Goal: Information Seeking & Learning: Learn about a topic

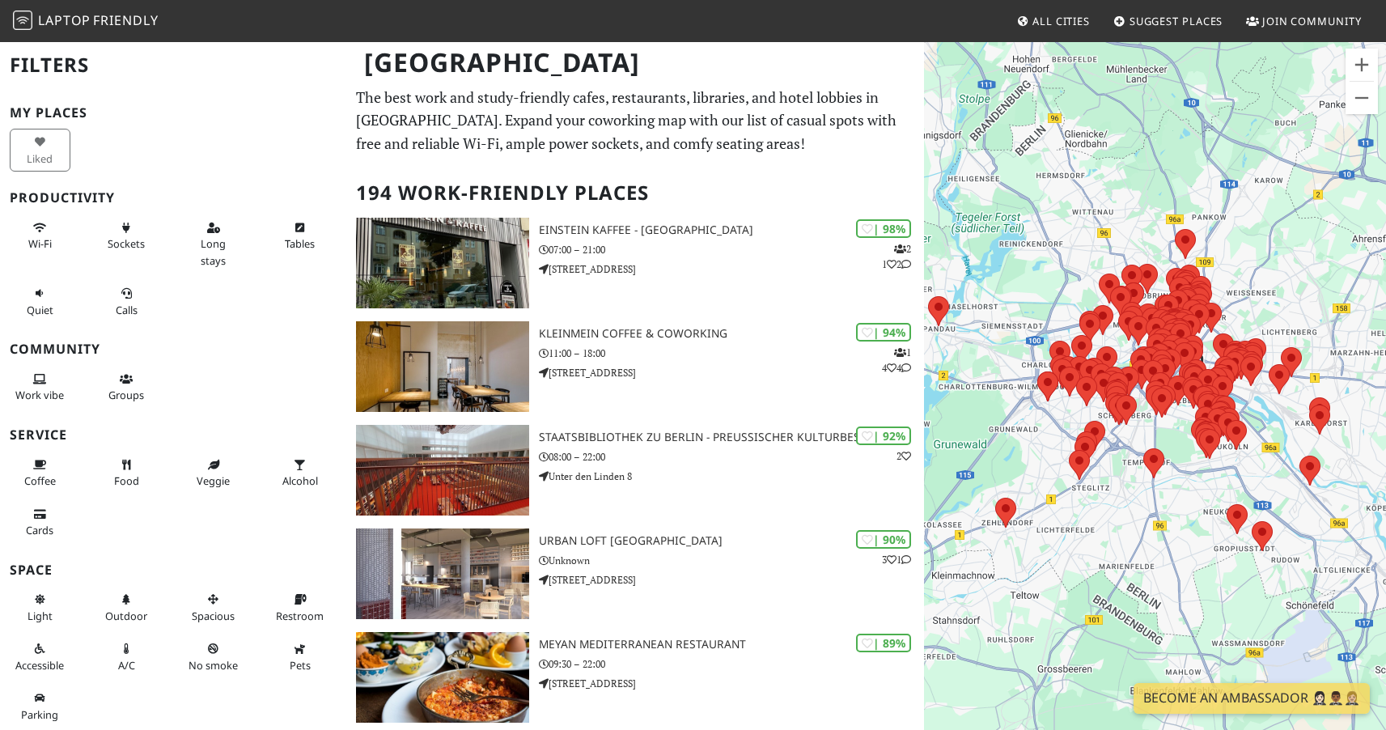
click at [1283, 263] on div "To navigate, press the arrow keys." at bounding box center [1155, 405] width 462 height 730
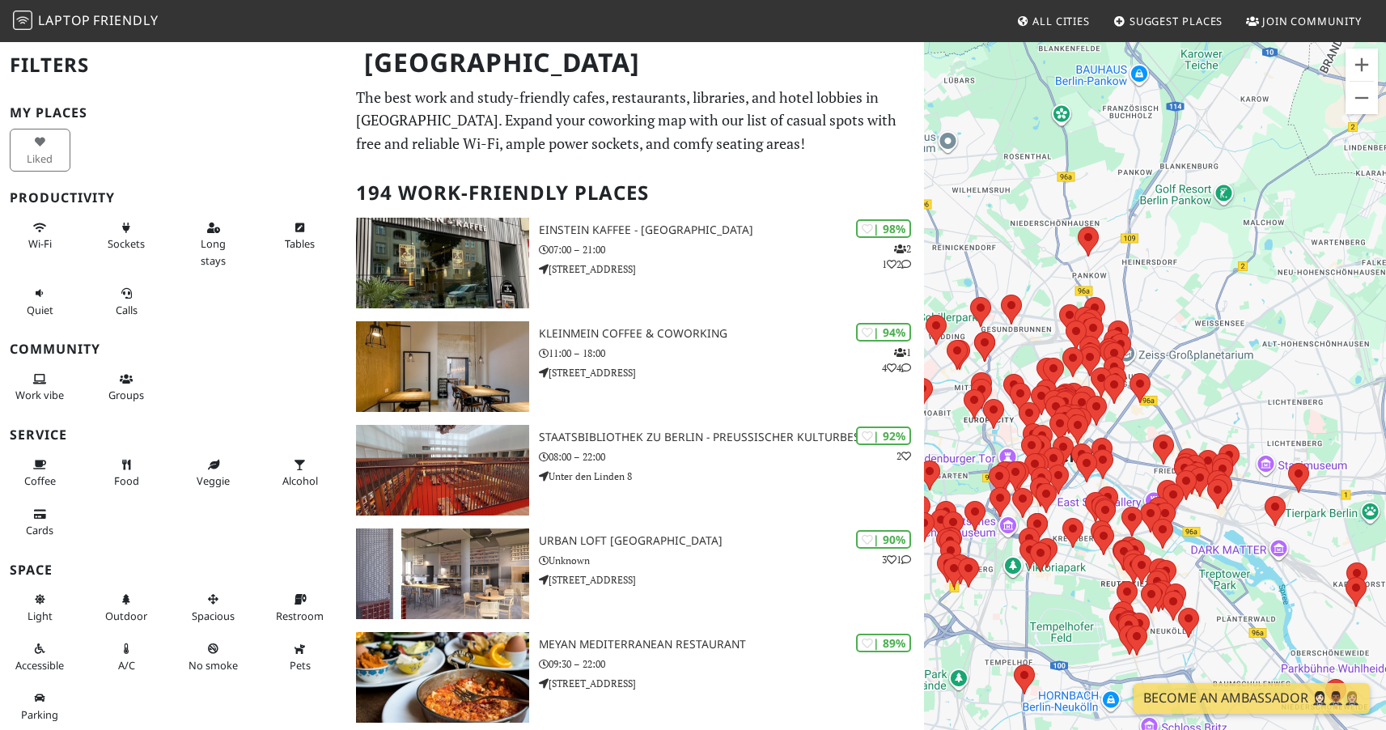
click at [1178, 370] on div "To navigate, press the arrow keys." at bounding box center [1155, 405] width 462 height 730
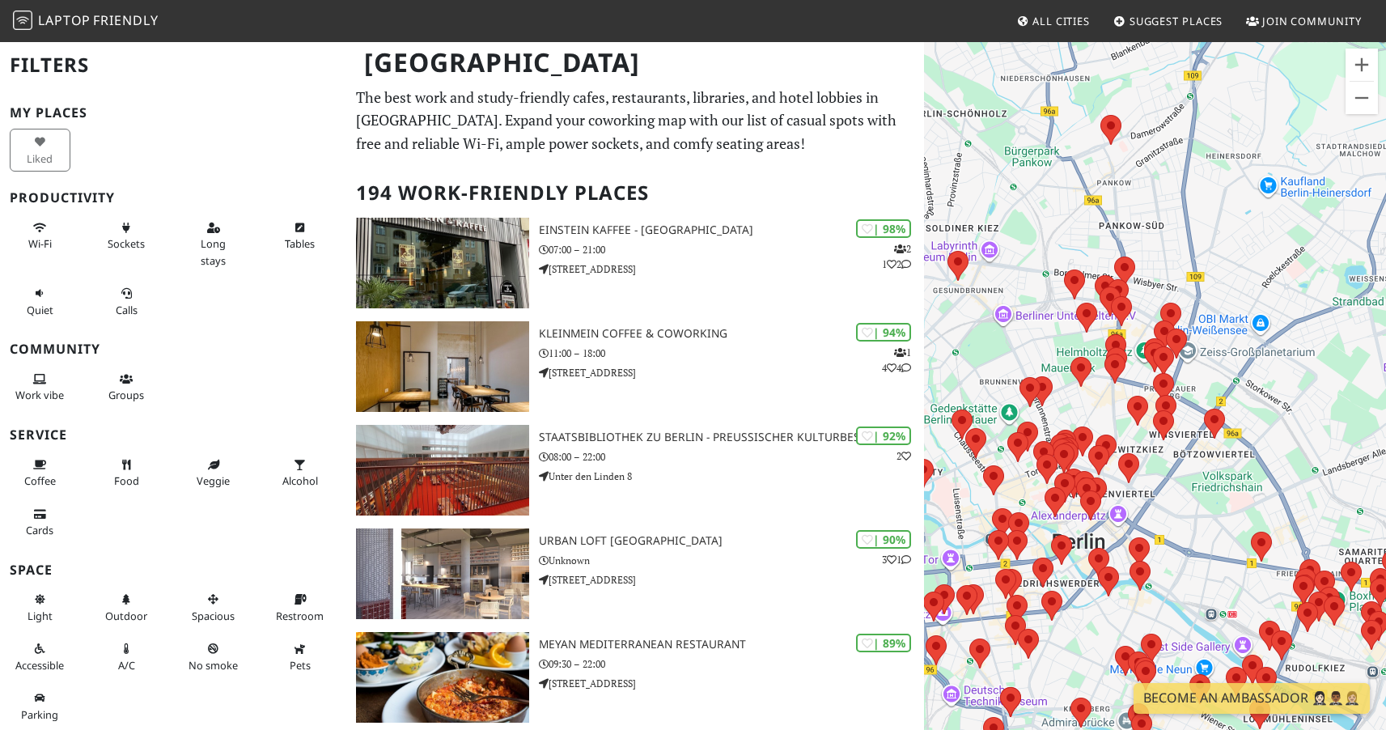
drag, startPoint x: 1120, startPoint y: 349, endPoint x: 1235, endPoint y: 351, distance: 115.7
click at [1235, 351] on div "To navigate, press the arrow keys." at bounding box center [1155, 405] width 462 height 730
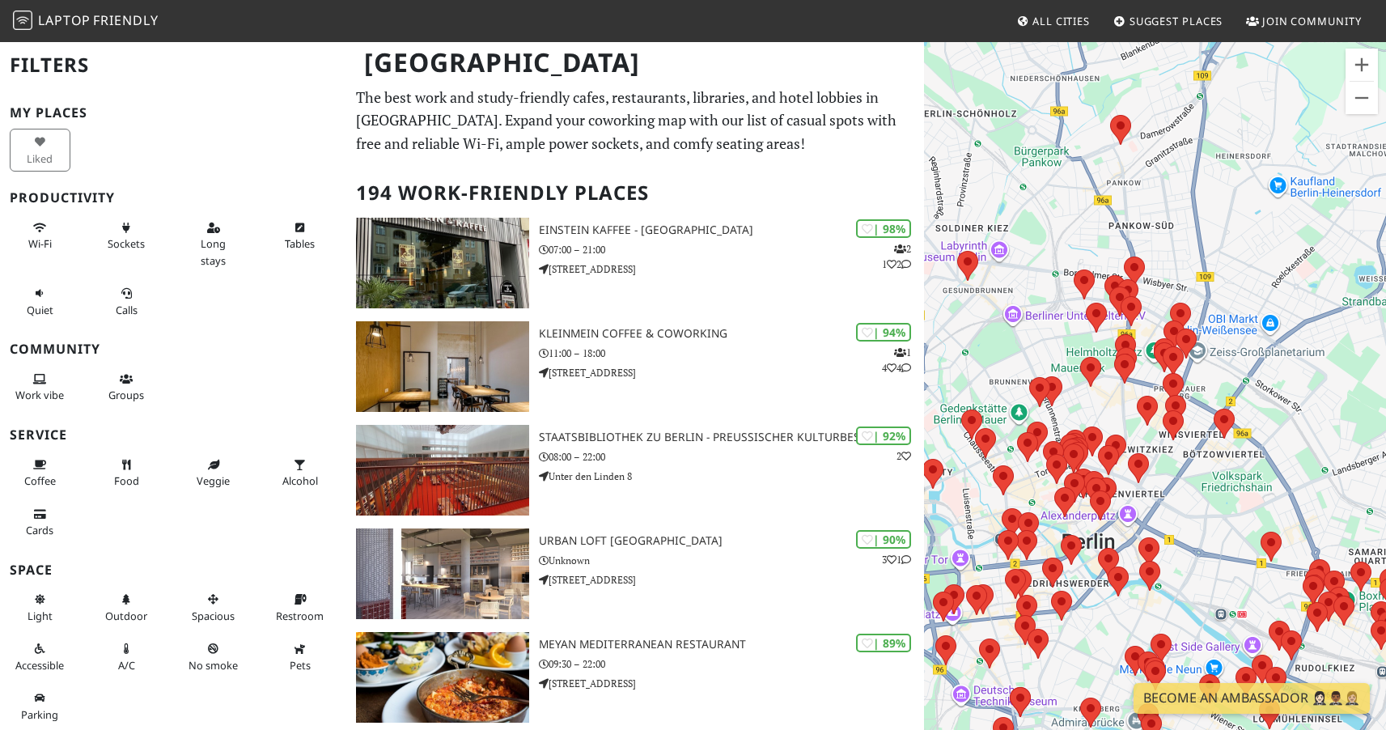
click at [1227, 379] on div "To navigate, press the arrow keys." at bounding box center [1155, 405] width 462 height 730
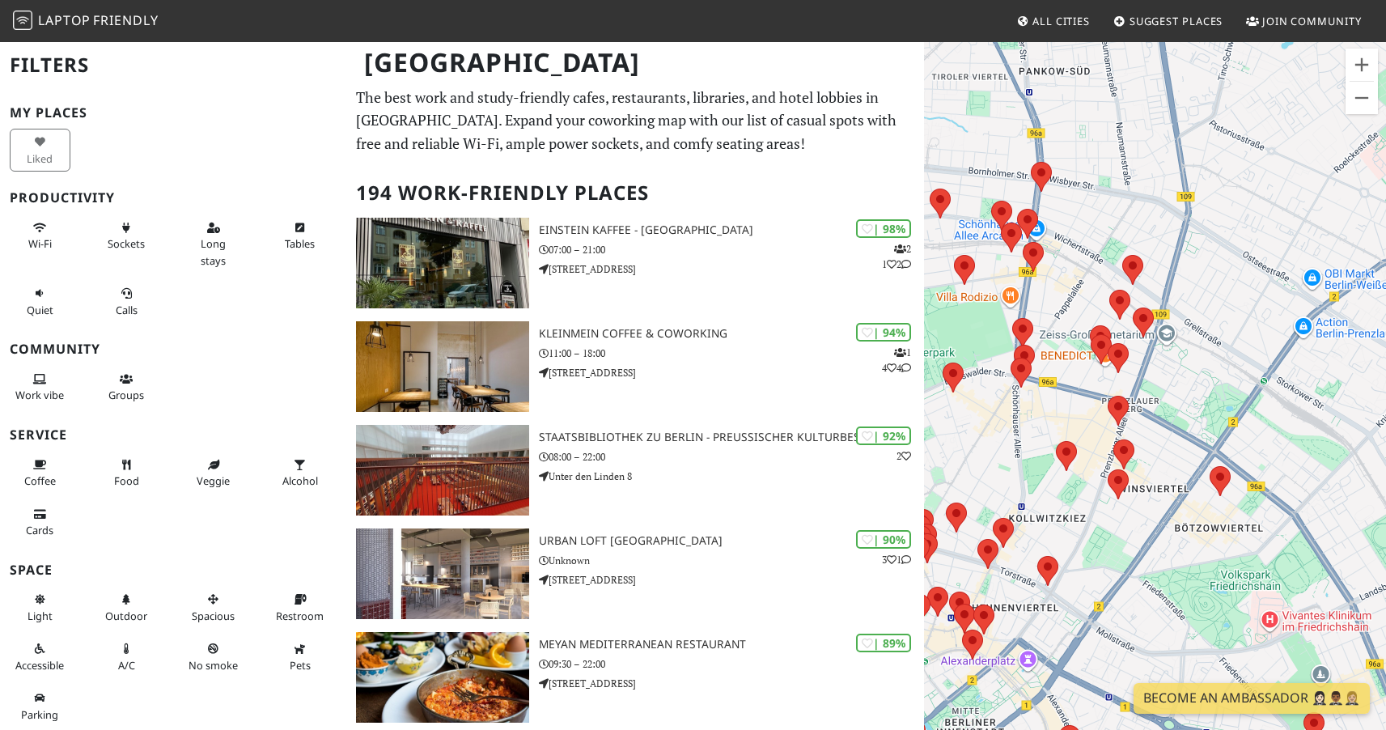
click at [1050, 402] on div "To navigate, press the arrow keys." at bounding box center [1155, 405] width 462 height 730
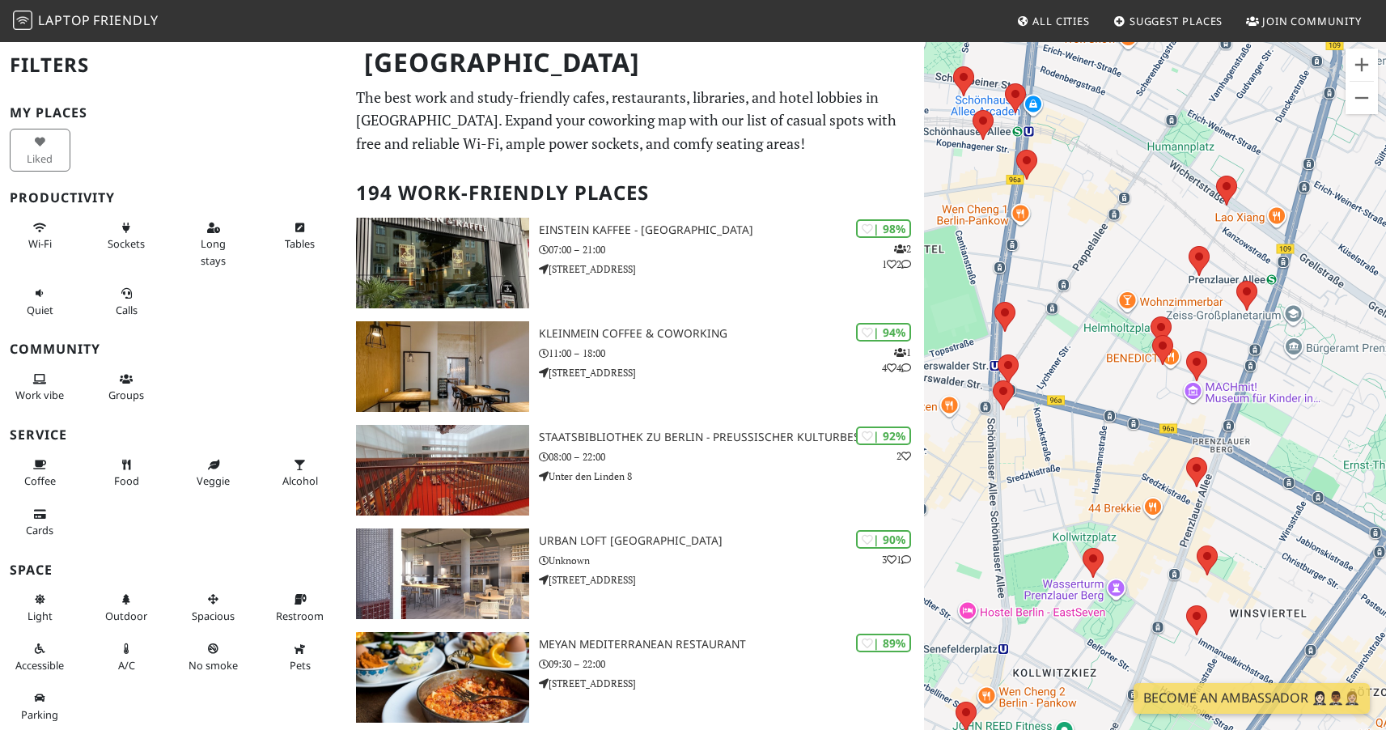
drag, startPoint x: 1089, startPoint y: 346, endPoint x: 1093, endPoint y: 366, distance: 19.8
click at [1093, 366] on div "To navigate, press the arrow keys." at bounding box center [1155, 405] width 462 height 730
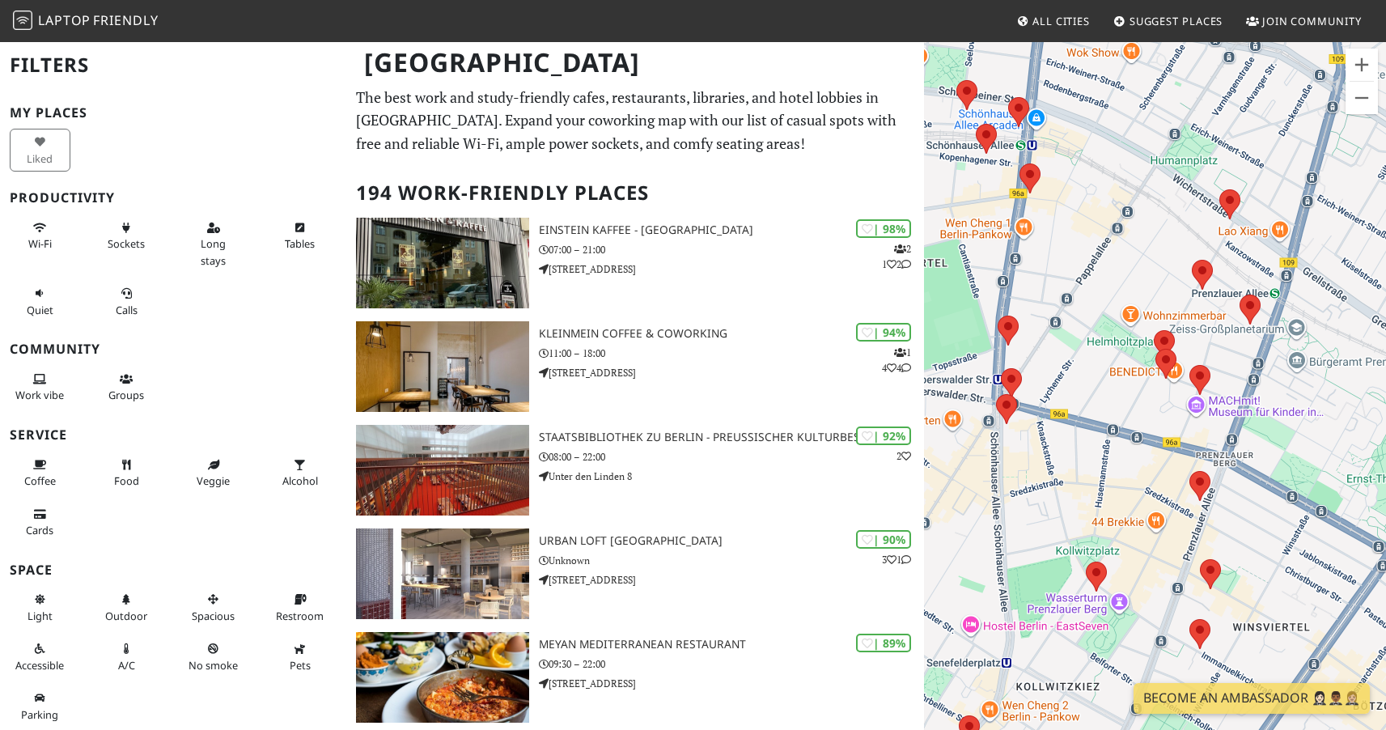
click at [1093, 366] on div "To navigate, press the arrow keys." at bounding box center [1155, 405] width 462 height 730
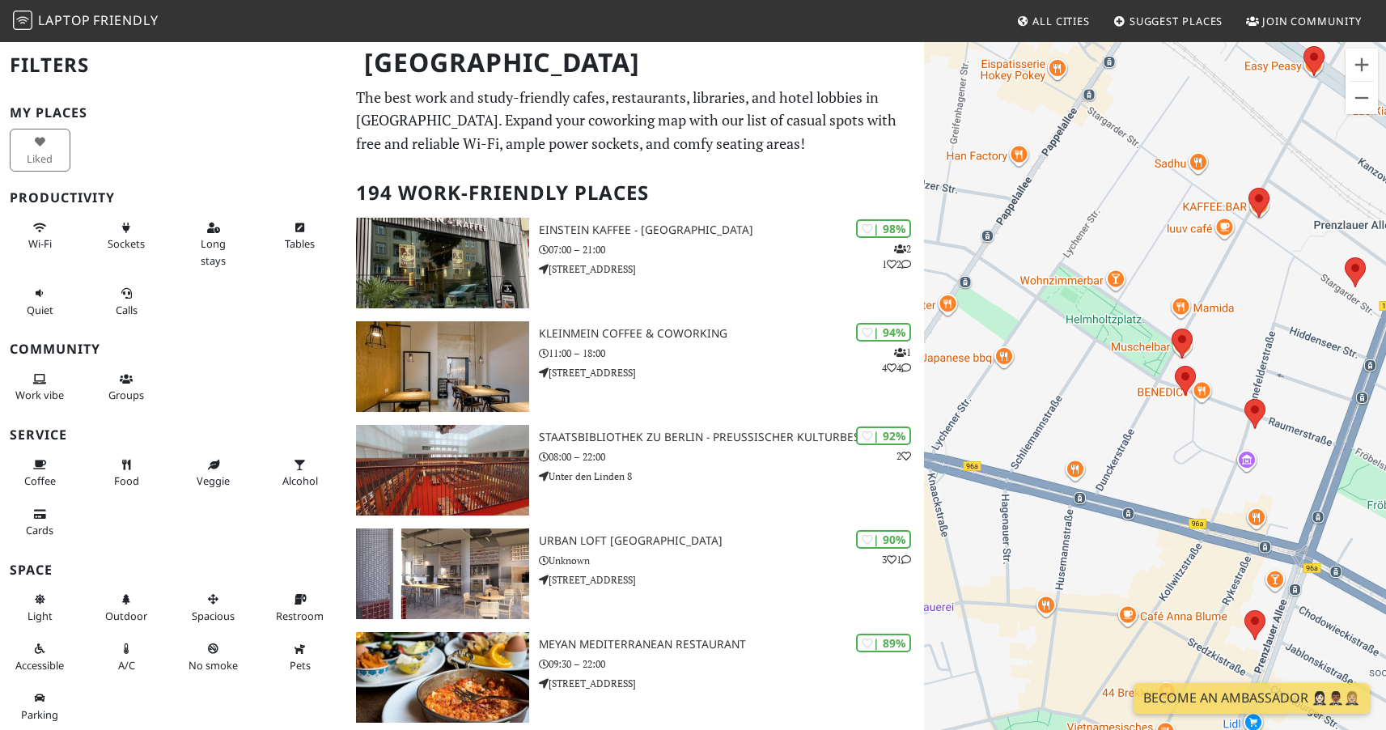
drag, startPoint x: 1150, startPoint y: 360, endPoint x: 1098, endPoint y: 366, distance: 52.9
click at [1098, 366] on div "To navigate, press the arrow keys." at bounding box center [1155, 405] width 462 height 730
click at [1172, 329] on area at bounding box center [1172, 329] width 0 height 0
click at [1181, 308] on link "Misirlou Bar" at bounding box center [1187, 314] width 54 height 12
click at [1175, 366] on area at bounding box center [1175, 366] width 0 height 0
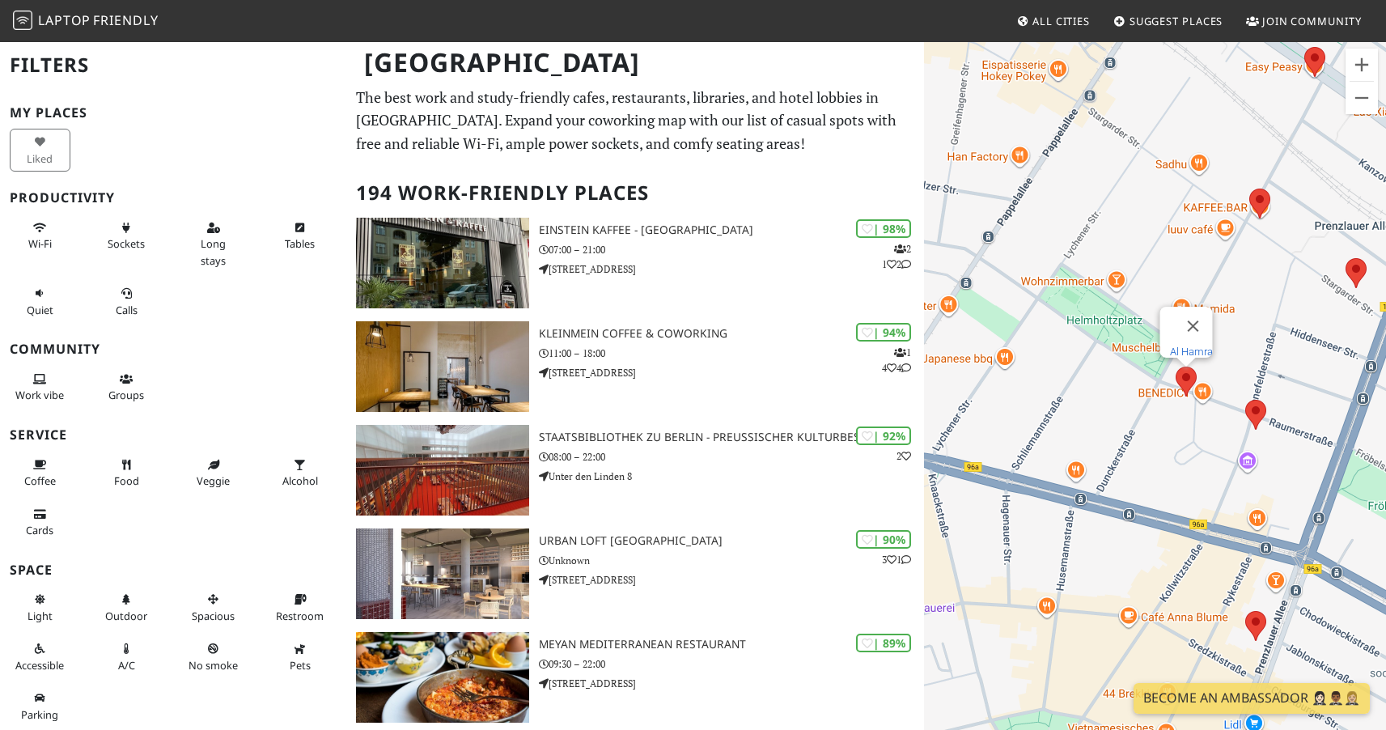
click at [1179, 345] on link "Al Hamra" at bounding box center [1190, 351] width 43 height 12
click at [1245, 400] on area at bounding box center [1245, 400] width 0 height 0
click at [1247, 379] on link "chanchanchan" at bounding box center [1260, 385] width 68 height 12
click at [1129, 387] on div "To navigate, press the arrow keys. chanchanchan" at bounding box center [1155, 405] width 462 height 730
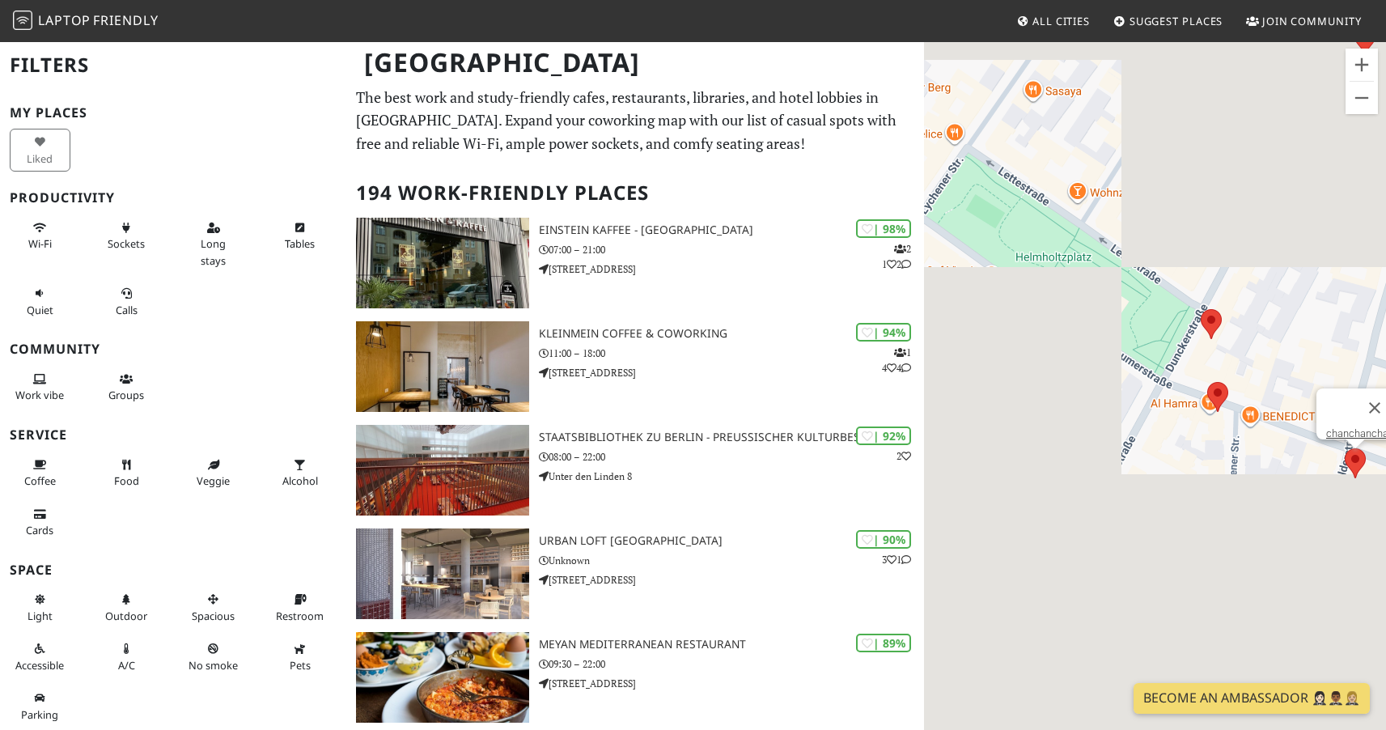
drag, startPoint x: 1171, startPoint y: 393, endPoint x: 1144, endPoint y: 400, distance: 27.5
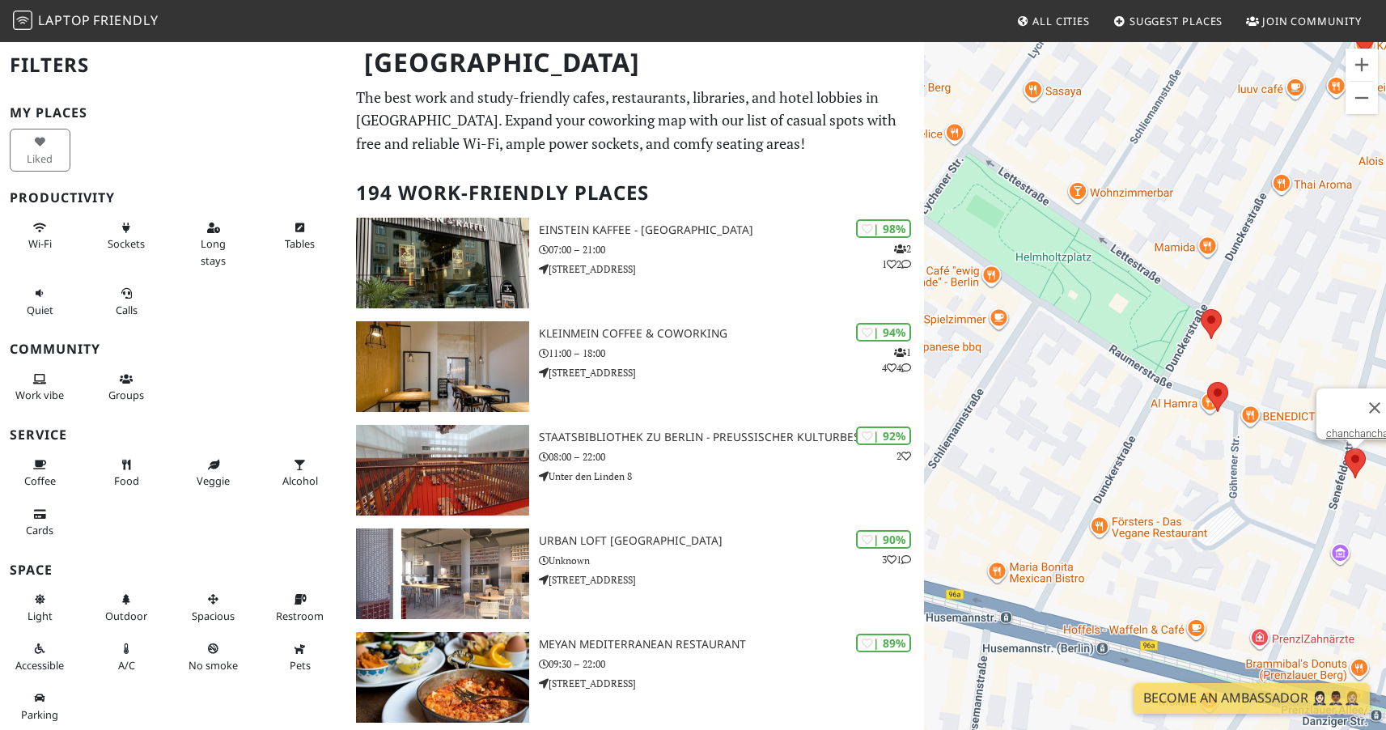
click at [1144, 400] on div "To navigate, press the arrow keys. chanchanchan" at bounding box center [1155, 405] width 462 height 730
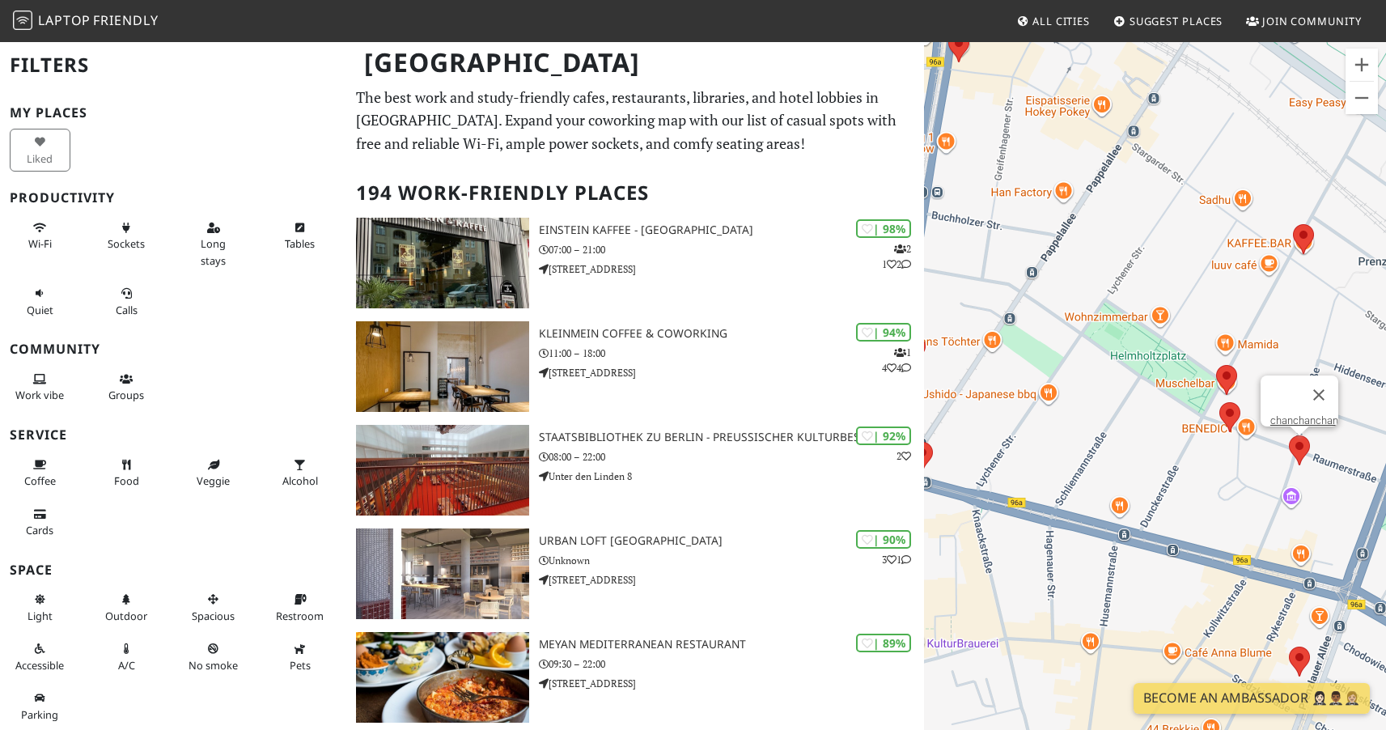
drag, startPoint x: 1105, startPoint y: 388, endPoint x: 1155, endPoint y: 416, distance: 57.2
click at [1155, 416] on div "To navigate, press the arrow keys. chanchanchan" at bounding box center [1155, 405] width 462 height 730
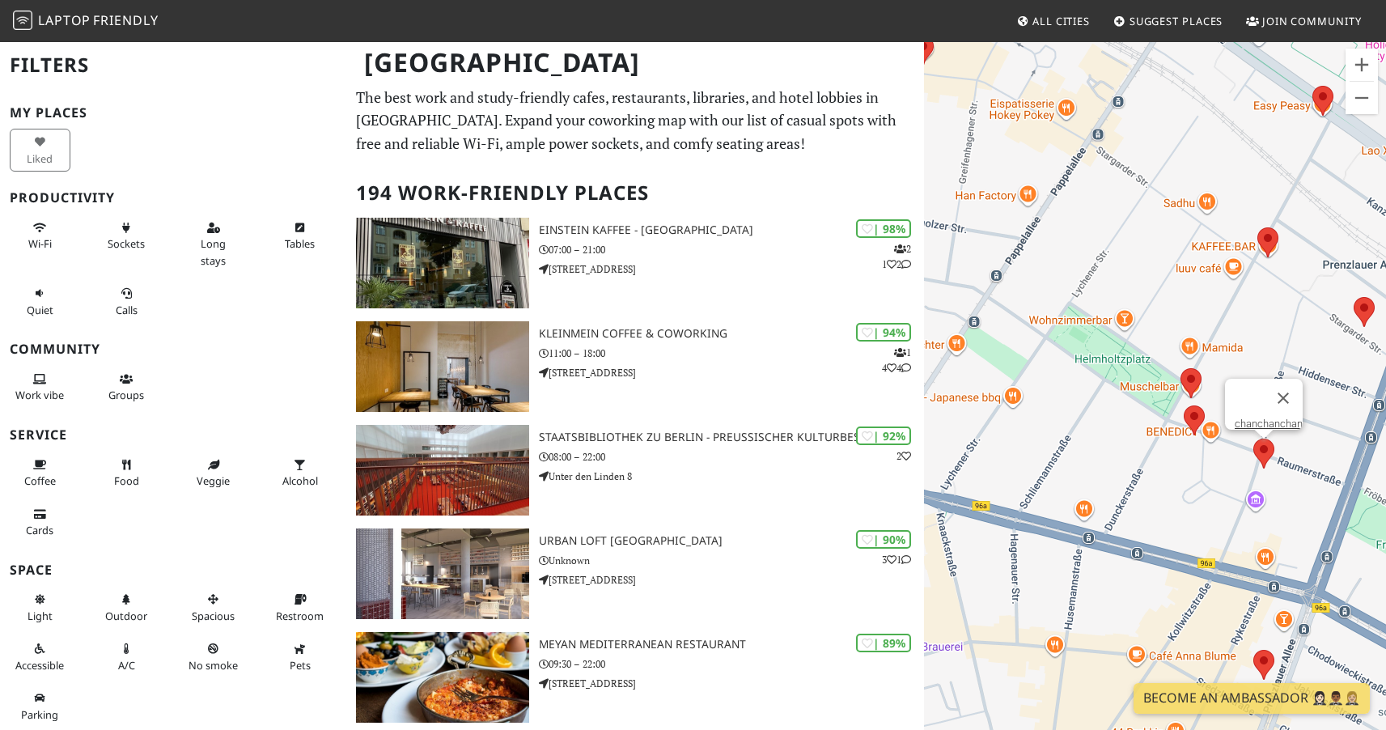
drag, startPoint x: 1107, startPoint y: 401, endPoint x: 1062, endPoint y: 405, distance: 45.5
click at [1062, 405] on div "To navigate, press the arrow keys. chanchanchan" at bounding box center [1155, 405] width 462 height 730
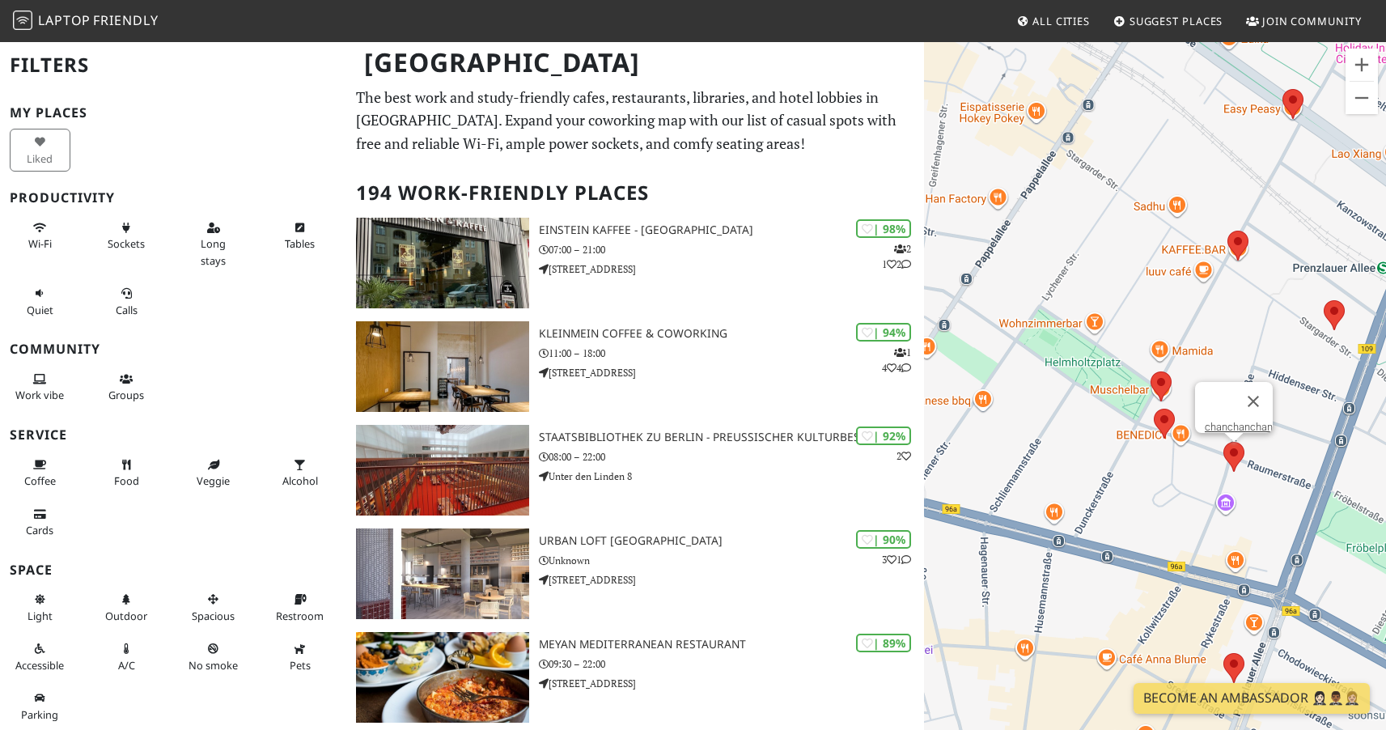
click at [1270, 303] on div "To navigate, press the arrow keys. chanchanchan" at bounding box center [1155, 405] width 462 height 730
click at [1226, 231] on area at bounding box center [1226, 231] width 0 height 0
click at [1230, 210] on link "KAFFEE.BAR" at bounding box center [1242, 216] width 78 height 12
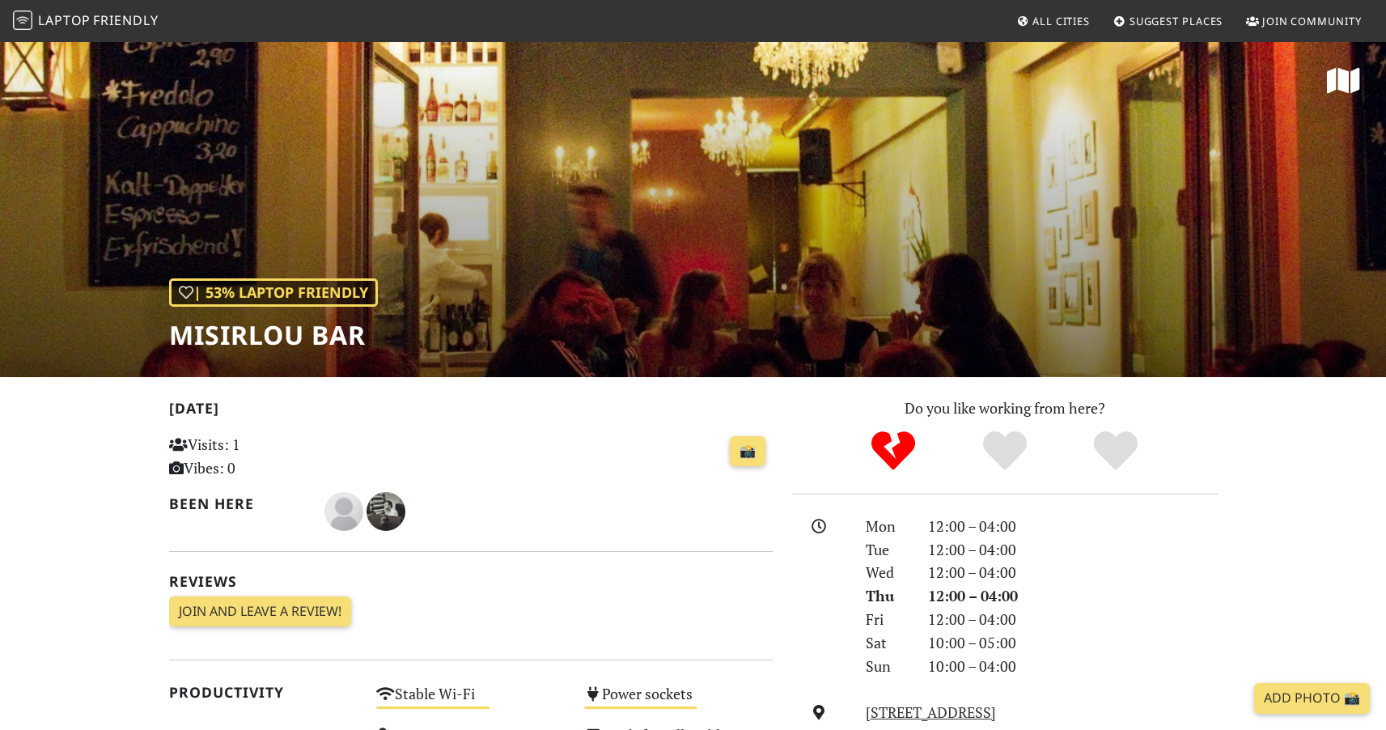
click at [239, 334] on h1 "Misirlou Bar" at bounding box center [273, 335] width 209 height 31
copy div "Misirlou Bar"
click at [612, 418] on h2 "[DATE]" at bounding box center [470, 411] width 603 height 23
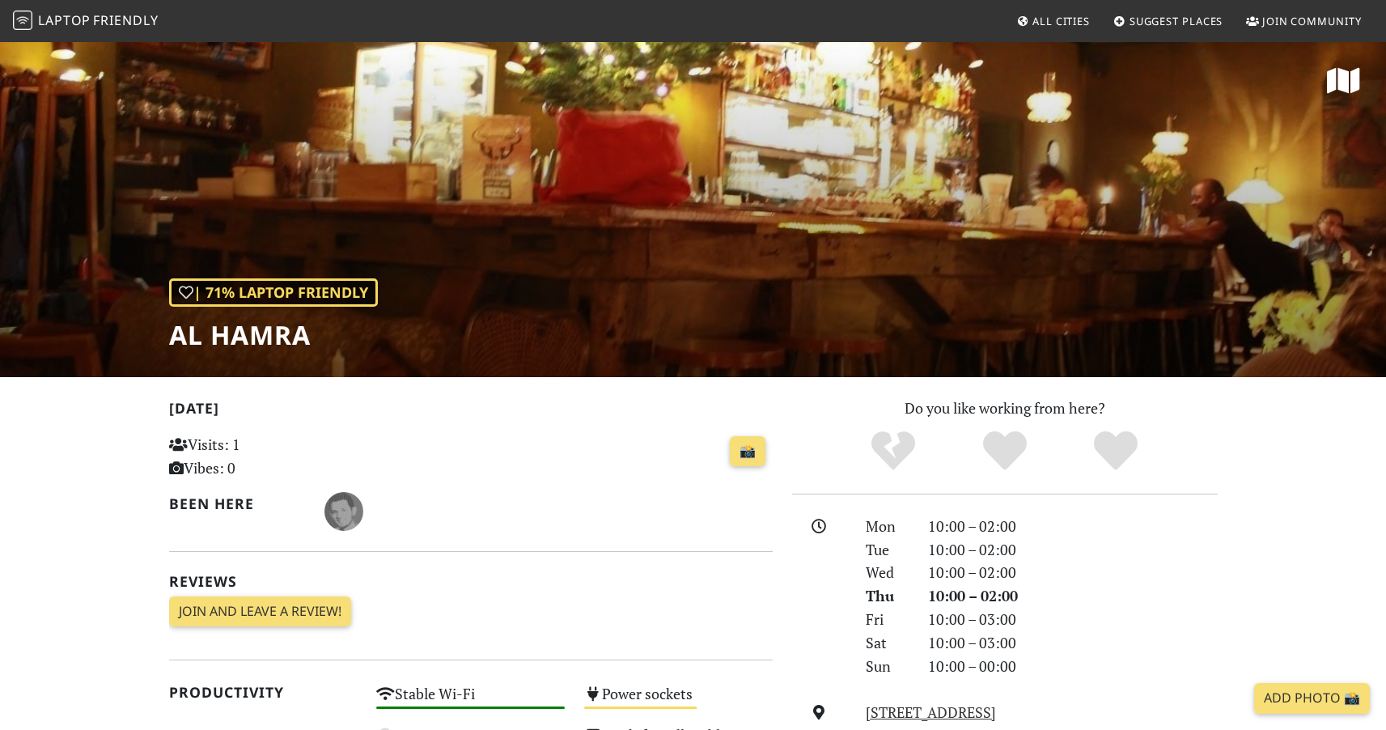
click at [282, 334] on h1 "Al Hamra" at bounding box center [273, 335] width 209 height 31
copy div "Al Hamra"
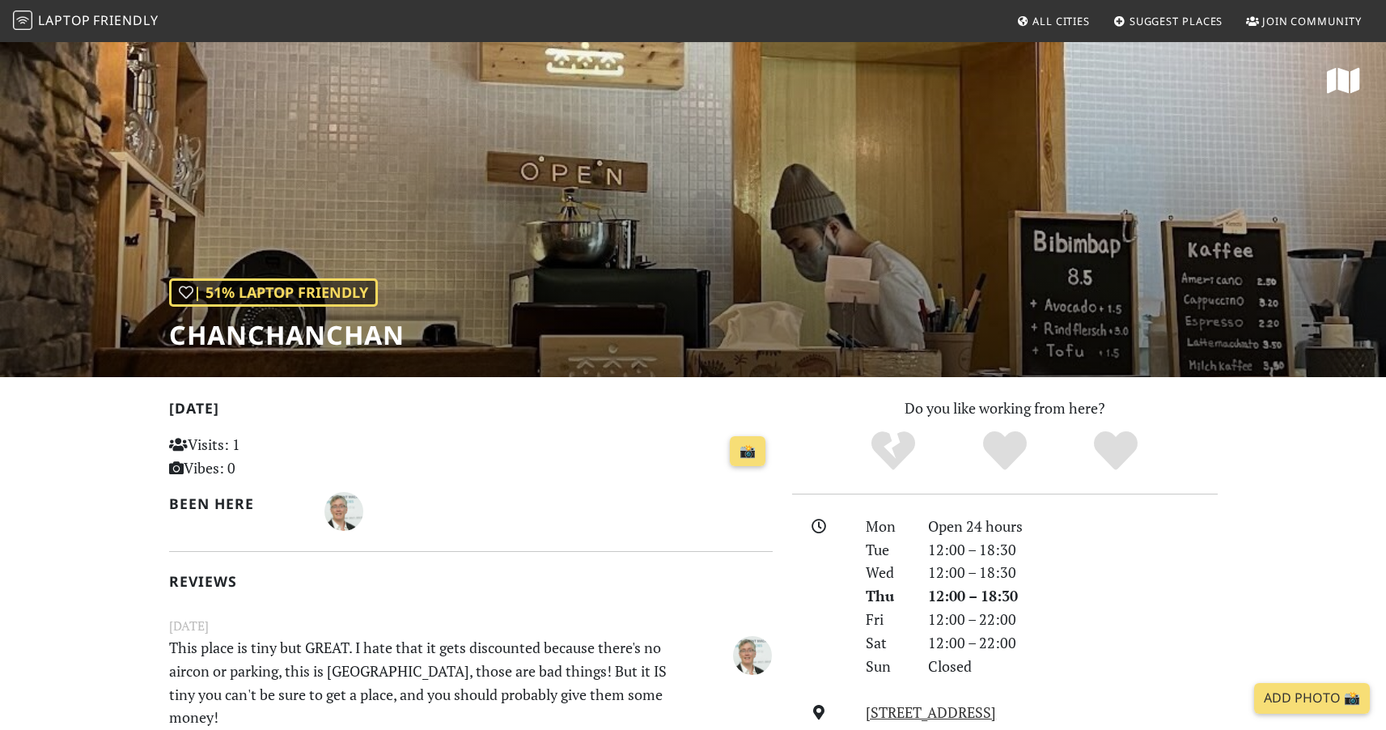
click at [300, 332] on h1 "chanchanchan" at bounding box center [286, 335] width 235 height 31
copy div "chanchanchan"
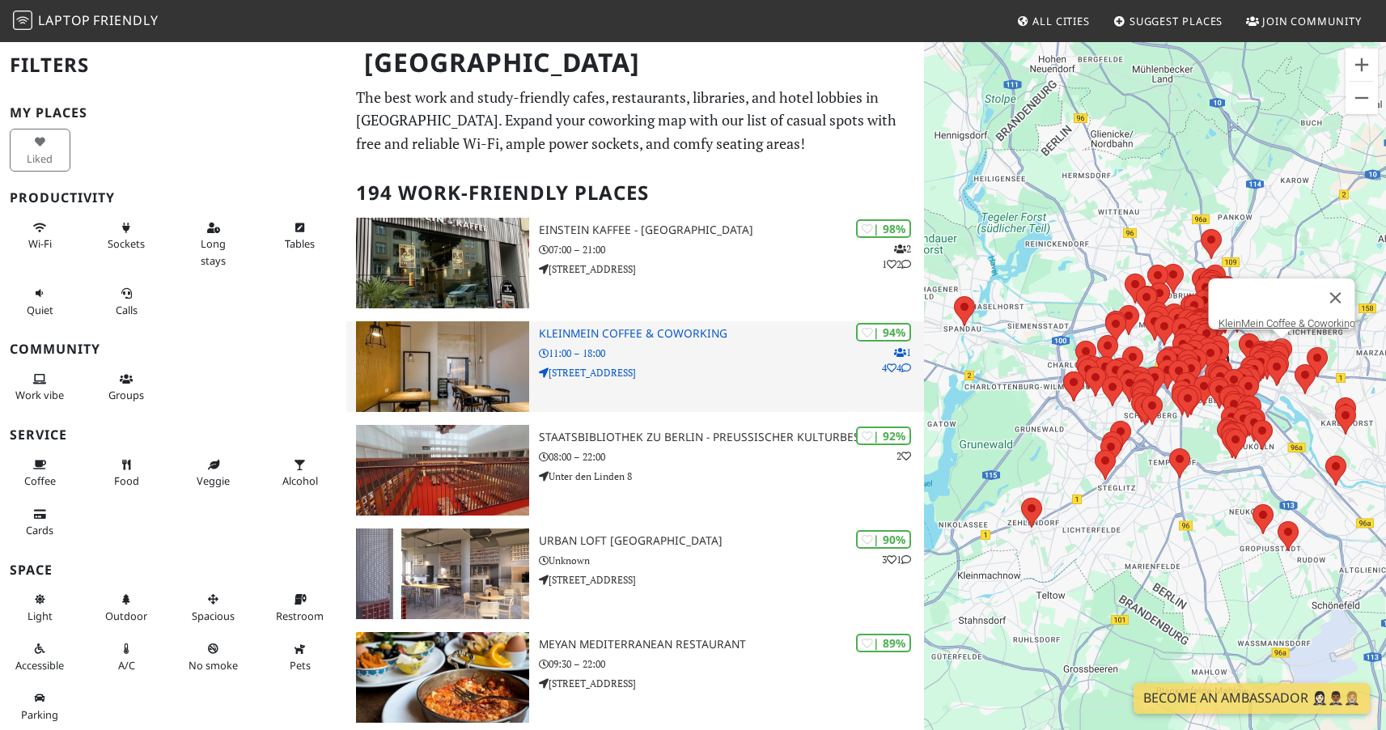
scroll to position [11, 0]
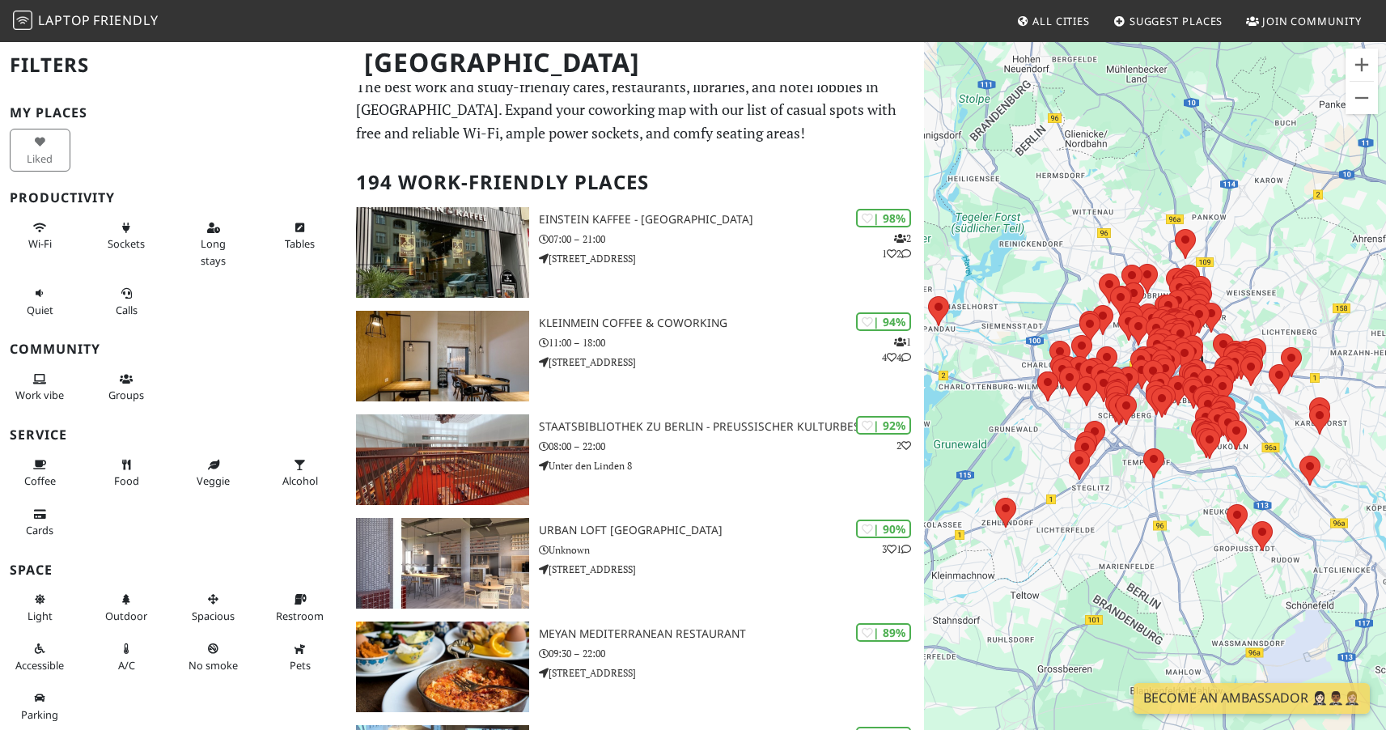
click at [1289, 244] on div "To navigate, press the arrow keys." at bounding box center [1155, 405] width 462 height 730
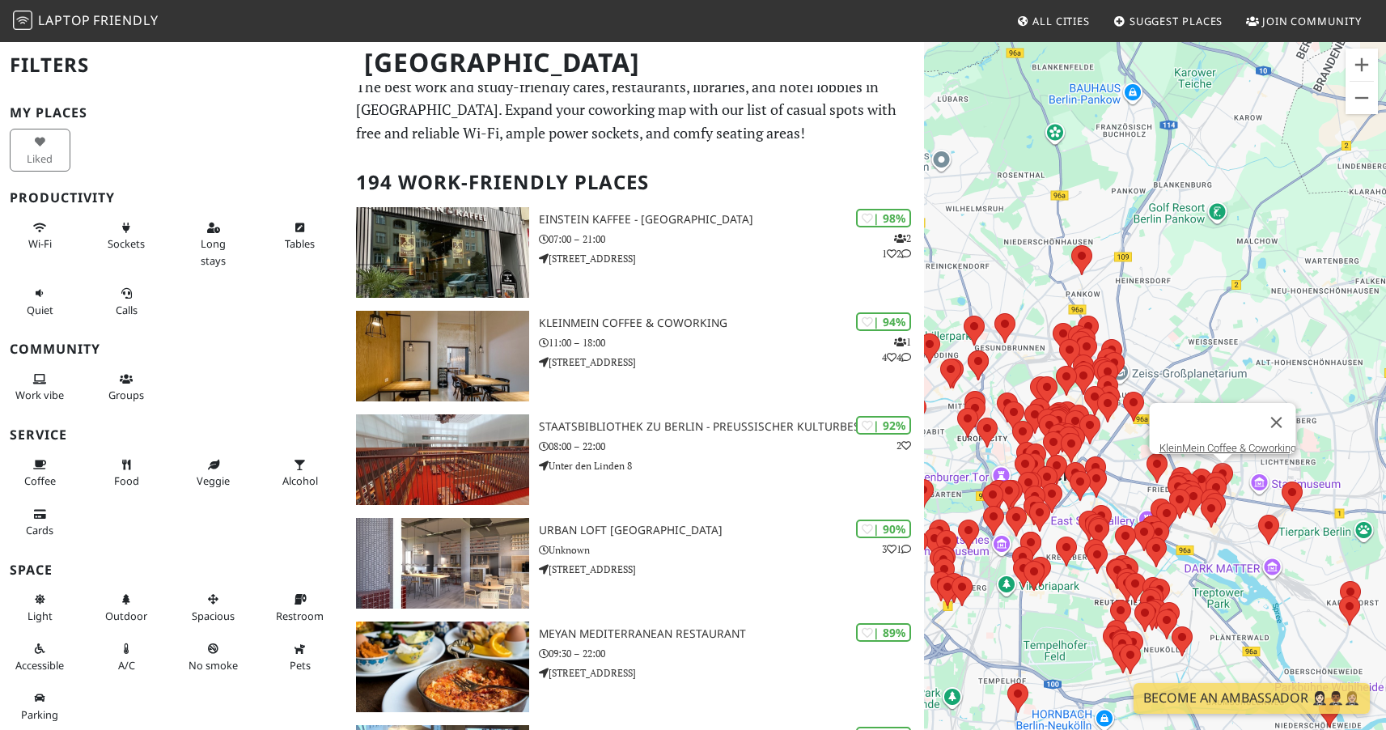
click at [1222, 333] on div "To navigate, press the arrow keys. KleinMein Coffee & Coworking" at bounding box center [1155, 405] width 462 height 730
click at [1222, 333] on div "To navigate, press the arrow keys." at bounding box center [1155, 405] width 462 height 730
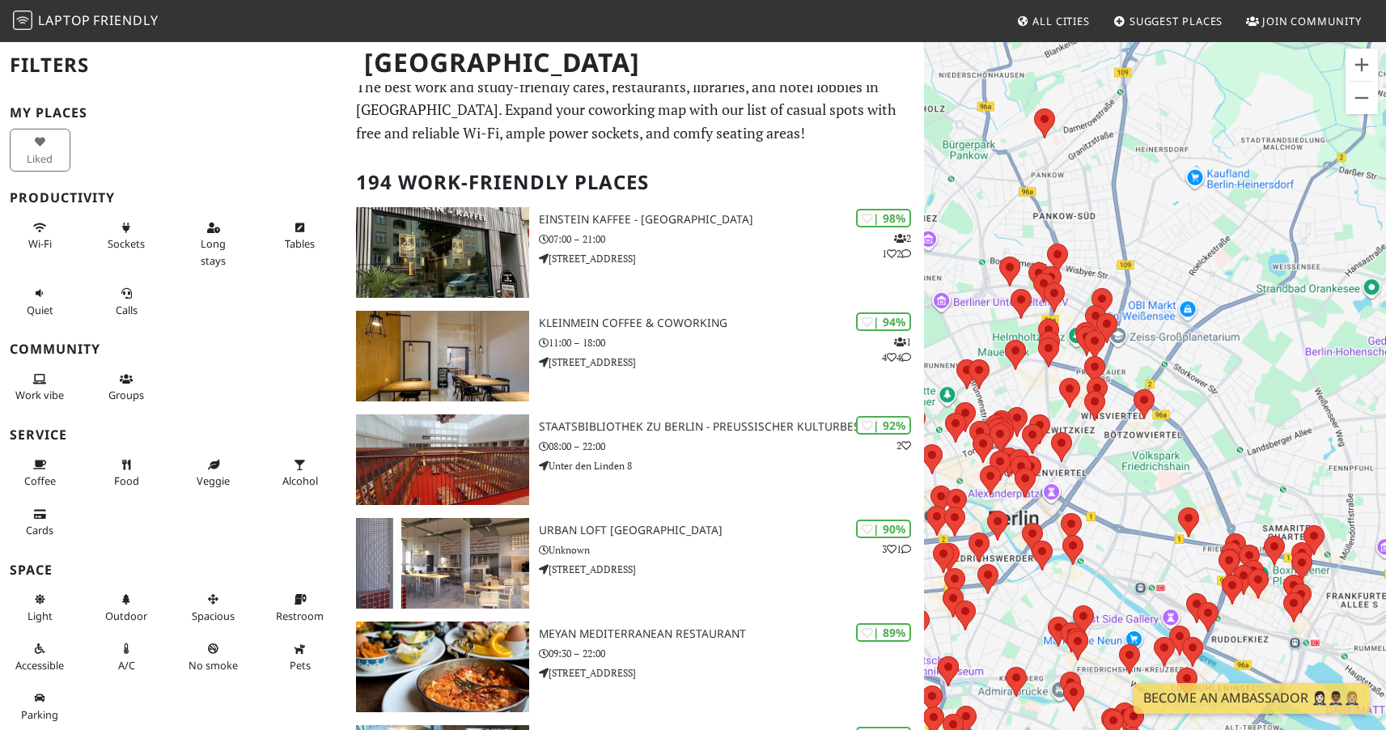
drag, startPoint x: 1188, startPoint y: 344, endPoint x: 1248, endPoint y: 302, distance: 73.8
click at [1268, 276] on div "To navigate, press the arrow keys." at bounding box center [1155, 405] width 462 height 730
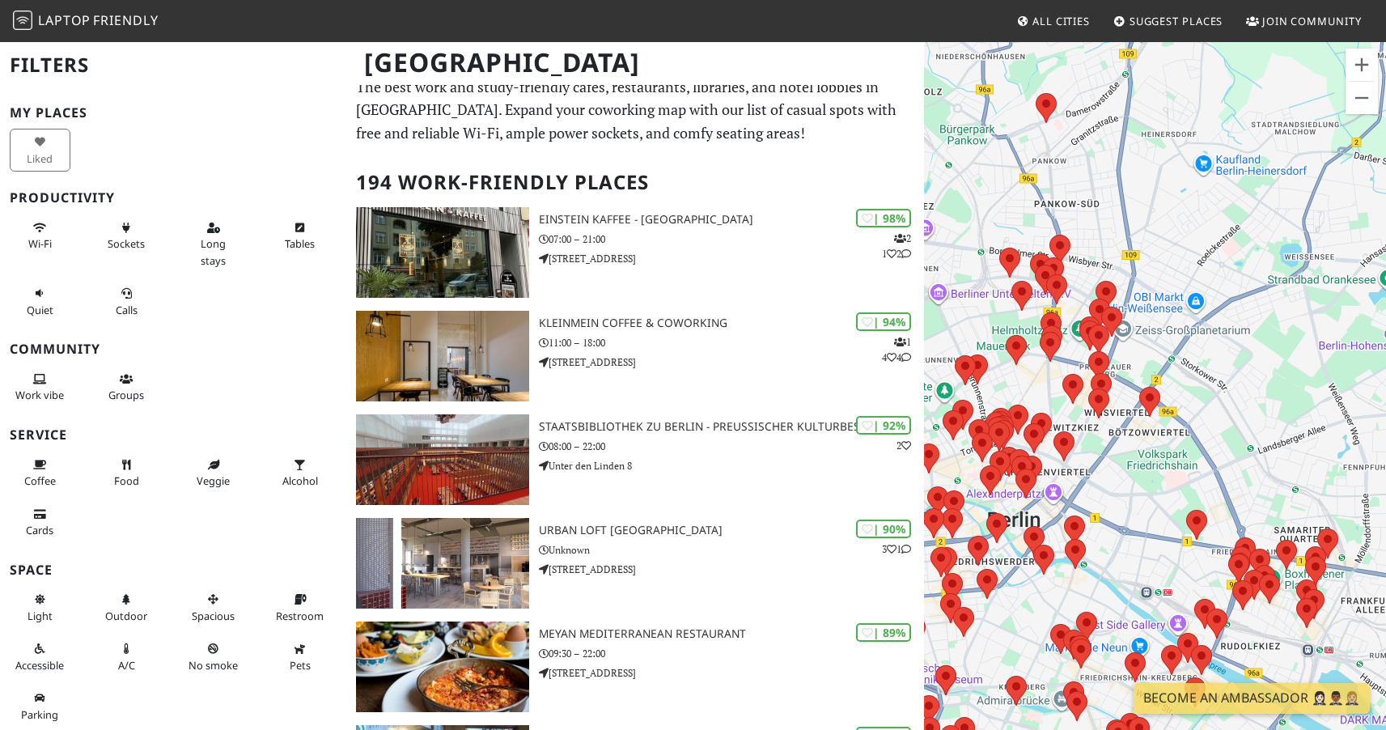
click at [1192, 342] on div "To navigate, press the arrow keys." at bounding box center [1155, 405] width 462 height 730
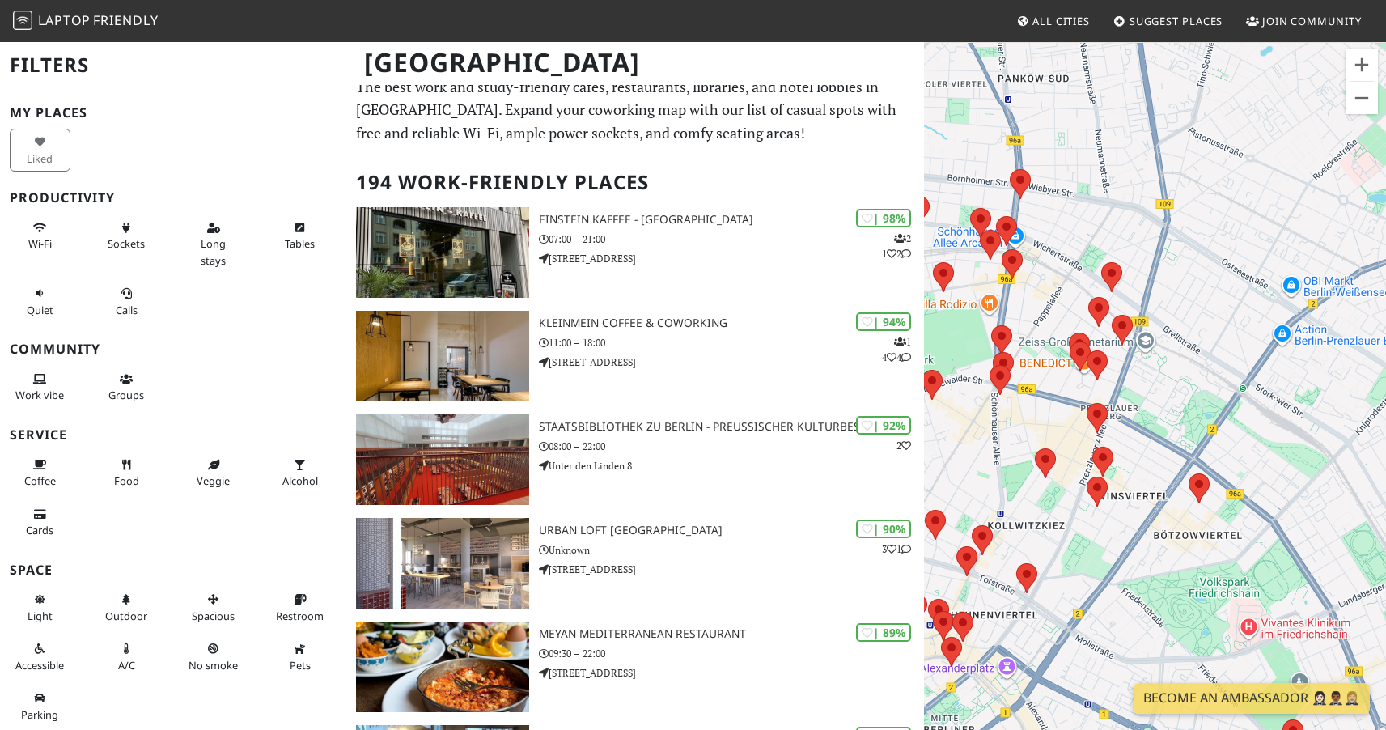
drag, startPoint x: 1168, startPoint y: 326, endPoint x: 1269, endPoint y: 345, distance: 103.0
click at [1278, 341] on div "To navigate, press the arrow keys." at bounding box center [1155, 405] width 462 height 730
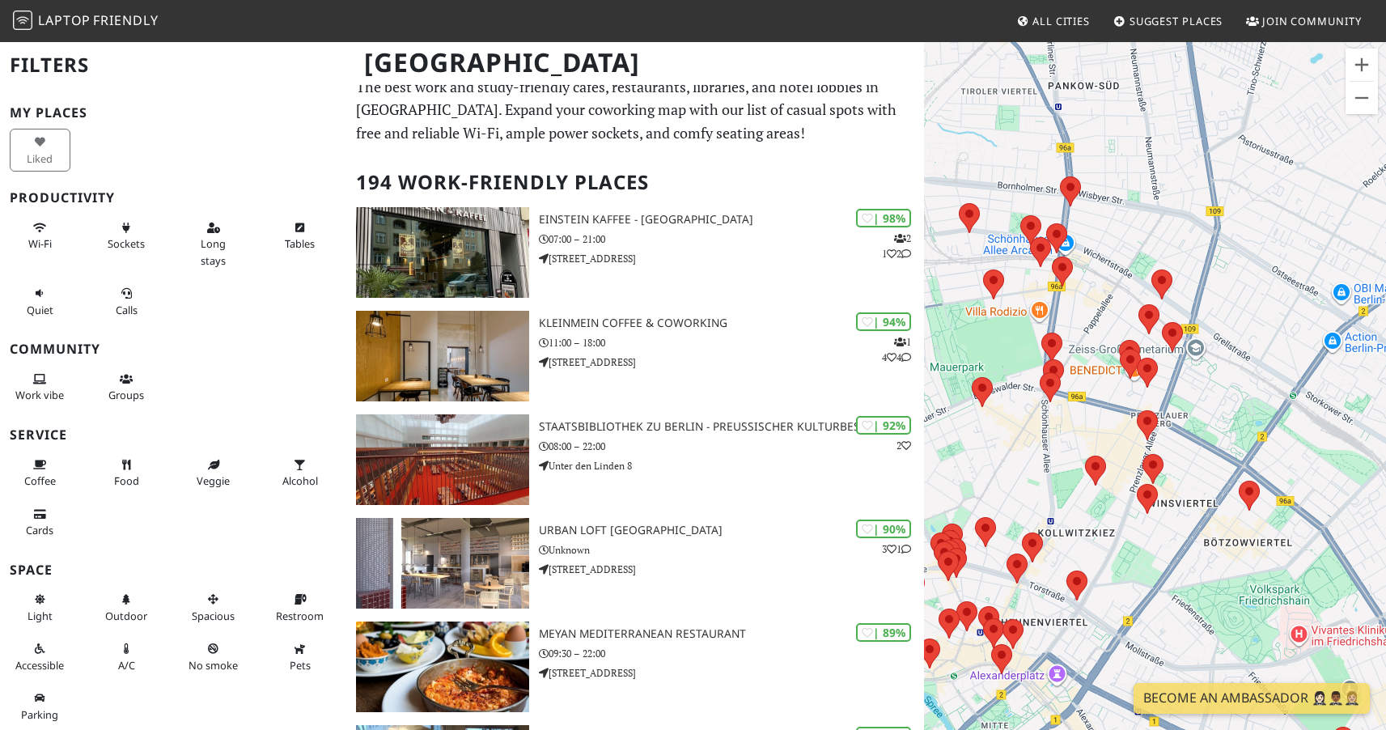
click at [1229, 360] on div "To navigate, press the arrow keys." at bounding box center [1155, 405] width 462 height 730
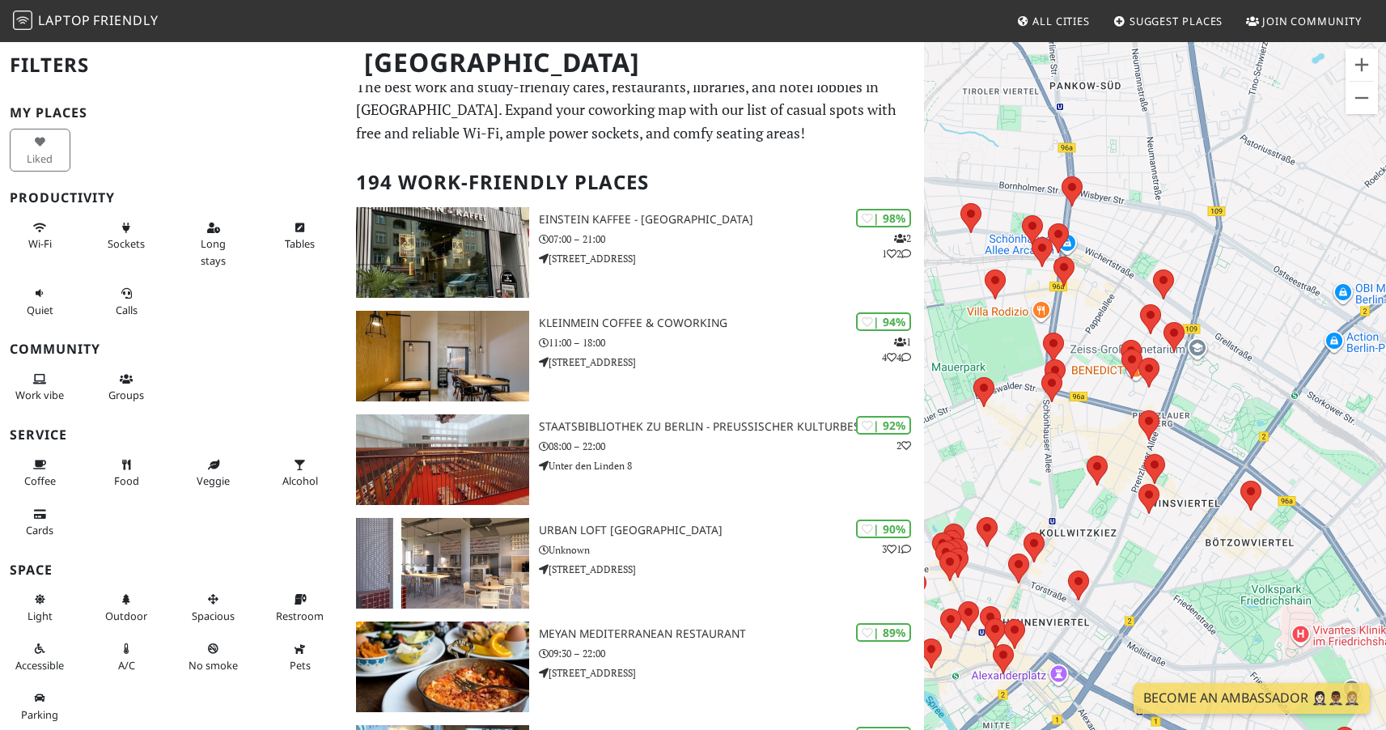
click at [1229, 360] on div "To navigate, press the arrow keys." at bounding box center [1155, 405] width 462 height 730
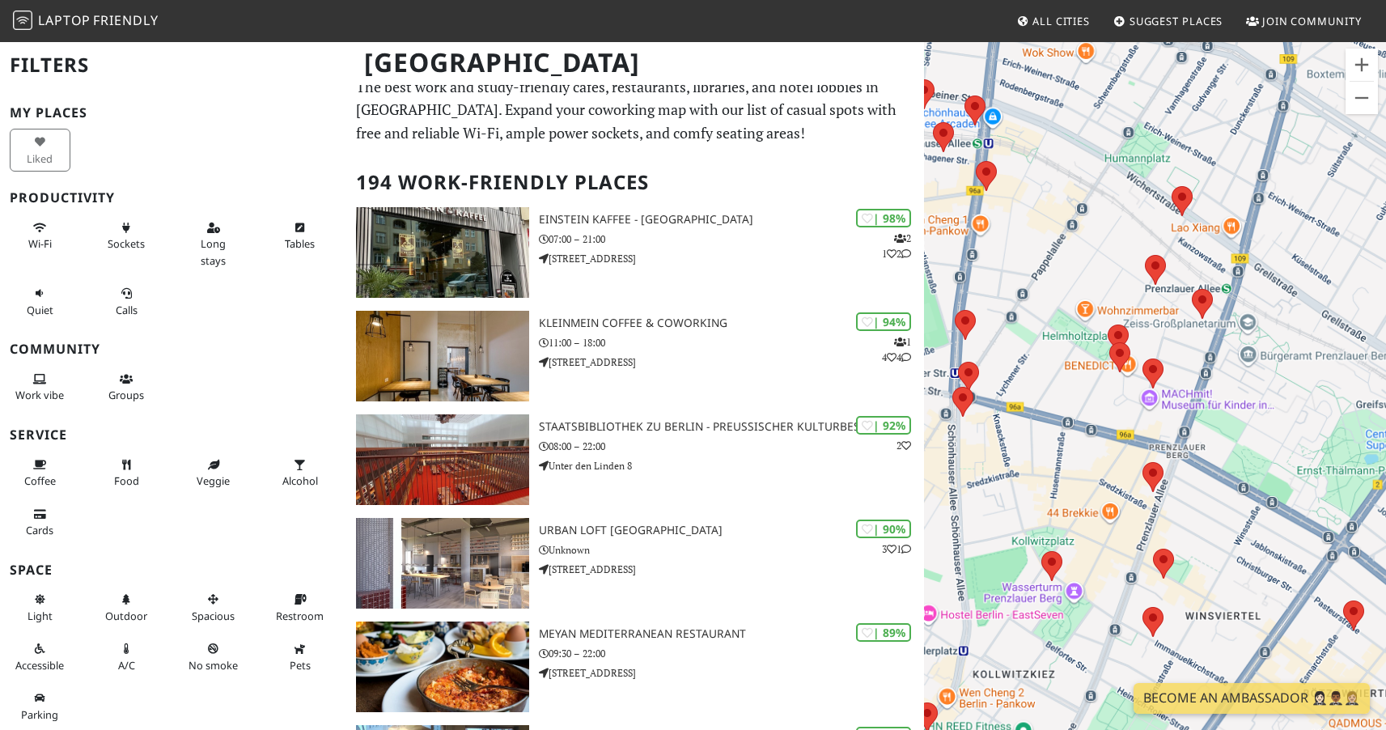
drag, startPoint x: 1226, startPoint y: 375, endPoint x: 1305, endPoint y: 353, distance: 82.5
click at [1305, 353] on div "To navigate, press the arrow keys." at bounding box center [1155, 405] width 462 height 730
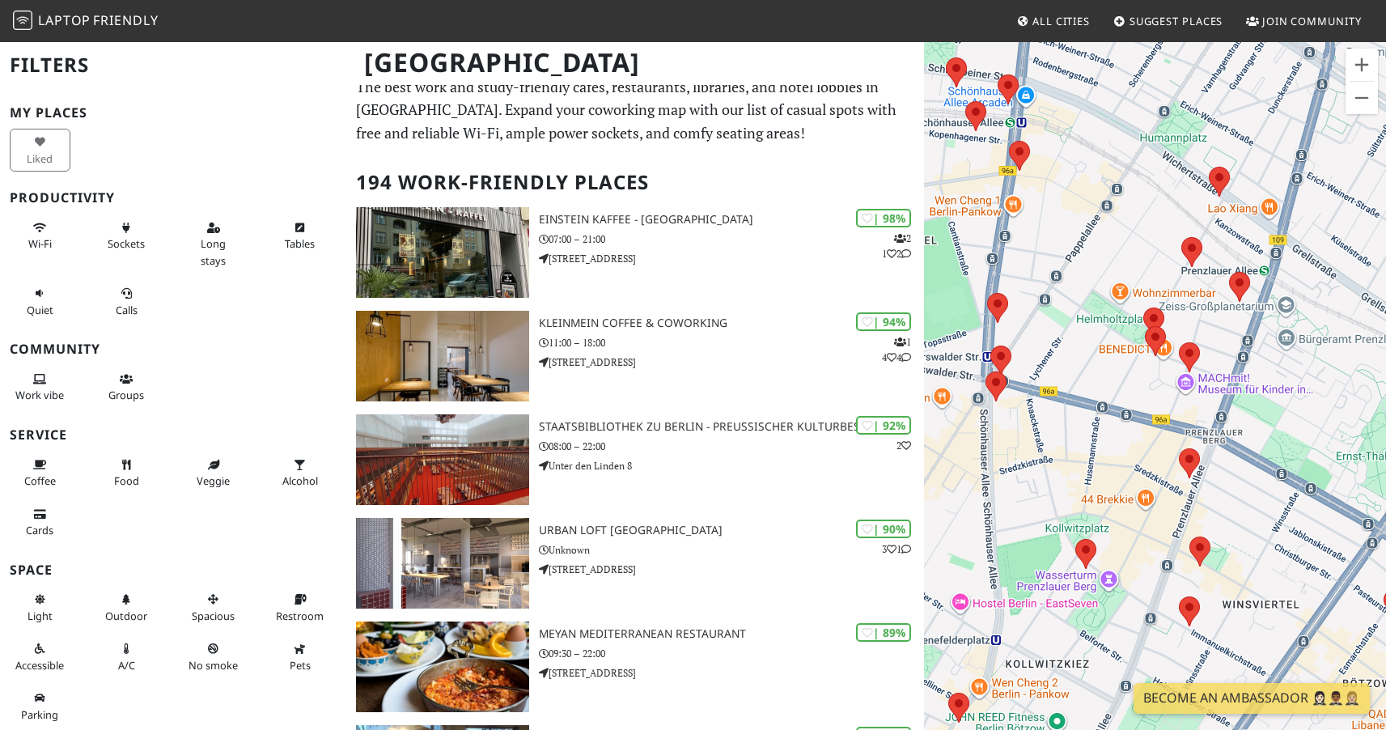
click at [1302, 370] on div "To navigate, press the arrow keys." at bounding box center [1155, 405] width 462 height 730
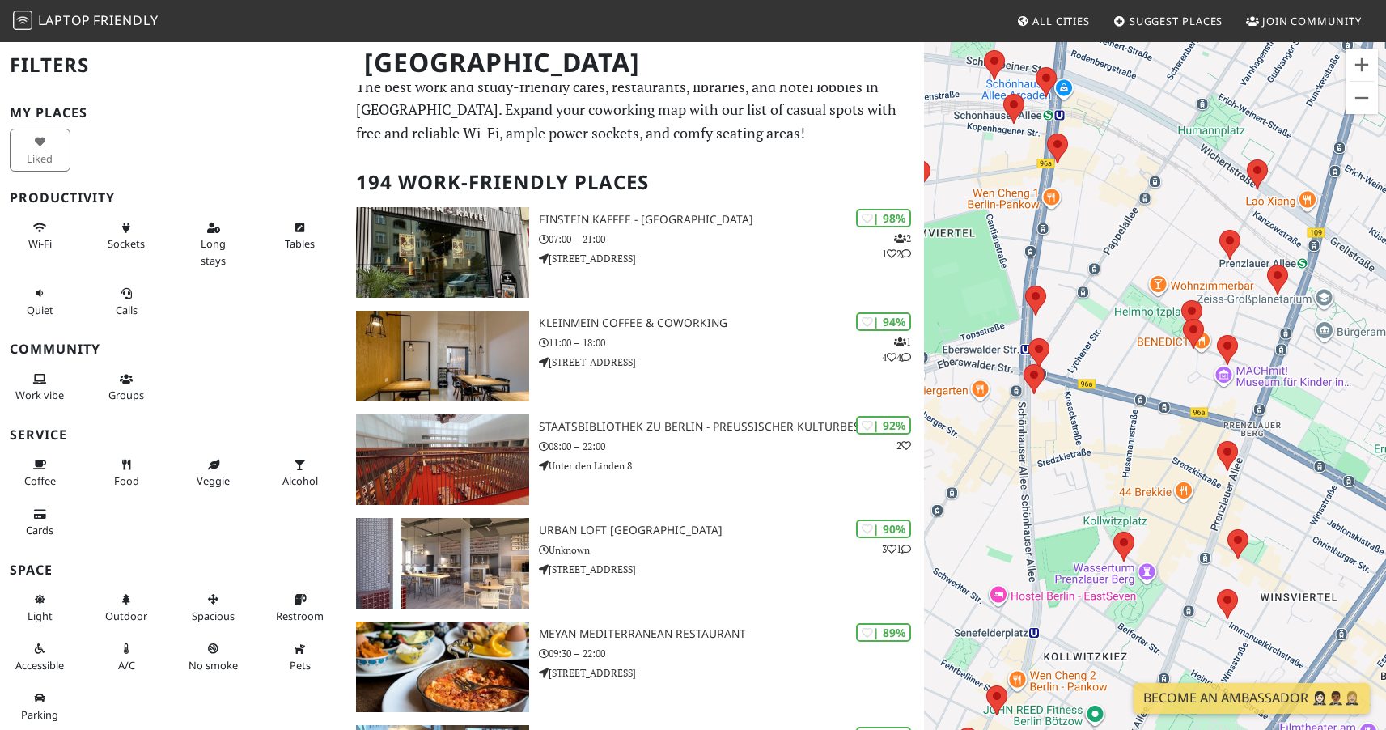
drag, startPoint x: 1129, startPoint y: 332, endPoint x: 1137, endPoint y: 377, distance: 45.9
click at [1137, 377] on div "To navigate, press the arrow keys." at bounding box center [1155, 405] width 462 height 730
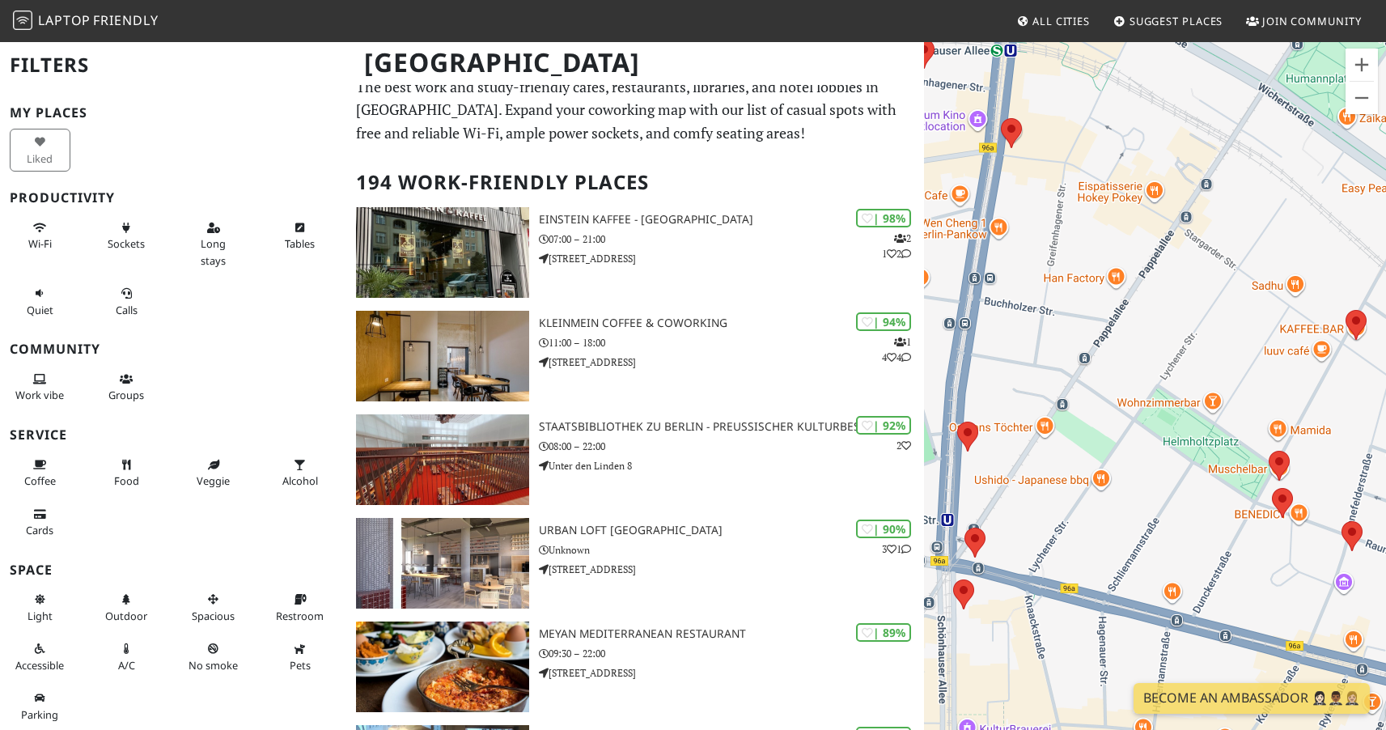
drag, startPoint x: 1129, startPoint y: 319, endPoint x: 1136, endPoint y: 337, distance: 19.2
click at [1136, 337] on div "To navigate, press the arrow keys." at bounding box center [1155, 405] width 462 height 730
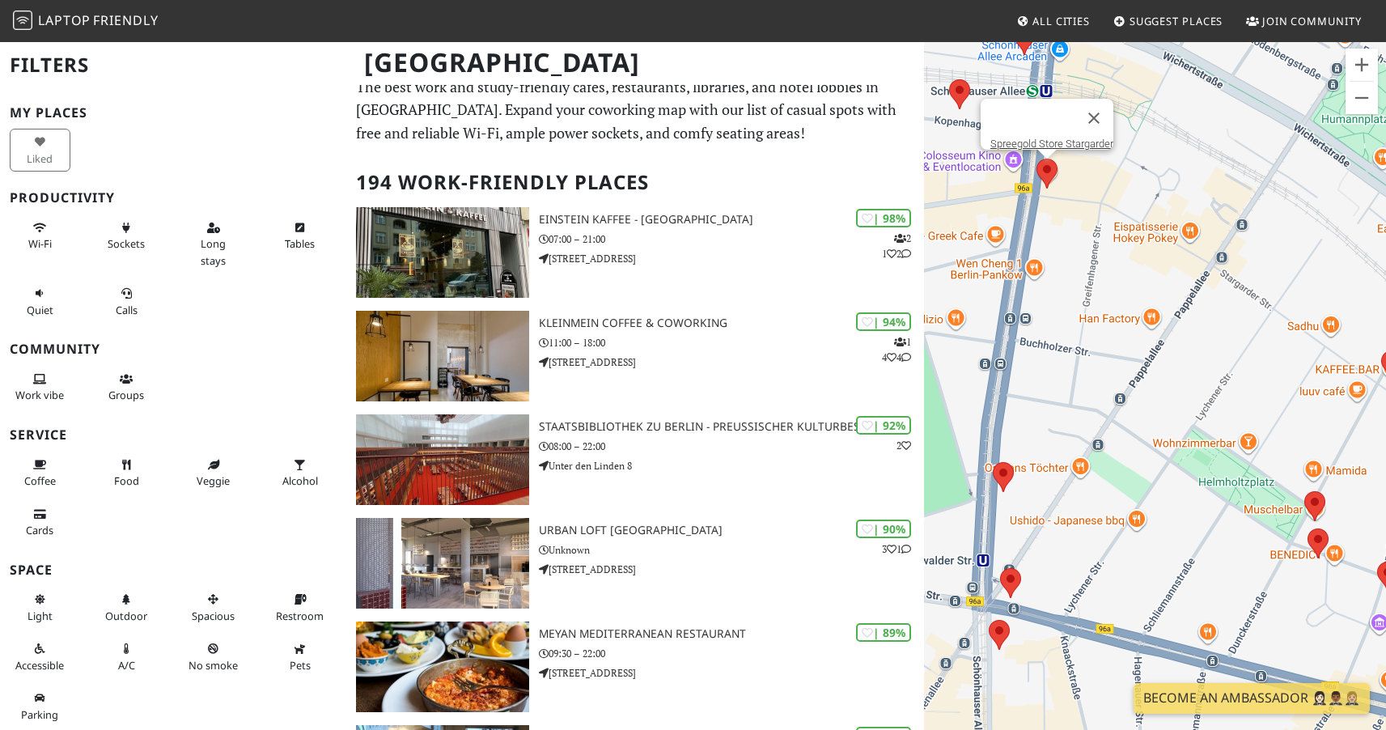
click at [1036, 159] on area at bounding box center [1036, 159] width 0 height 0
click at [1056, 138] on link "Spreegold Store Stargarder" at bounding box center [1051, 144] width 123 height 12
drag, startPoint x: 1181, startPoint y: 383, endPoint x: 1167, endPoint y: 355, distance: 31.5
click at [1167, 355] on div "To navigate, press the arrow keys. Spreegold Store Stargarder" at bounding box center [1155, 405] width 462 height 730
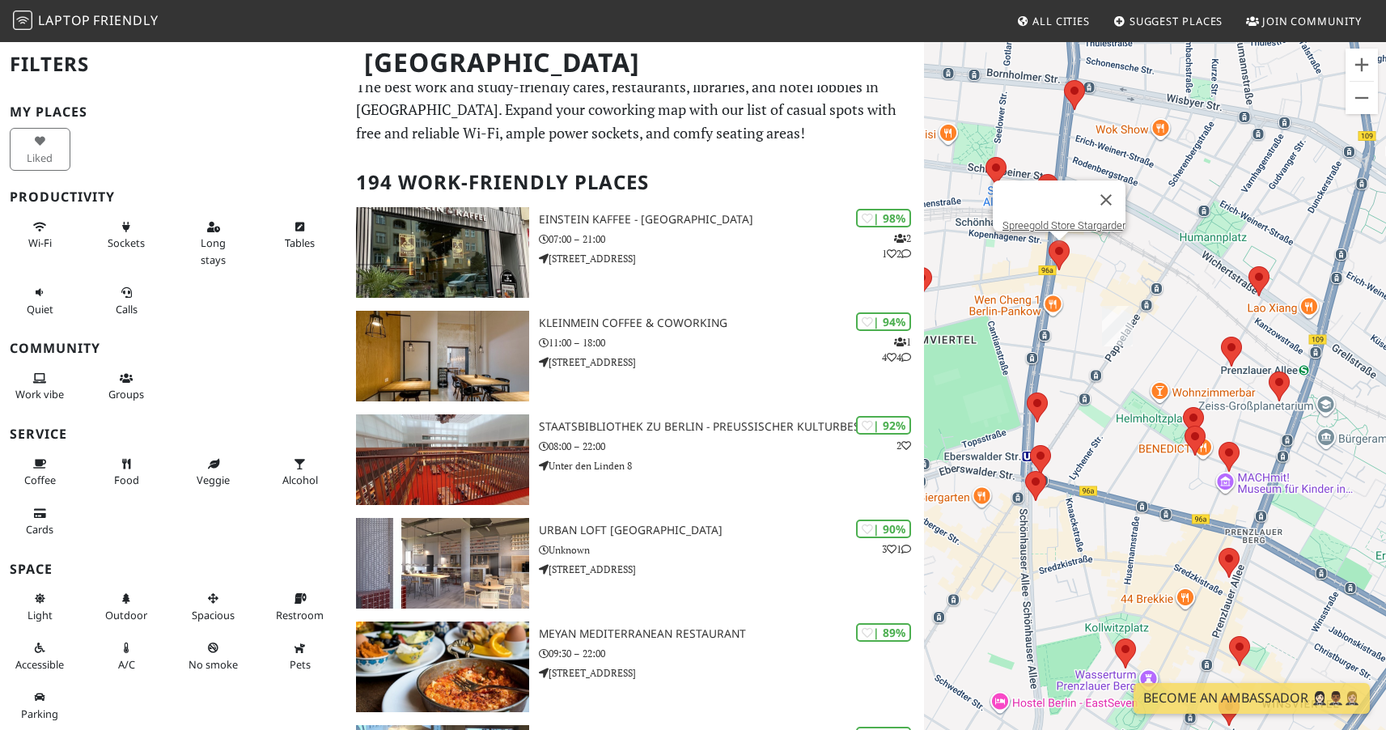
click at [1110, 302] on div "To navigate, press the arrow keys. Spreegold Store Stargarder" at bounding box center [1155, 405] width 462 height 730
click at [1092, 293] on div "To navigate, press the arrow keys. Spreegold Store Stargarder" at bounding box center [1155, 405] width 462 height 730
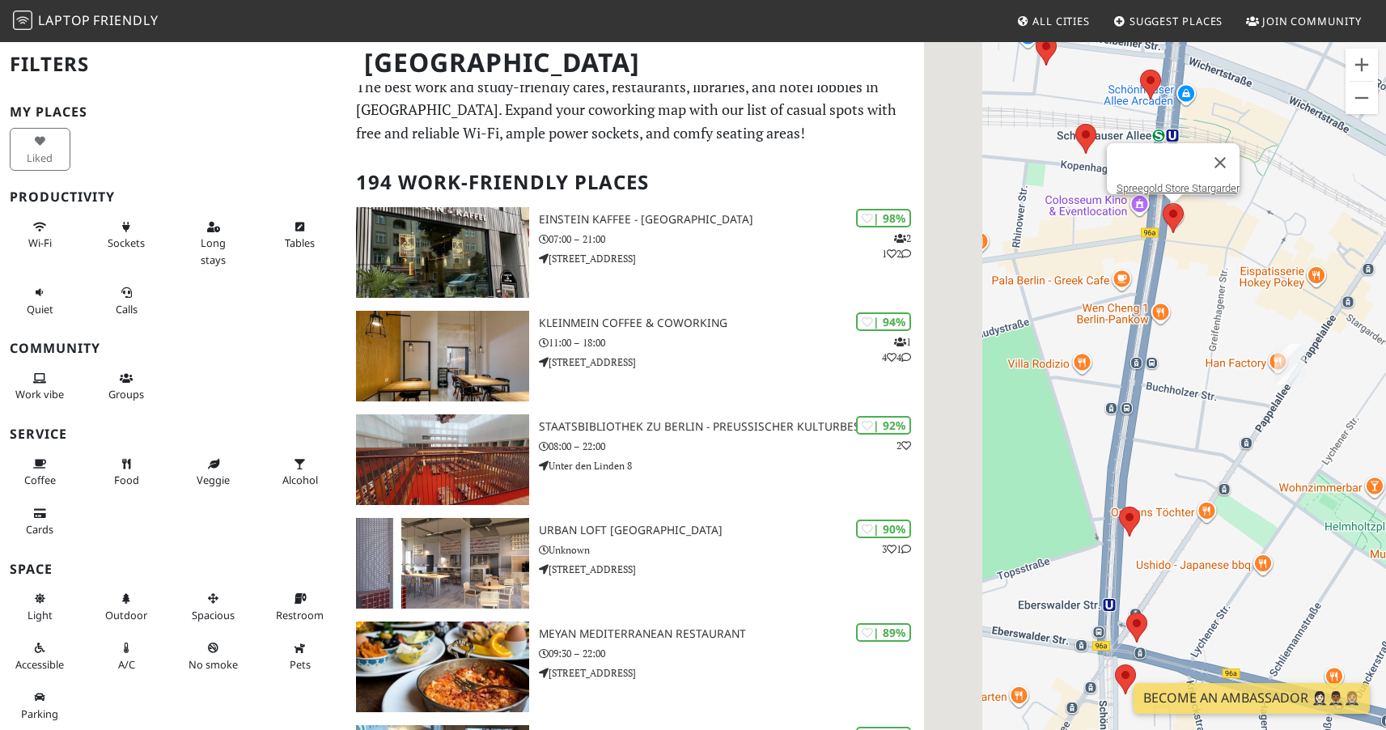
drag, startPoint x: 1087, startPoint y: 327, endPoint x: 1264, endPoint y: 303, distance: 177.9
click at [1264, 303] on div "To navigate, press the arrow keys. Spreegold Store Stargarder" at bounding box center [1155, 405] width 462 height 730
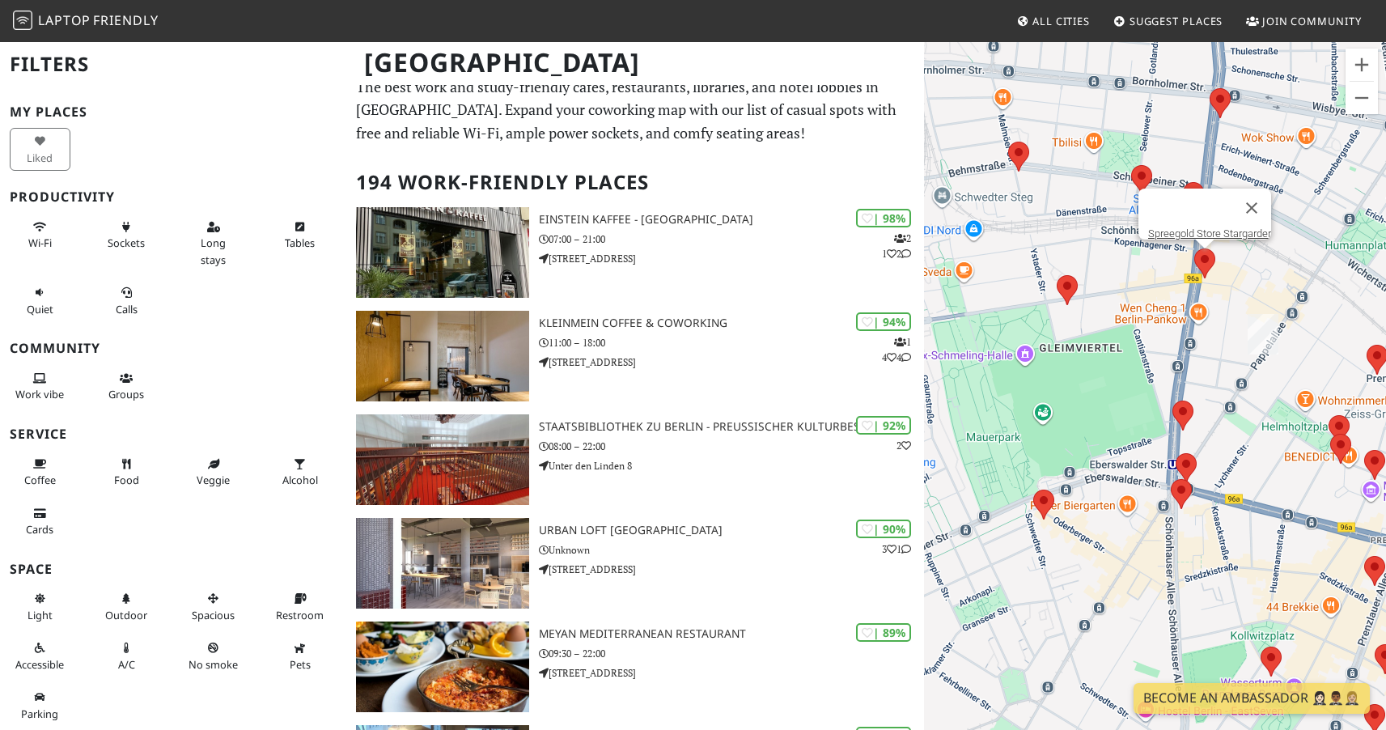
click at [1057, 291] on img at bounding box center [1067, 290] width 21 height 30
click at [1057, 275] on area at bounding box center [1057, 275] width 0 height 0
click at [1057, 254] on link "Café EGGRYTHING" at bounding box center [1071, 260] width 87 height 12
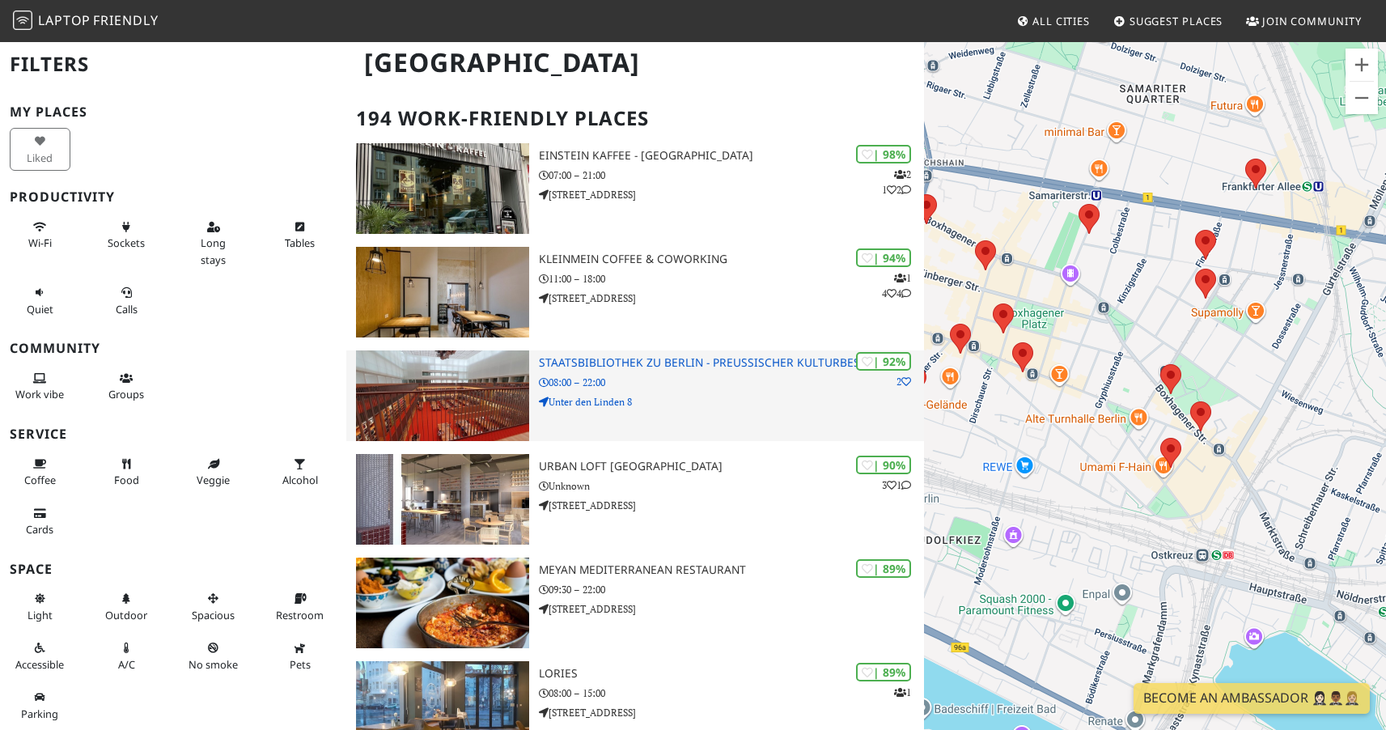
scroll to position [205, 0]
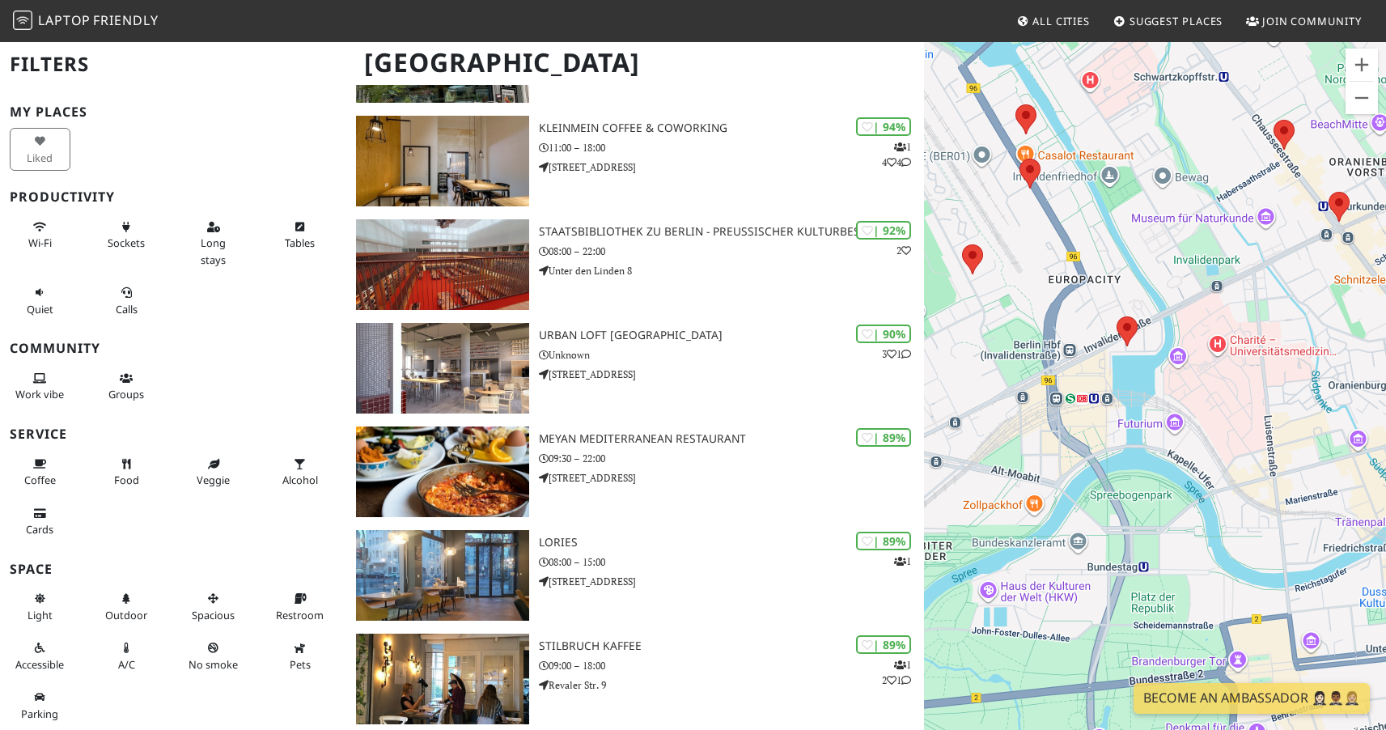
click at [1174, 18] on span "Suggest Places" at bounding box center [1176, 21] width 94 height 15
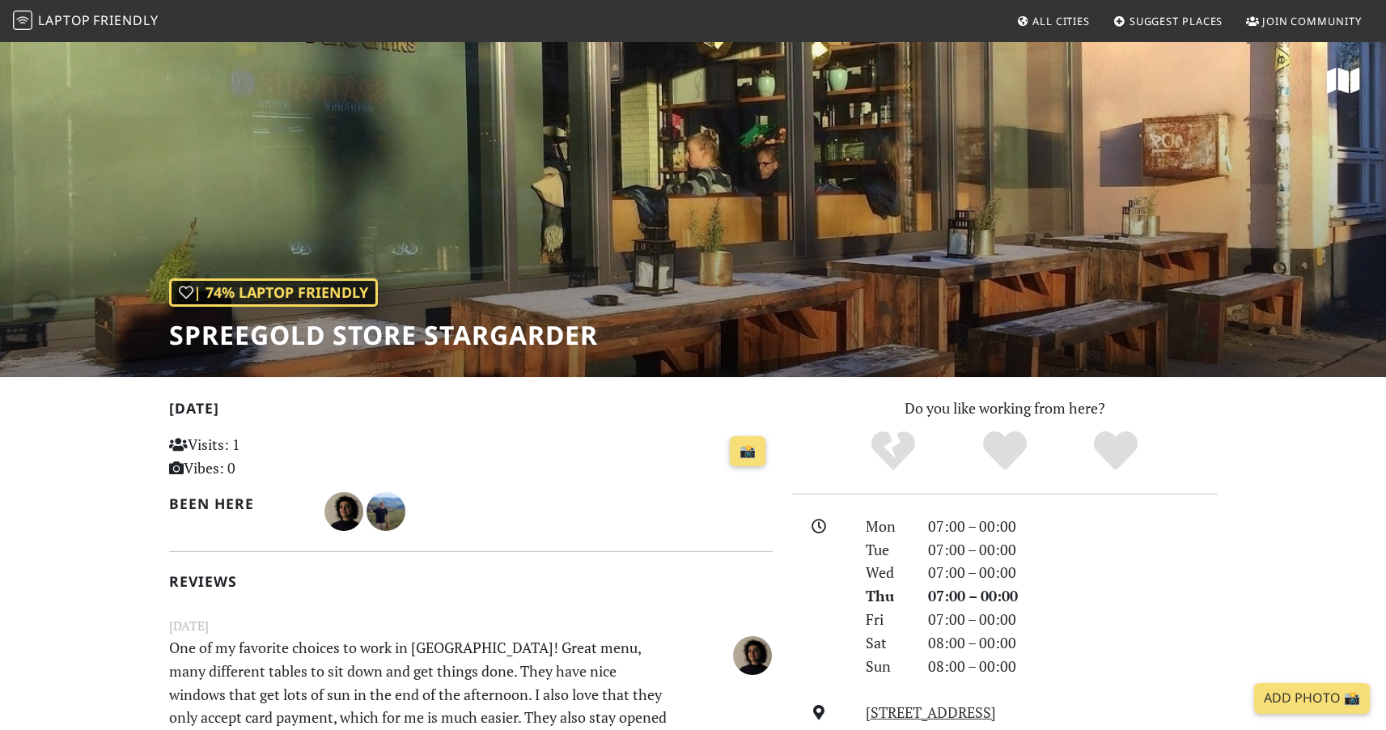
click at [522, 349] on h1 "Spreegold Store Stargarder" at bounding box center [383, 335] width 429 height 31
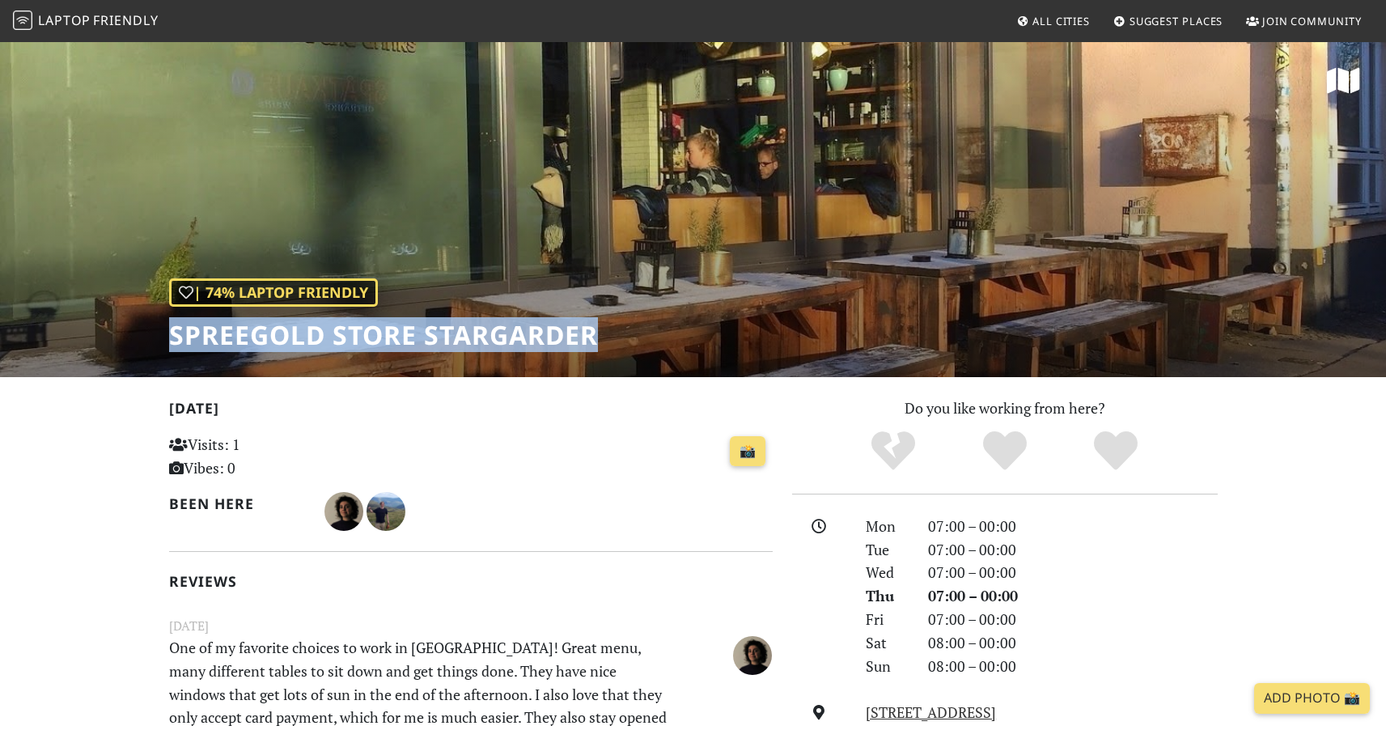
click at [522, 349] on h1 "Spreegold Store Stargarder" at bounding box center [383, 335] width 429 height 31
click at [460, 335] on h1 "Spreegold Store Stargarder" at bounding box center [383, 335] width 429 height 31
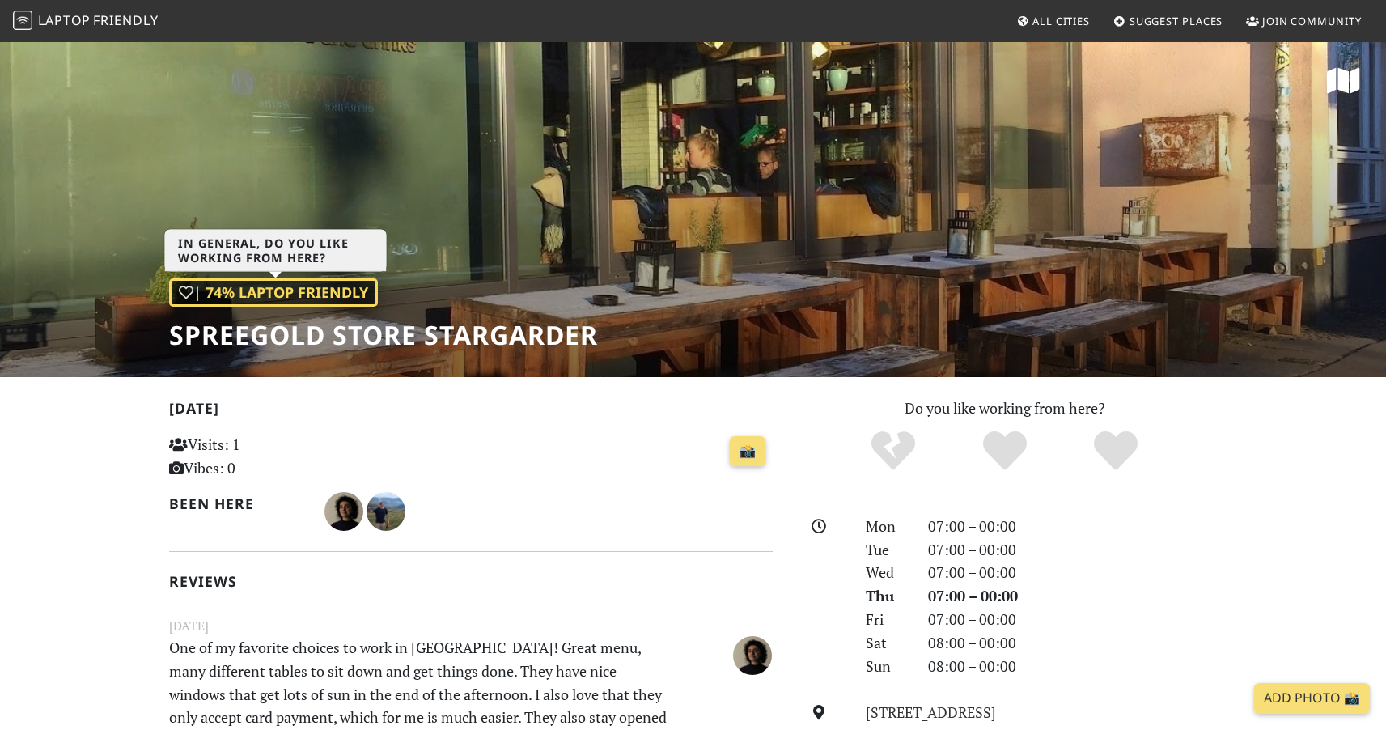
click at [271, 289] on div "| 74% Laptop Friendly" at bounding box center [273, 292] width 209 height 28
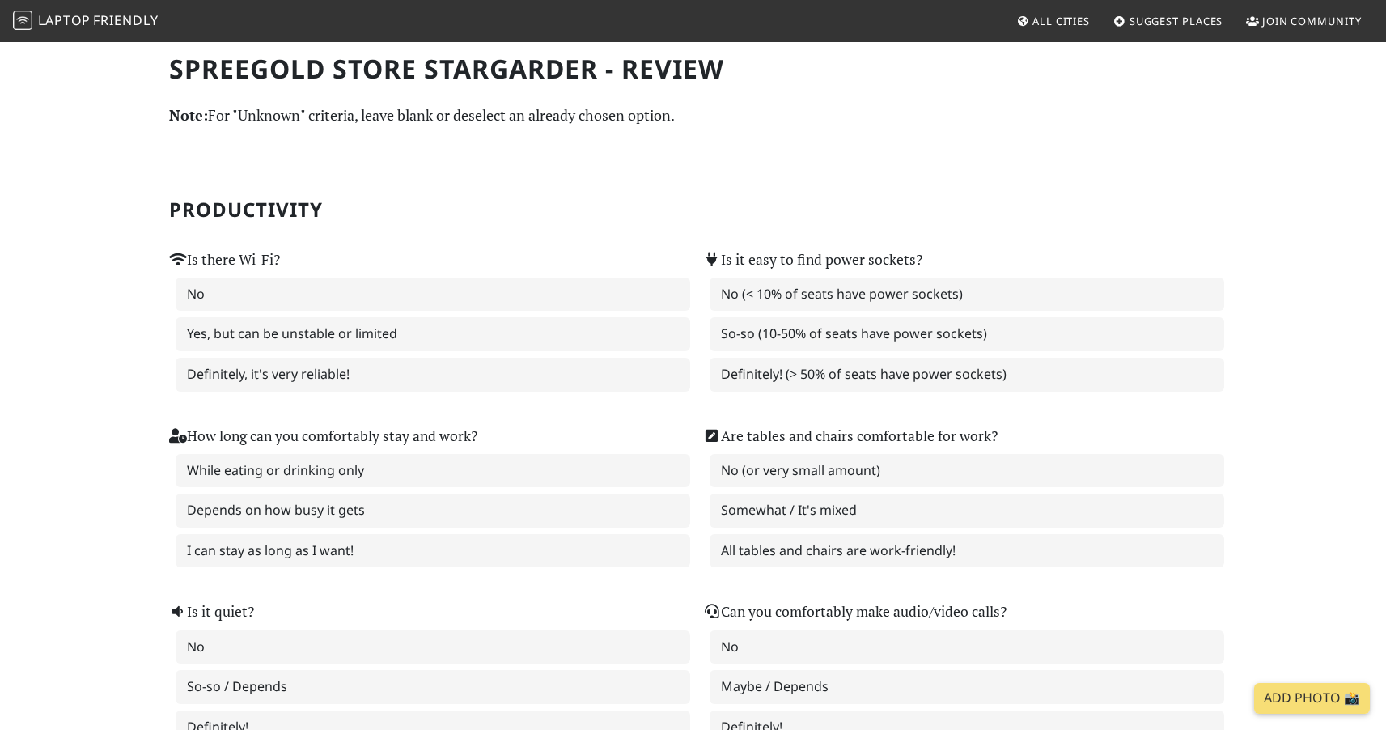
click at [367, 209] on h2 "Productivity" at bounding box center [693, 209] width 1048 height 23
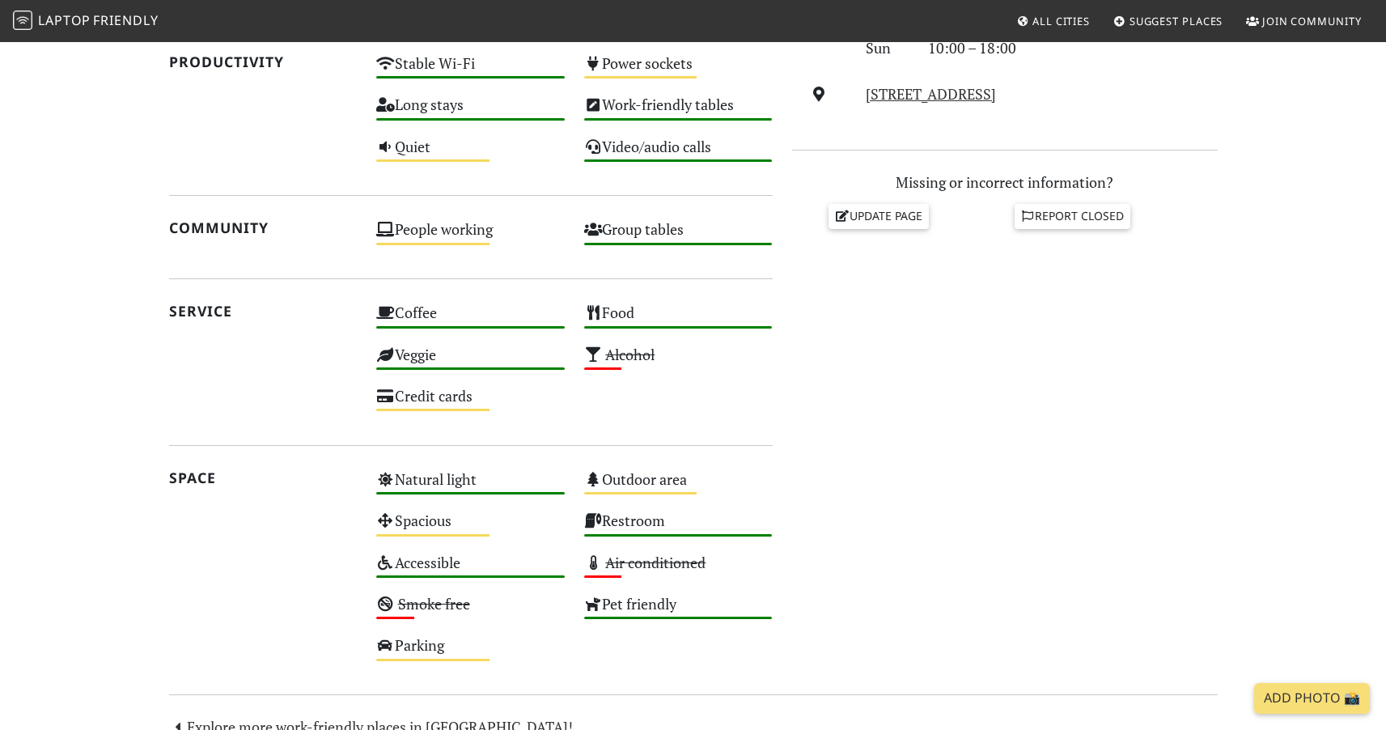
scroll to position [784, 0]
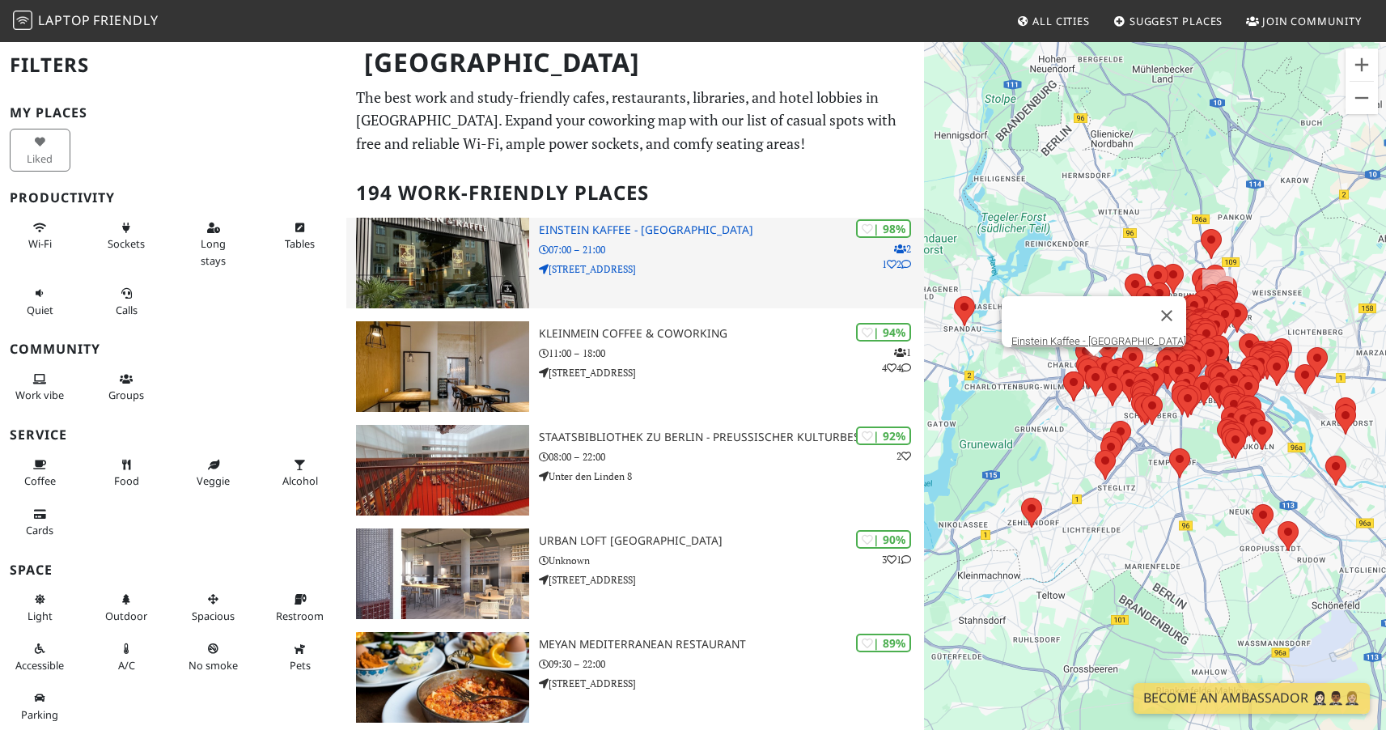
click at [596, 226] on h3 "Einstein Kaffee - Charlottenburg" at bounding box center [731, 230] width 385 height 14
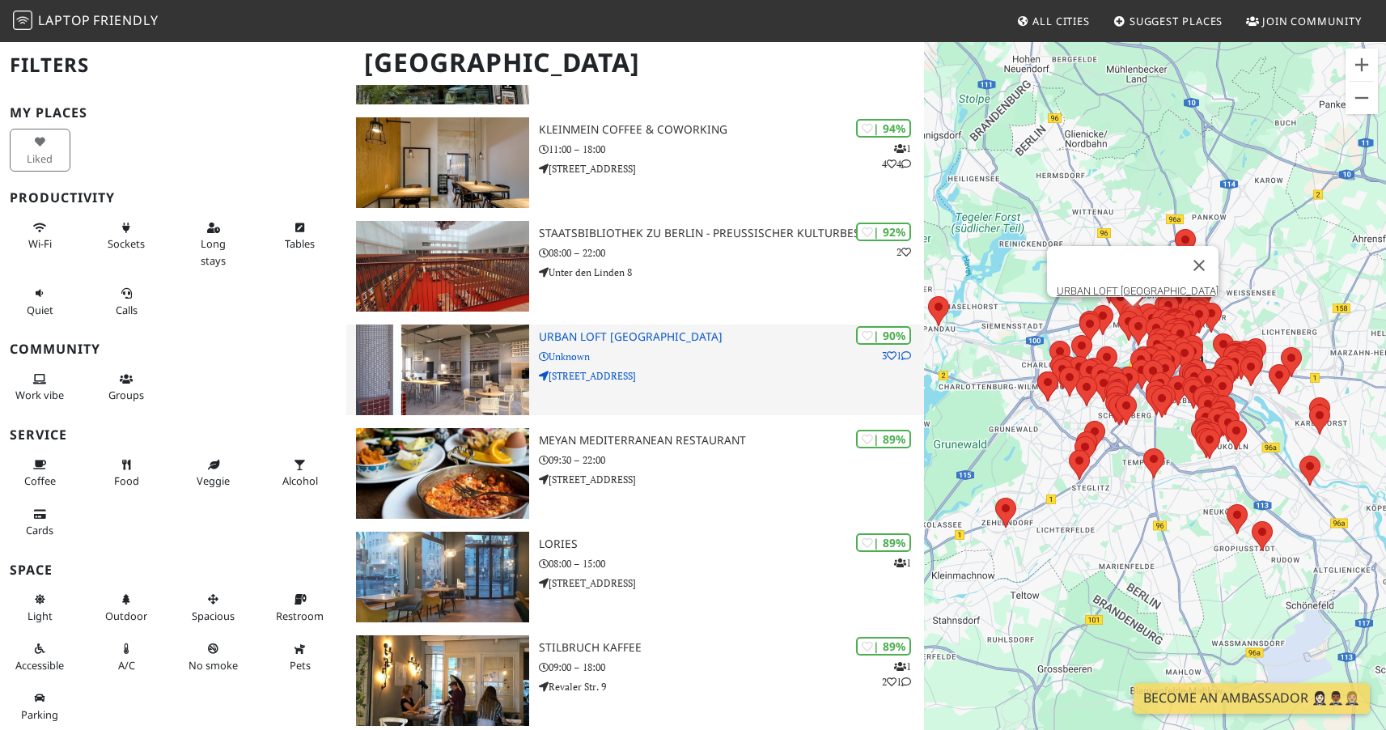
scroll to position [411, 0]
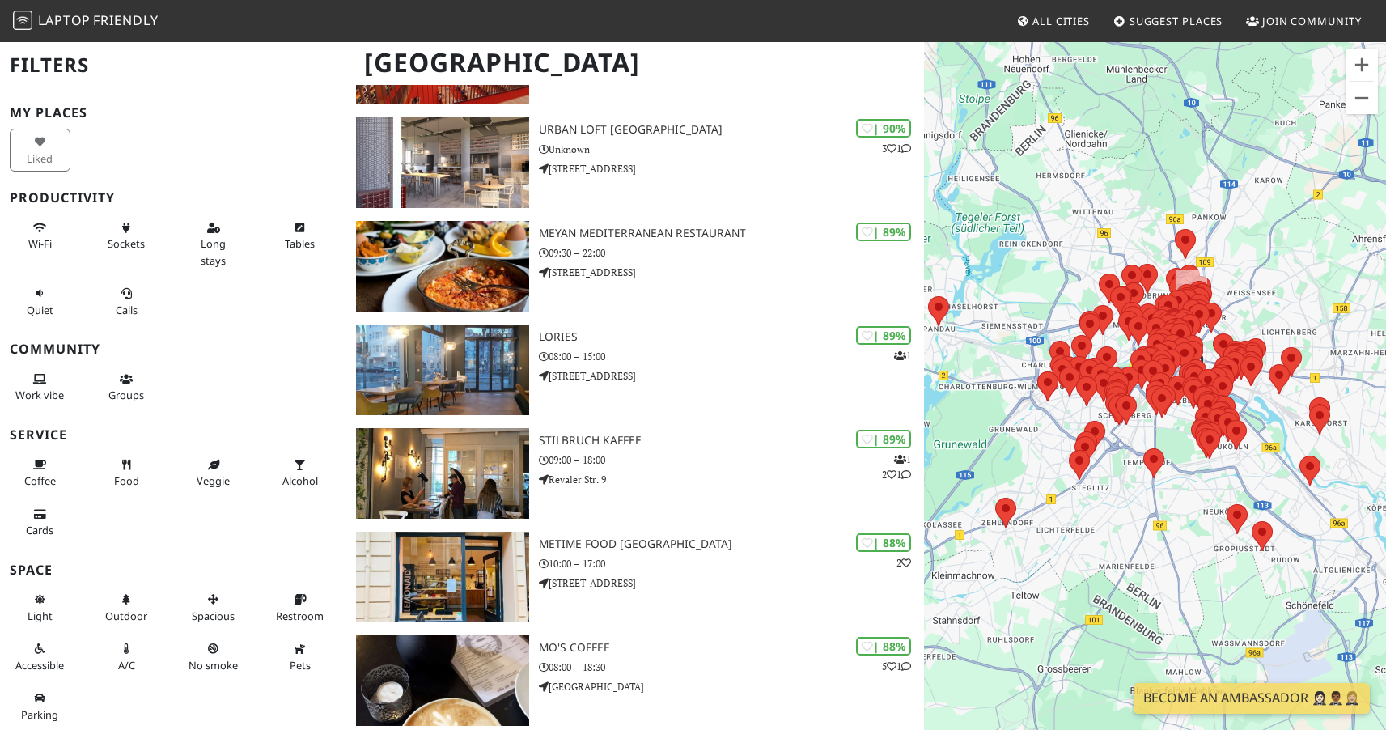
click at [1277, 265] on div "To navigate, press the arrow keys." at bounding box center [1155, 405] width 462 height 730
drag, startPoint x: 1277, startPoint y: 265, endPoint x: 1260, endPoint y: 269, distance: 17.5
click at [1277, 265] on div "To navigate, press the arrow keys." at bounding box center [1155, 405] width 462 height 730
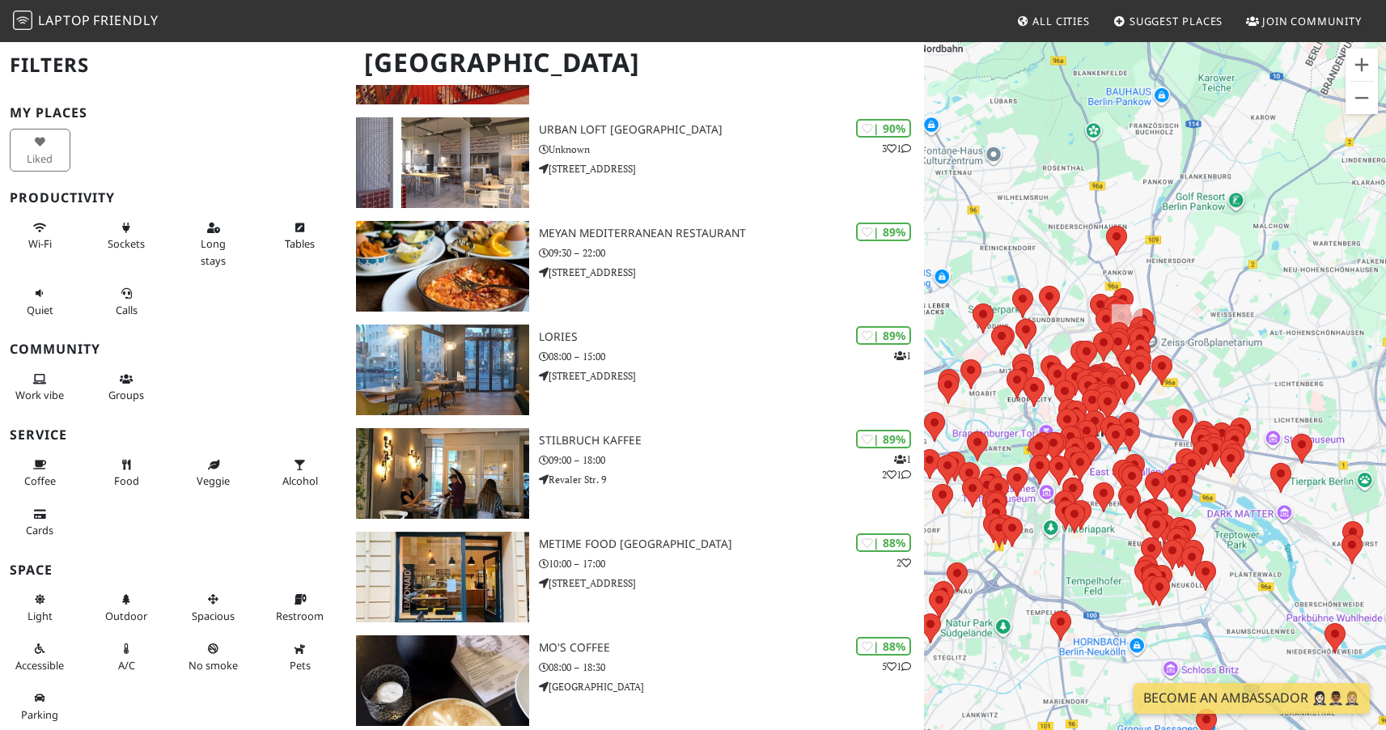
click at [1228, 287] on div "To navigate, press the arrow keys." at bounding box center [1155, 405] width 462 height 730
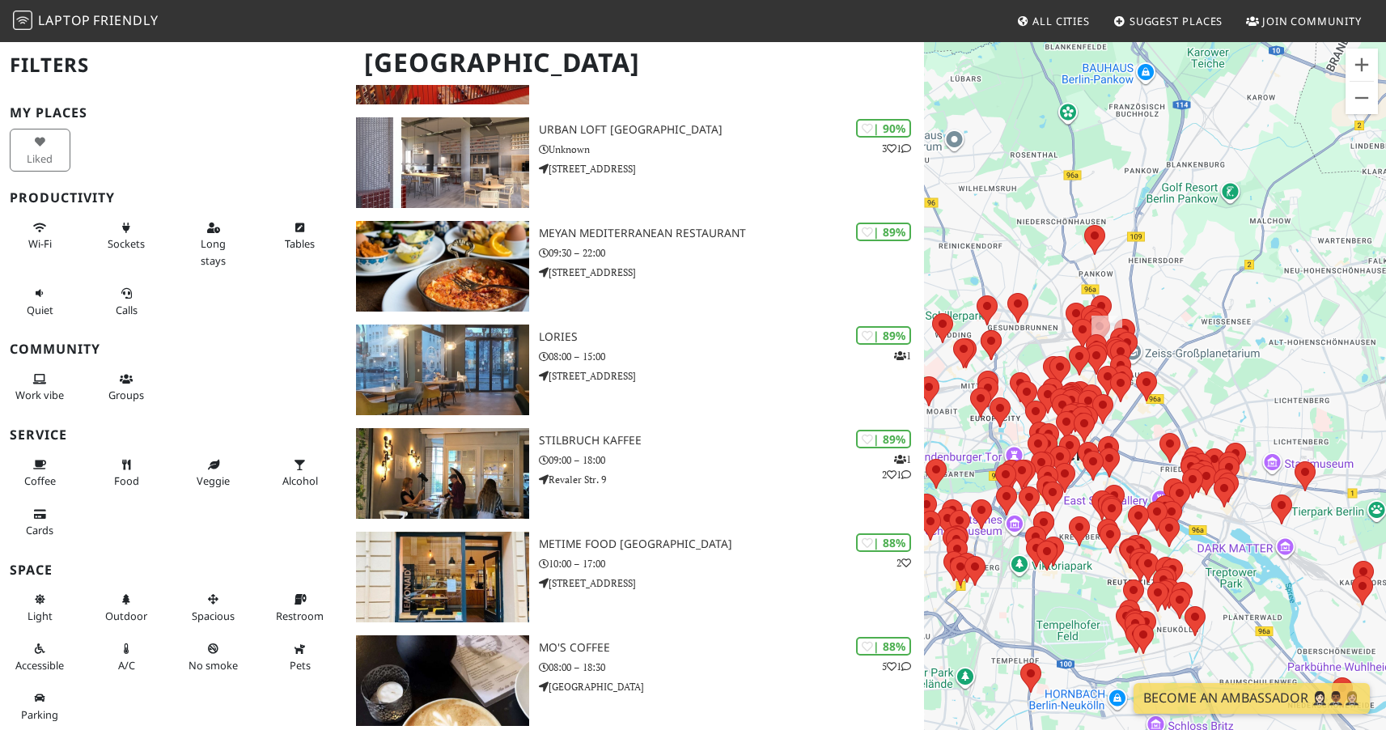
click at [1227, 288] on div "To navigate, press the arrow keys." at bounding box center [1155, 405] width 462 height 730
drag, startPoint x: 1154, startPoint y: 329, endPoint x: 1239, endPoint y: 282, distance: 97.0
click at [1239, 282] on div "To navigate, press the arrow keys." at bounding box center [1155, 405] width 462 height 730
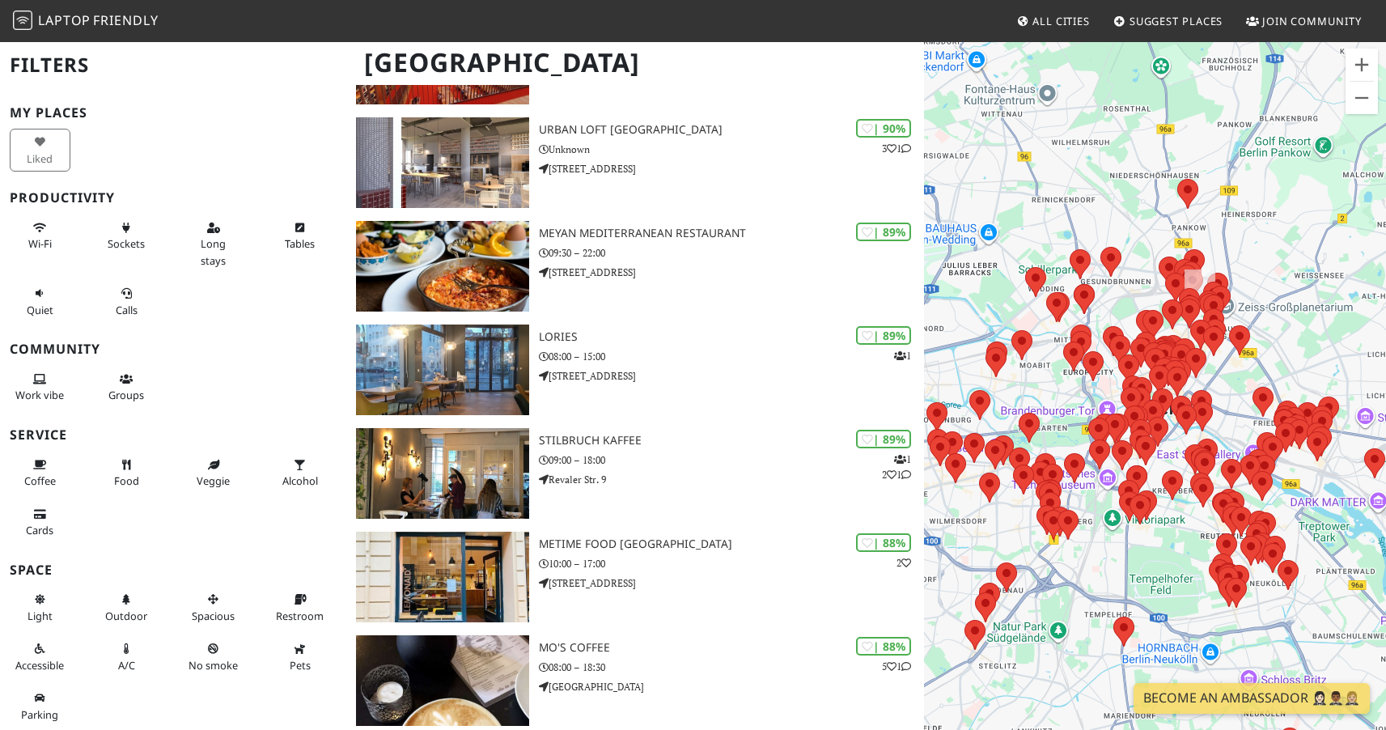
drag, startPoint x: 1330, startPoint y: 251, endPoint x: 1256, endPoint y: 290, distance: 84.3
click at [1256, 290] on div "To navigate, press the arrow keys." at bounding box center [1155, 405] width 462 height 730
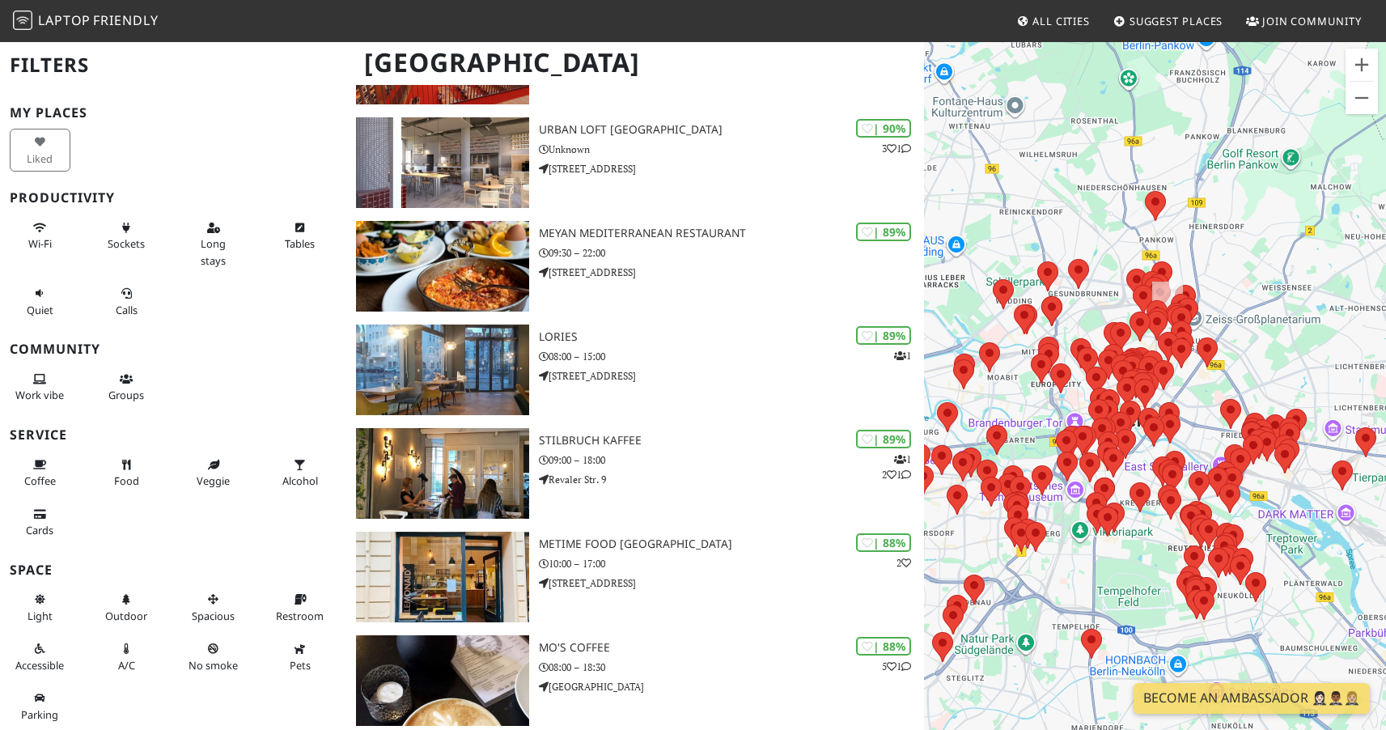
click at [1256, 290] on div "To navigate, press the arrow keys." at bounding box center [1155, 405] width 462 height 730
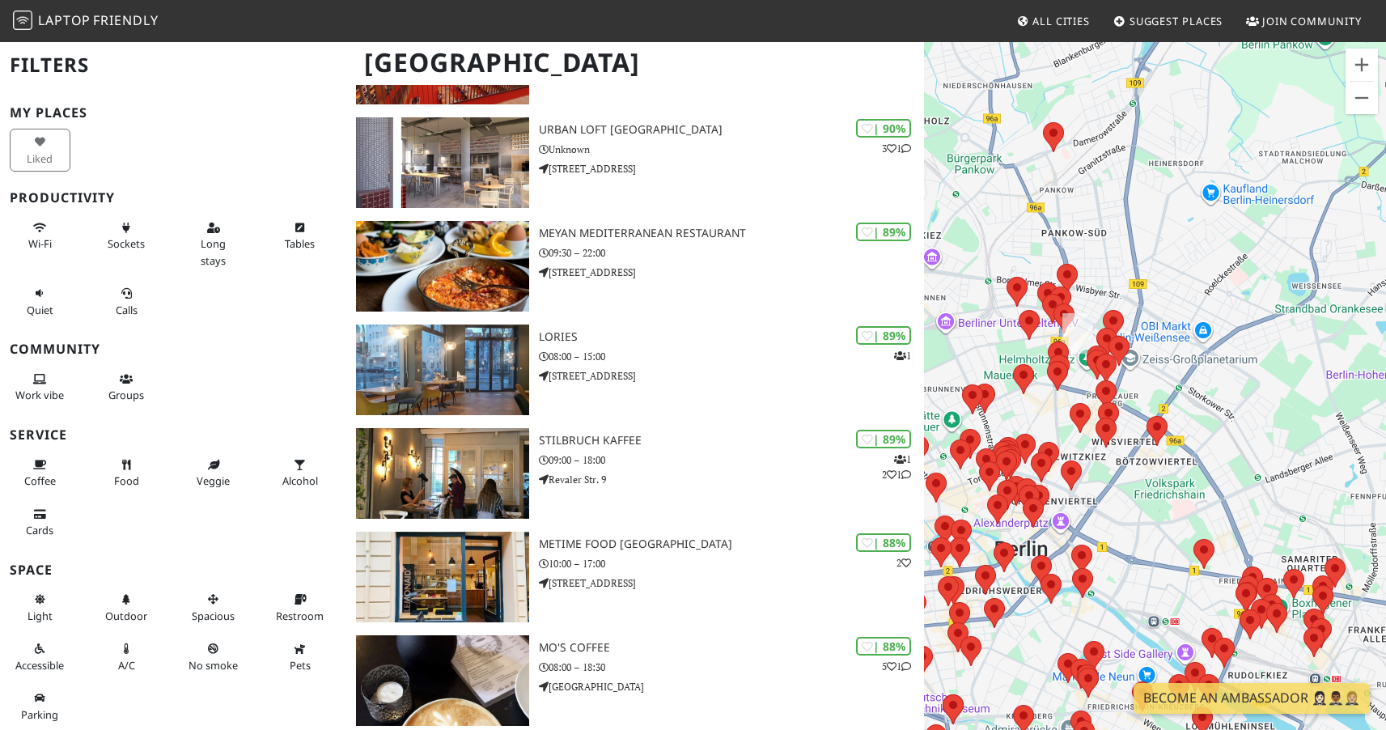
click at [1192, 277] on div "To navigate, press the arrow keys." at bounding box center [1155, 405] width 462 height 730
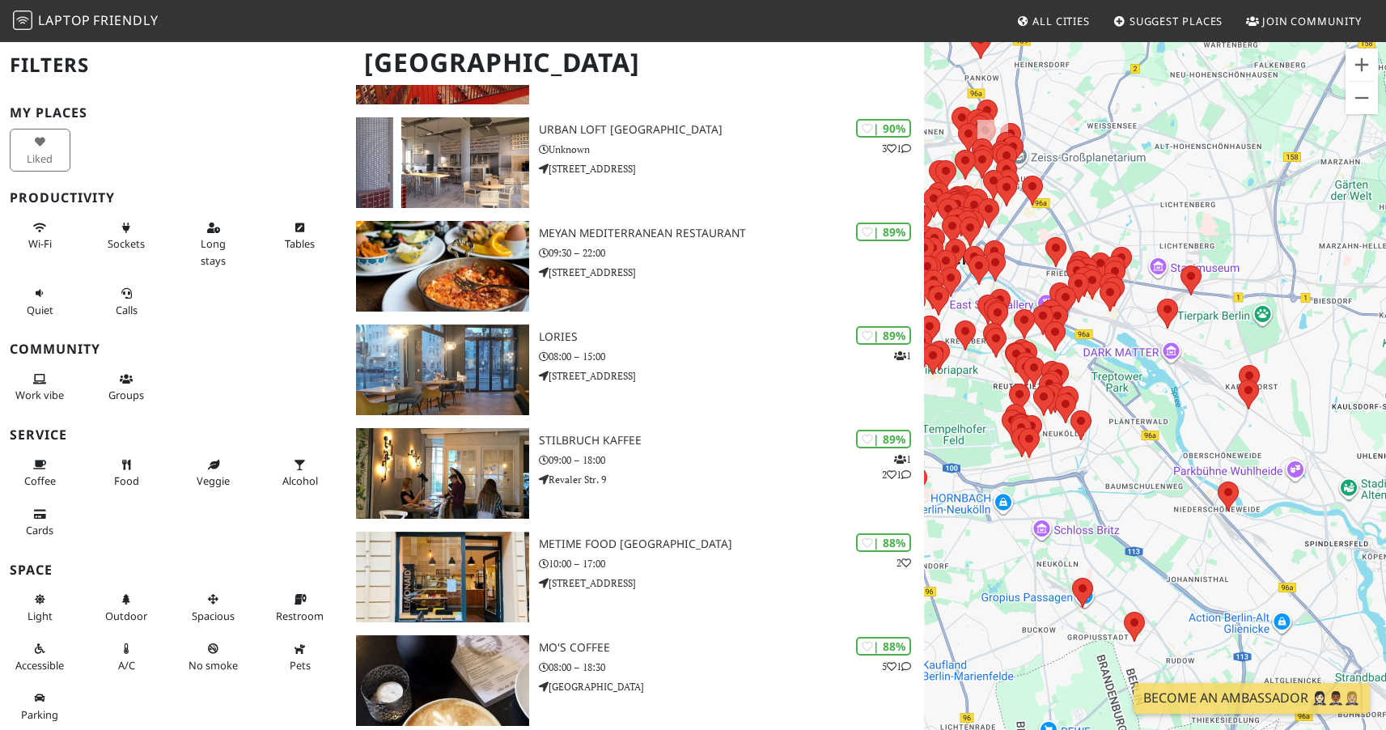
drag, startPoint x: 1117, startPoint y: 355, endPoint x: 952, endPoint y: 423, distance: 178.5
click at [1009, 383] on area at bounding box center [1009, 383] width 0 height 0
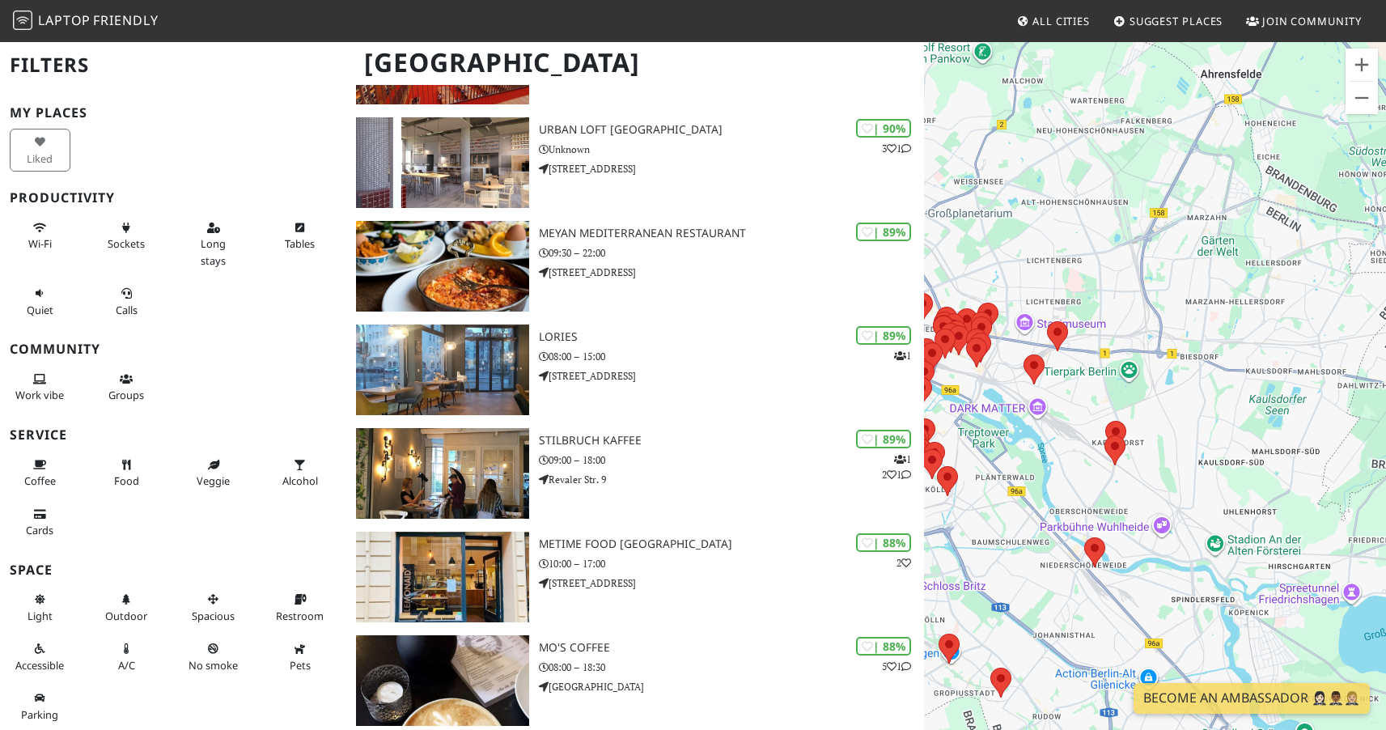
click at [1069, 251] on div "To navigate, press the arrow keys." at bounding box center [1155, 405] width 462 height 730
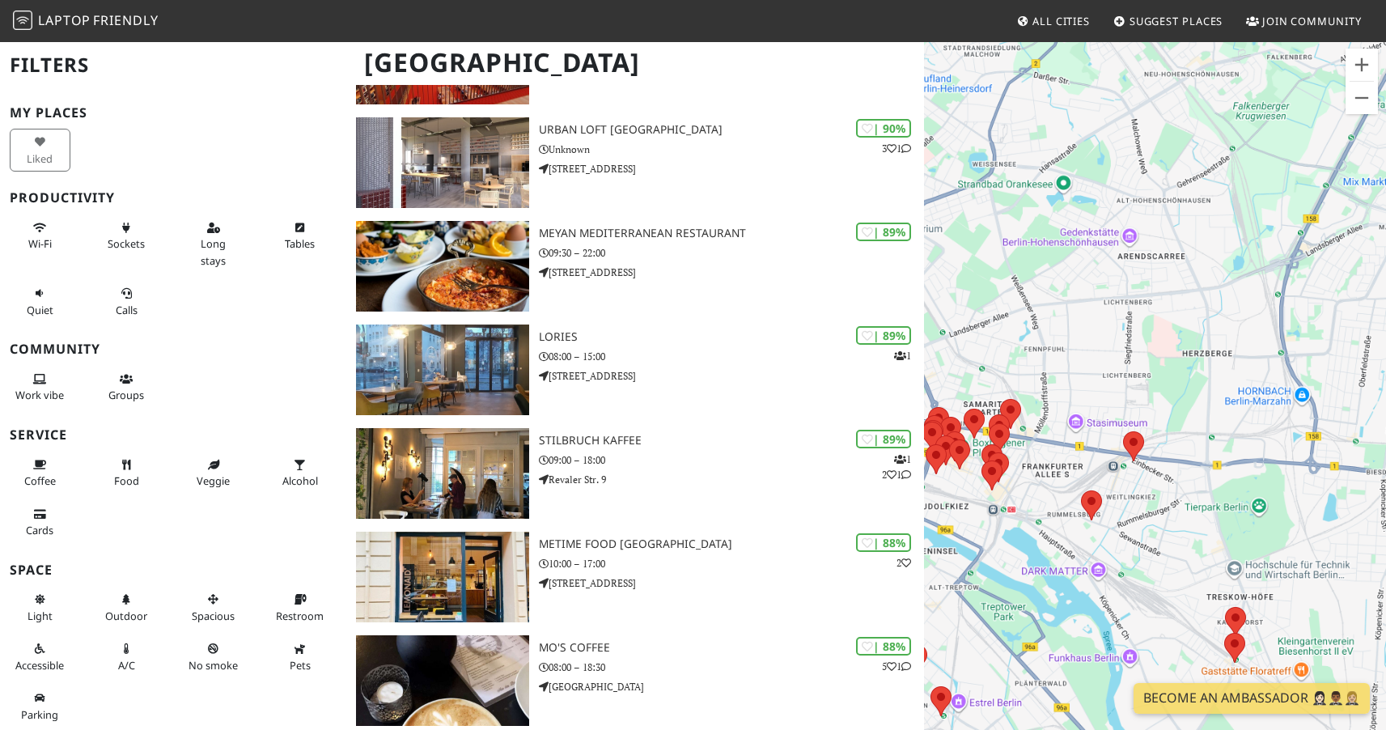
drag, startPoint x: 978, startPoint y: 256, endPoint x: 1282, endPoint y: 353, distance: 319.3
click at [1280, 354] on div "To navigate, press the arrow keys." at bounding box center [1155, 405] width 462 height 730
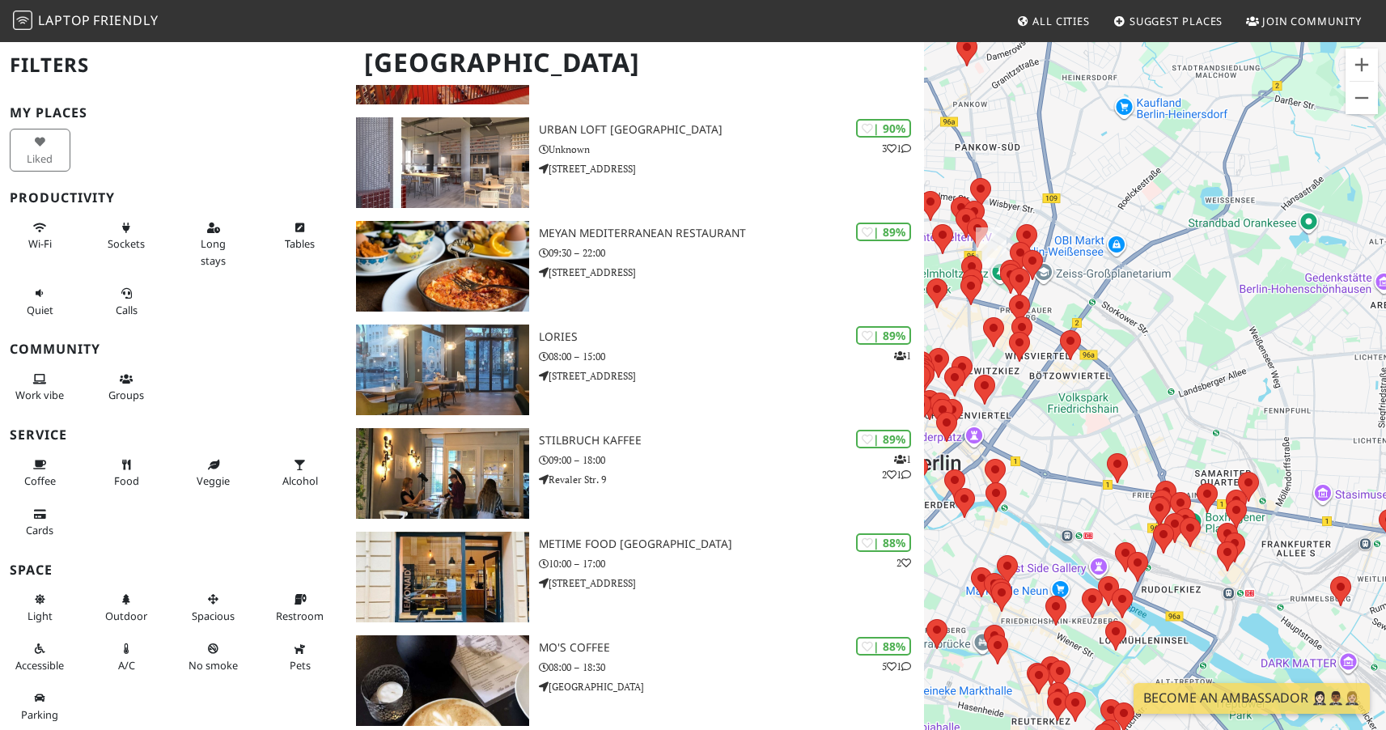
drag, startPoint x: 1229, startPoint y: 332, endPoint x: 1334, endPoint y: 345, distance: 106.0
click at [1332, 344] on div "To navigate, press the arrow keys." at bounding box center [1155, 405] width 462 height 730
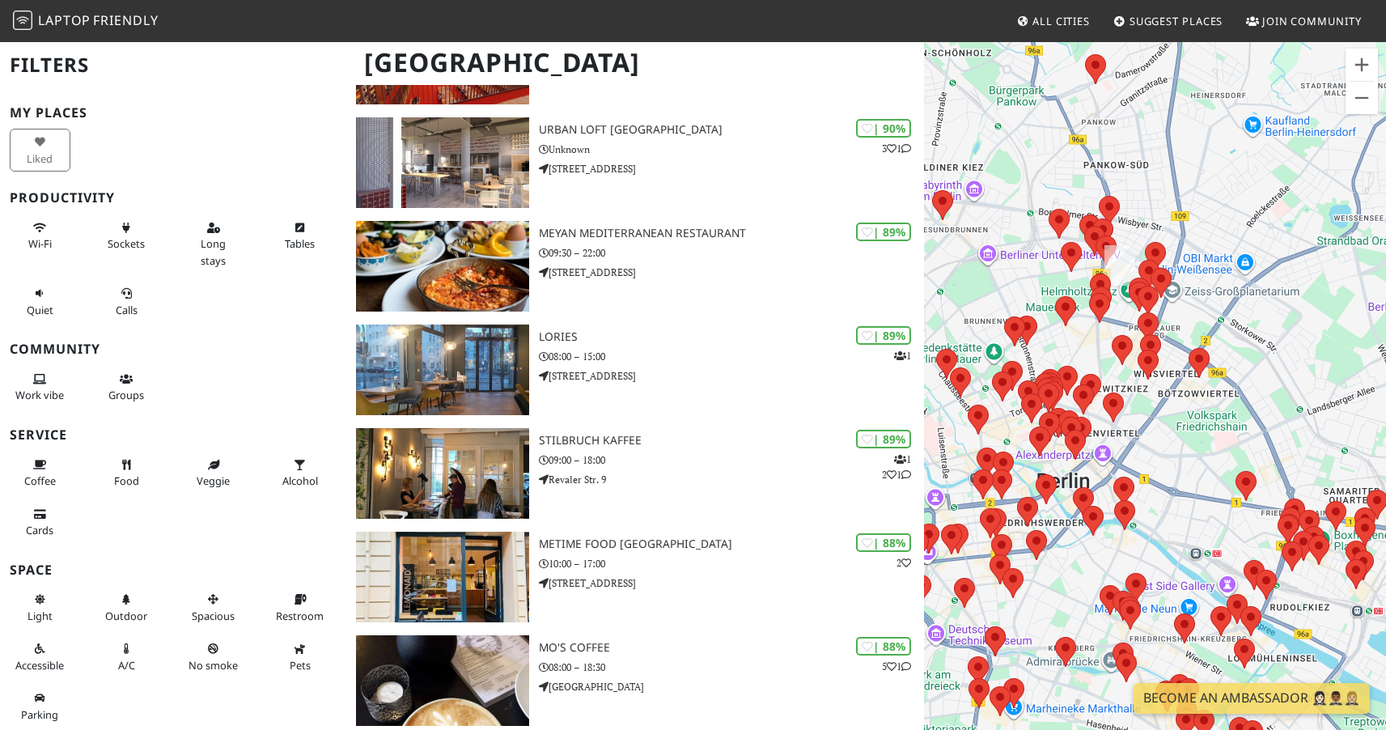
click at [1268, 320] on div "To navigate, press the arrow keys." at bounding box center [1155, 405] width 462 height 730
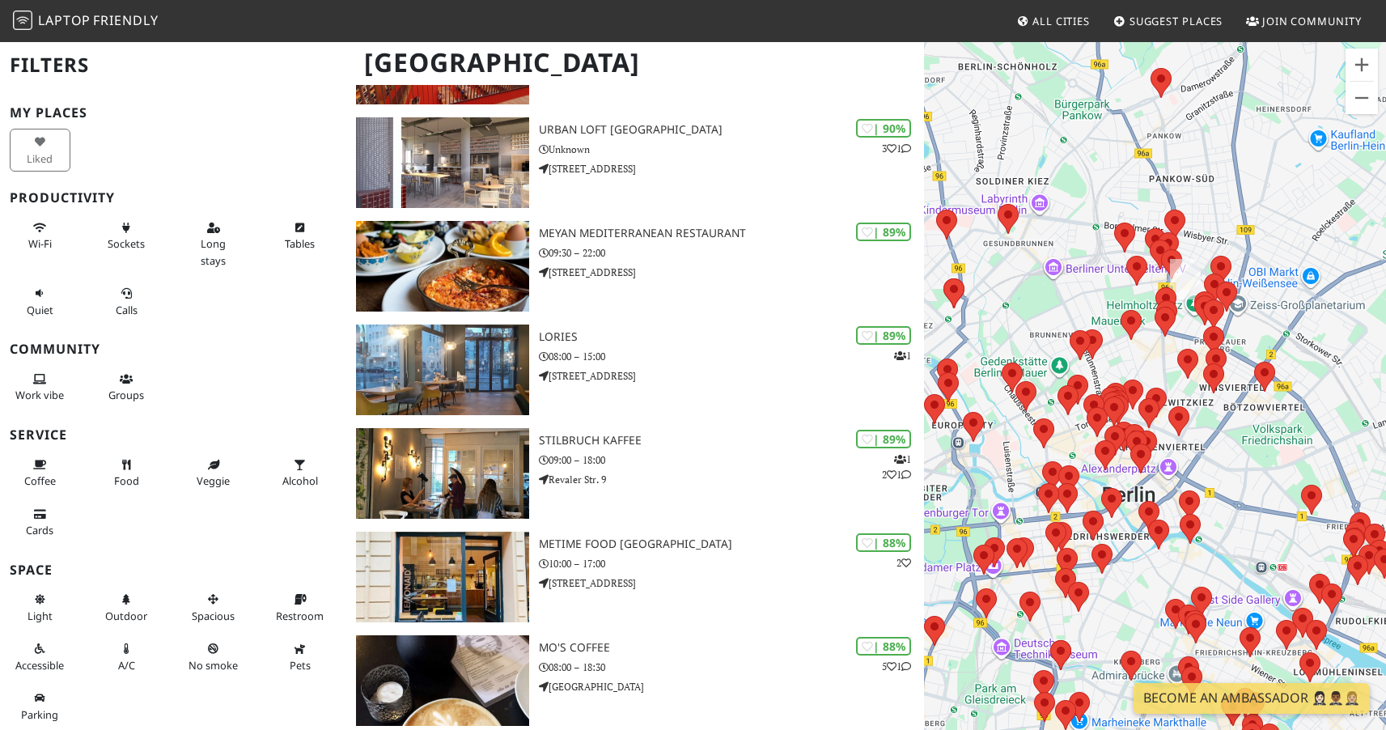
click at [1268, 320] on div "To navigate, press the arrow keys." at bounding box center [1155, 405] width 462 height 730
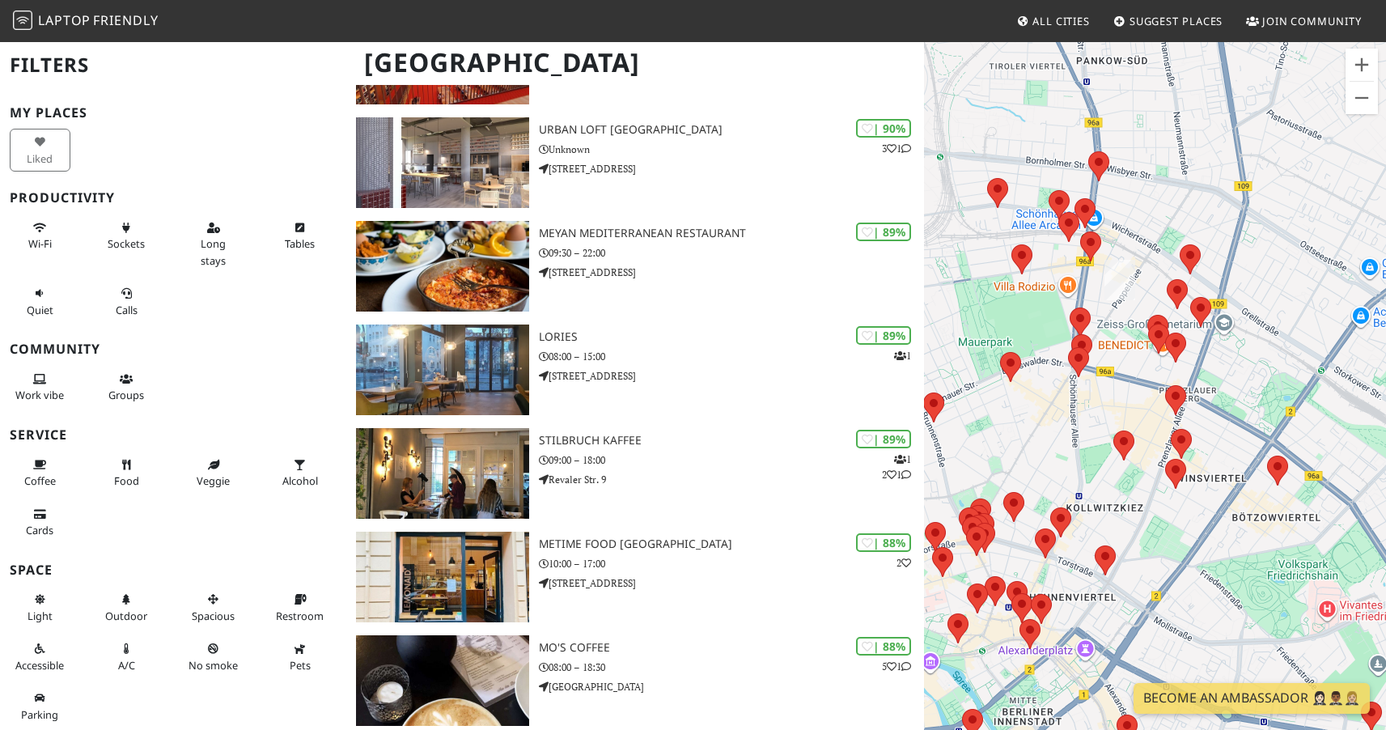
drag, startPoint x: 1268, startPoint y: 311, endPoint x: 1292, endPoint y: 339, distance: 37.3
click at [1292, 339] on div "To navigate, press the arrow keys." at bounding box center [1155, 405] width 462 height 730
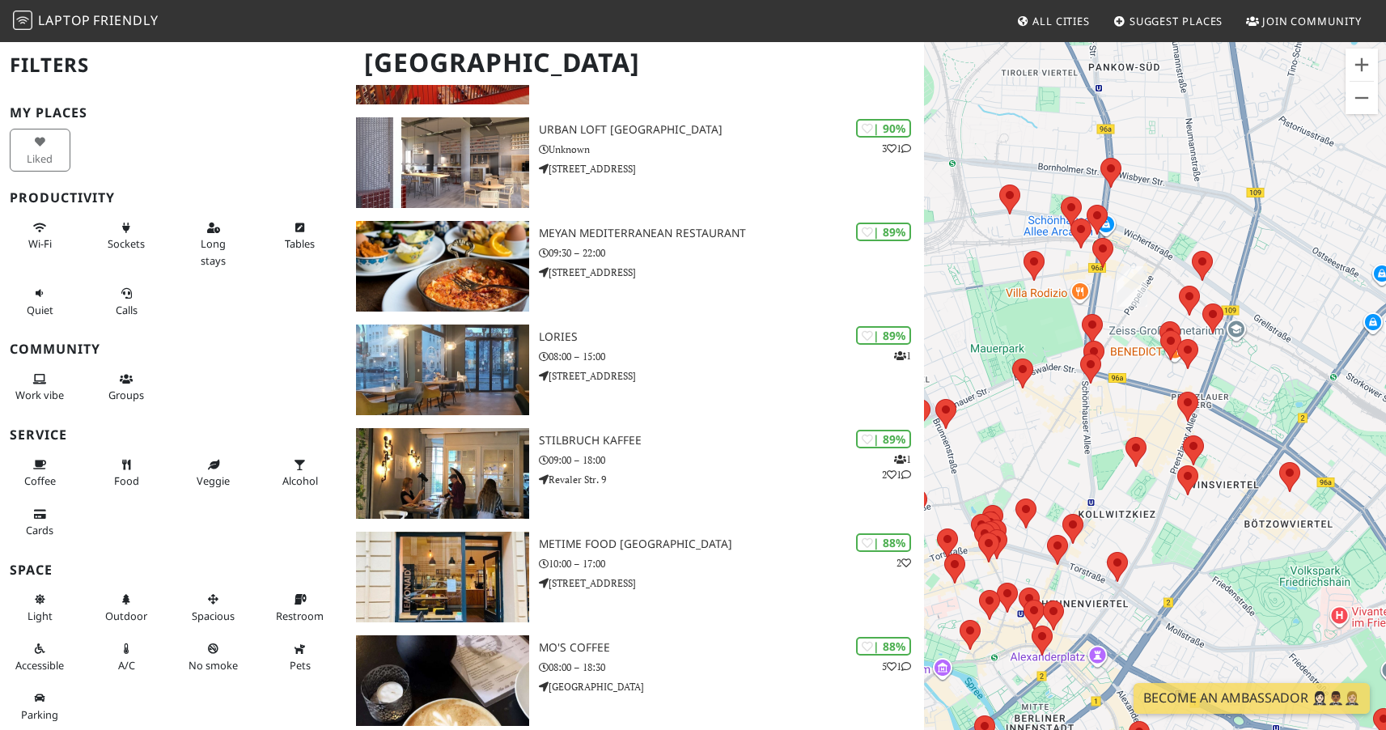
click at [1292, 339] on div "To navigate, press the arrow keys." at bounding box center [1155, 405] width 462 height 730
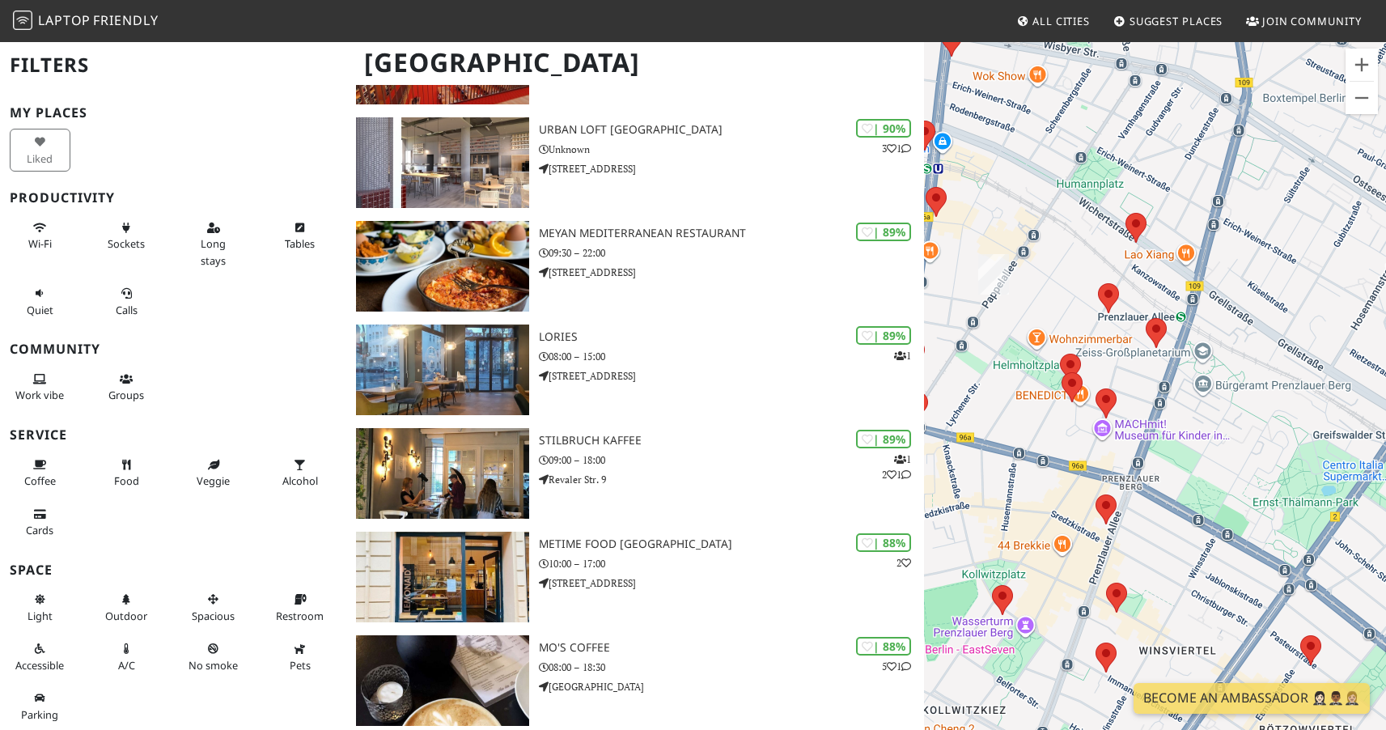
drag, startPoint x: 1264, startPoint y: 347, endPoint x: 1290, endPoint y: 374, distance: 37.8
click at [1290, 374] on div "To navigate, press the arrow keys." at bounding box center [1155, 405] width 462 height 730
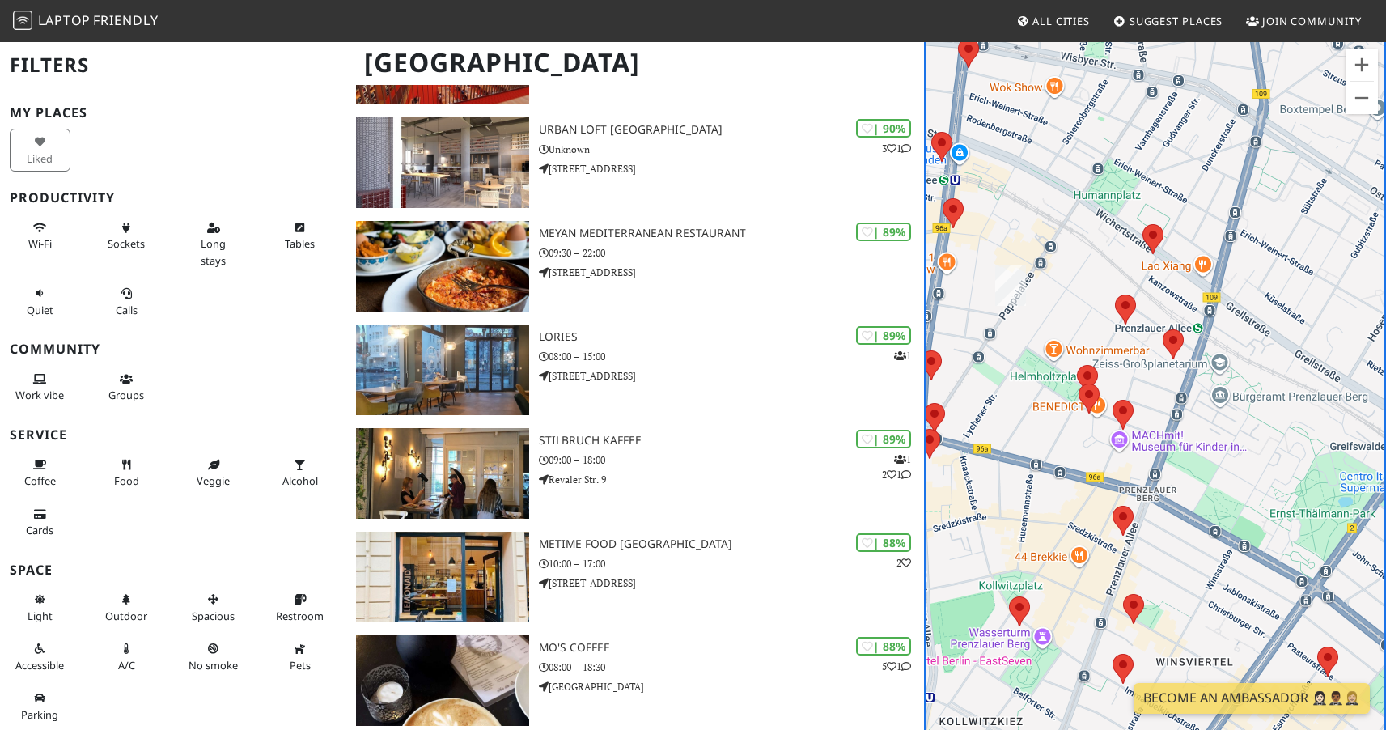
click at [1142, 224] on area at bounding box center [1142, 224] width 0 height 0
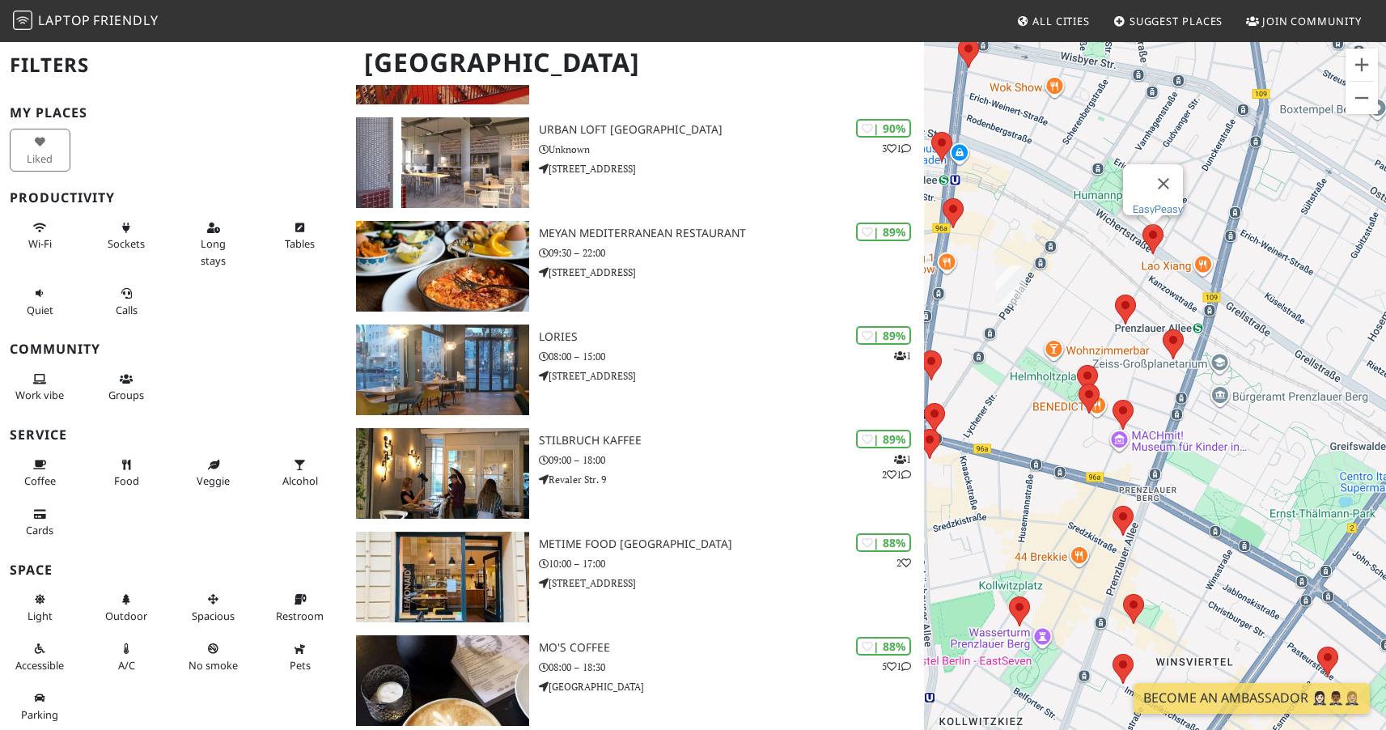
click at [1154, 203] on link "EasyPeasy" at bounding box center [1158, 209] width 50 height 12
click at [1115, 294] on area at bounding box center [1115, 294] width 0 height 0
click at [1145, 273] on link "KAFFEE.BAR" at bounding box center [1130, 279] width 78 height 12
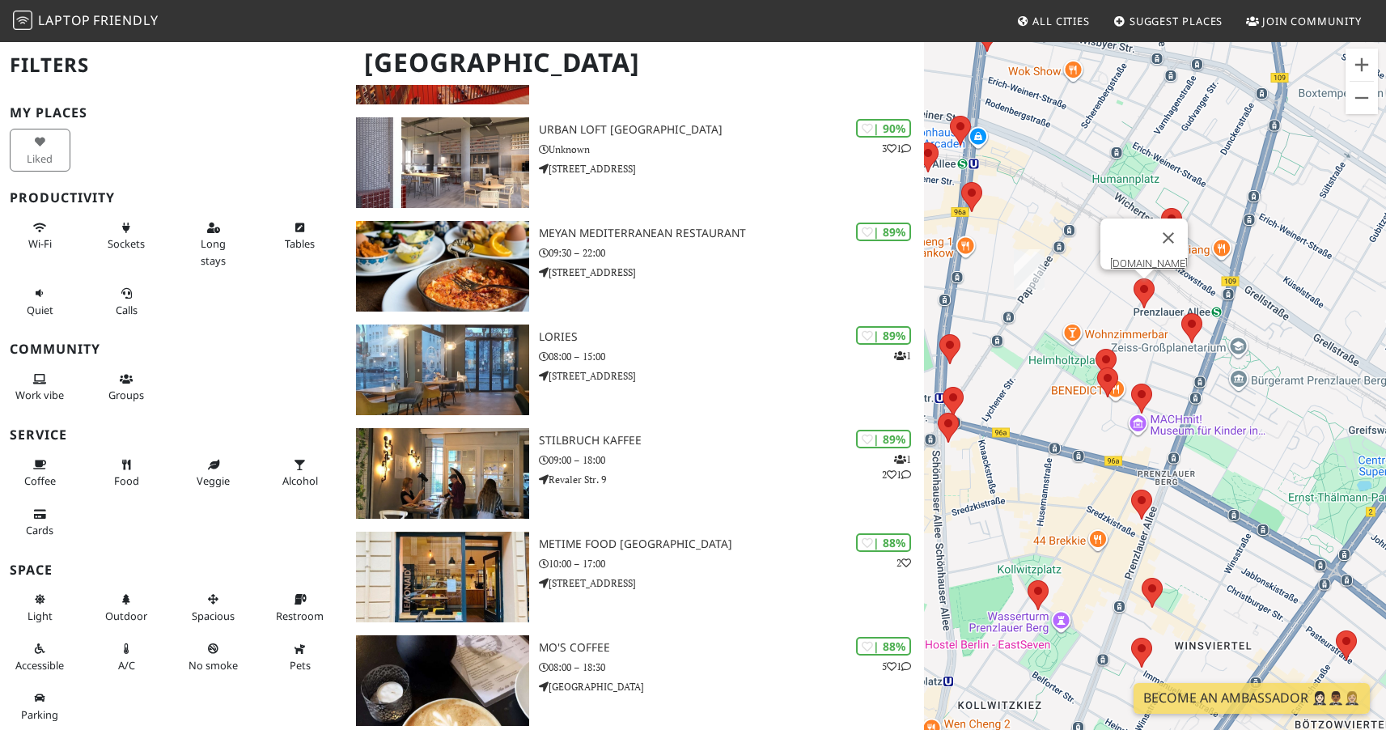
drag, startPoint x: 1158, startPoint y: 381, endPoint x: 1178, endPoint y: 360, distance: 29.2
click at [1178, 360] on div "To navigate, press the arrow keys. KAFFEE.BAR" at bounding box center [1155, 405] width 462 height 730
click at [1211, 337] on div "To navigate, press the arrow keys. KAFFEE.BAR" at bounding box center [1155, 405] width 462 height 730
click at [1181, 313] on area at bounding box center [1181, 313] width 0 height 0
click at [1190, 292] on link "Mo's Coffee" at bounding box center [1196, 298] width 53 height 12
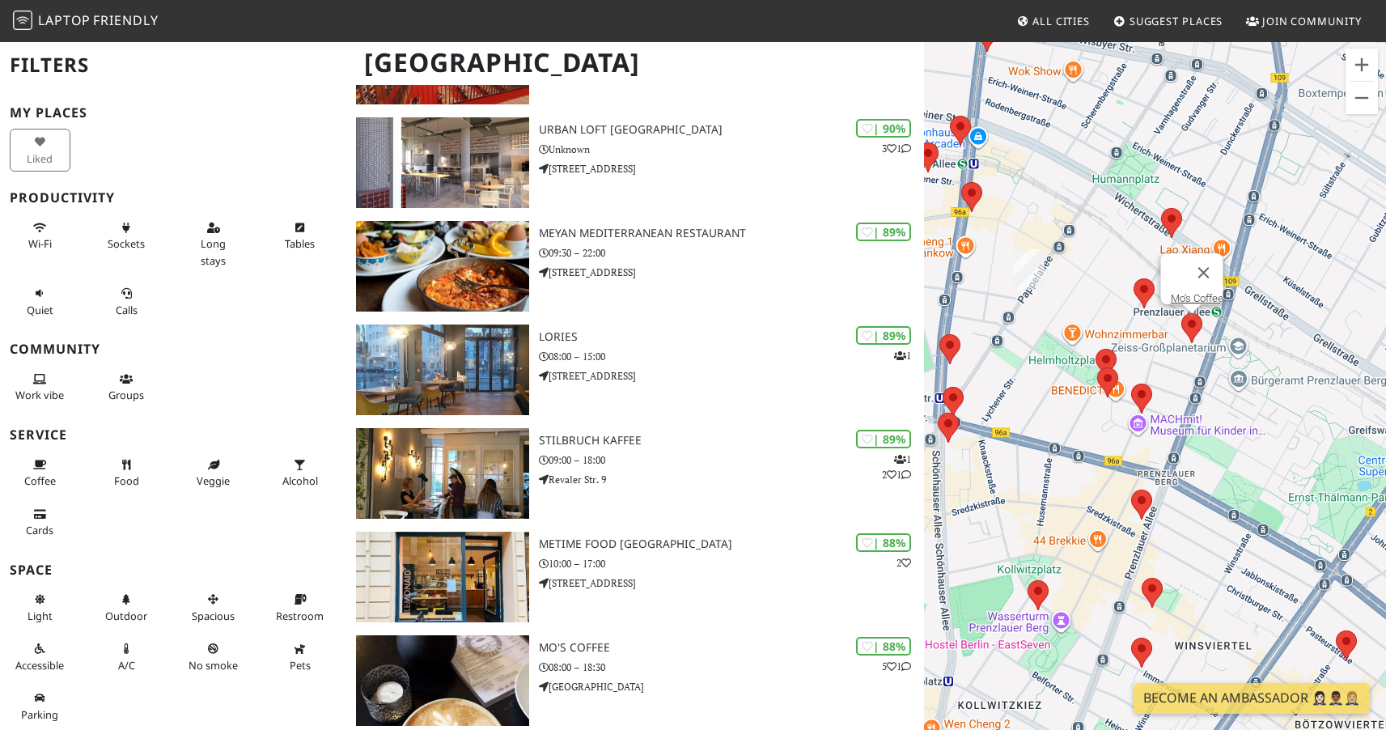
drag, startPoint x: 1144, startPoint y: 341, endPoint x: 1133, endPoint y: 324, distance: 20.4
click at [1137, 320] on div "To navigate, press the arrow keys. Mo's Coffee" at bounding box center [1155, 405] width 462 height 730
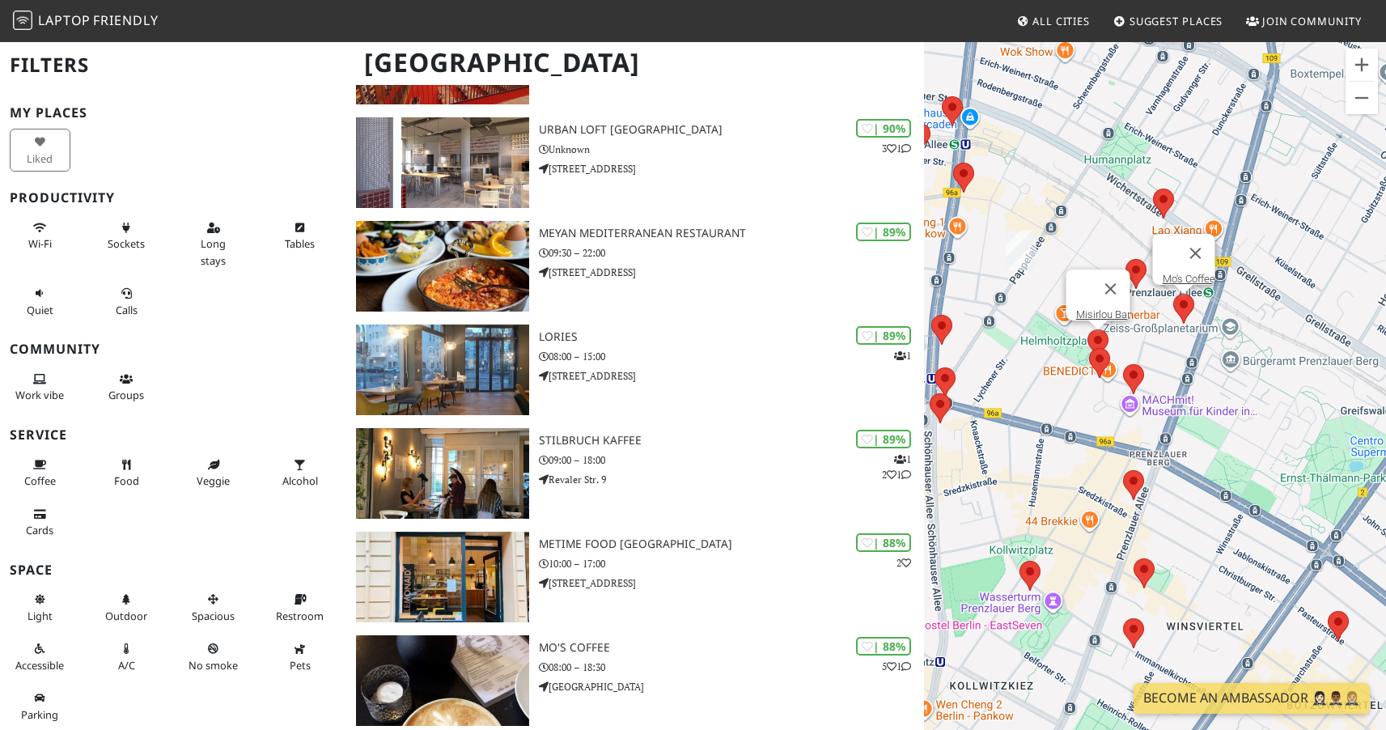
click at [1087, 329] on area at bounding box center [1087, 329] width 0 height 0
click at [1089, 348] on area at bounding box center [1089, 348] width 0 height 0
click at [1123, 364] on area at bounding box center [1123, 364] width 0 height 0
click at [1137, 343] on link "chanchanchan" at bounding box center [1138, 349] width 68 height 12
click at [1038, 404] on div "To navigate, press the arrow keys. chanchanchan" at bounding box center [1155, 405] width 462 height 730
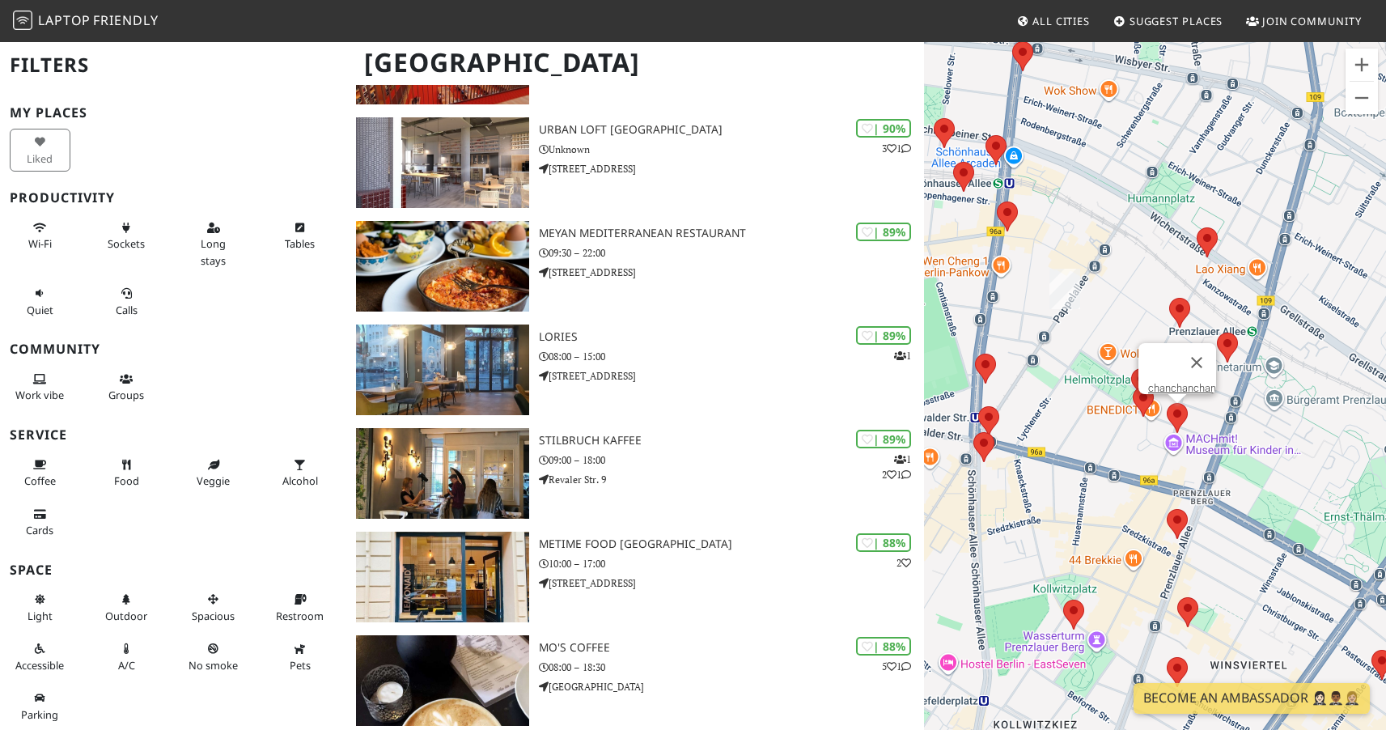
drag, startPoint x: 1032, startPoint y: 392, endPoint x: 1078, endPoint y: 433, distance: 61.3
click at [1078, 433] on div "To navigate, press the arrow keys. chanchanchan" at bounding box center [1155, 405] width 462 height 730
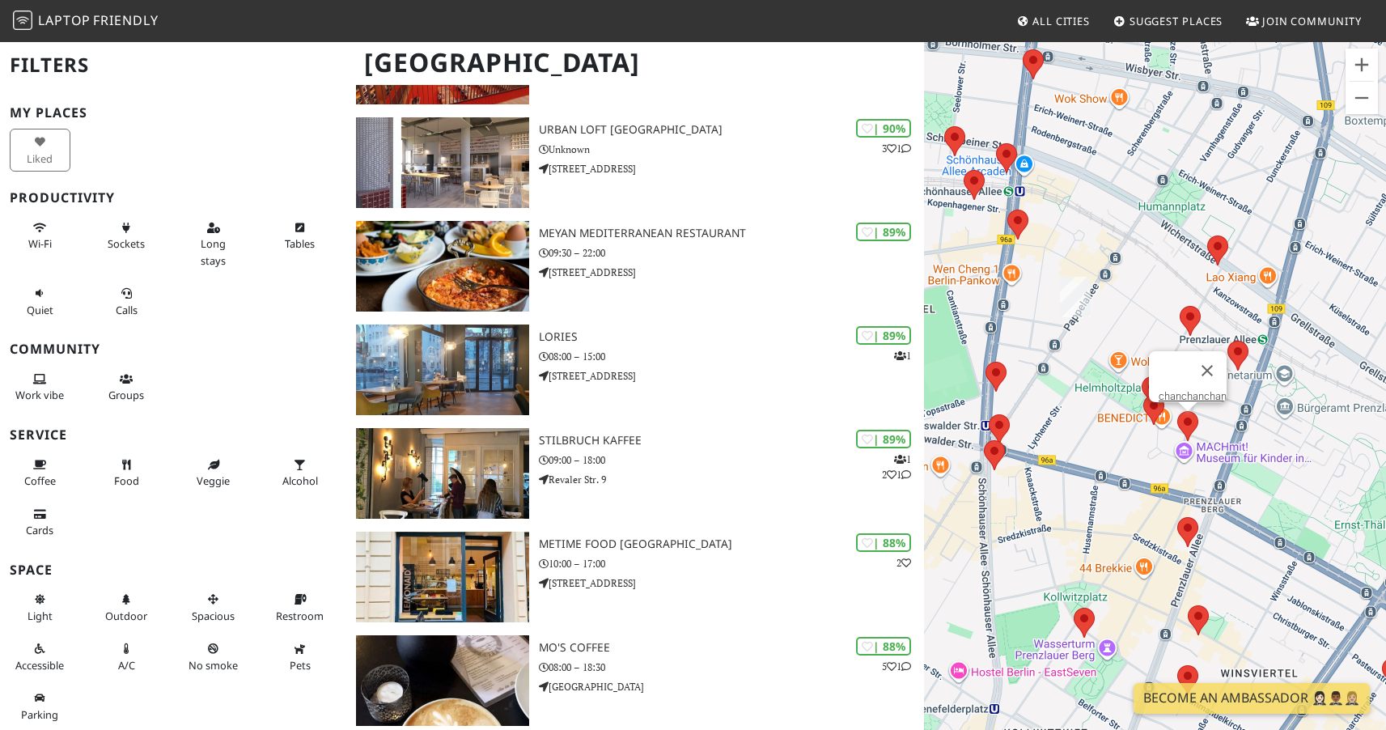
click at [1084, 382] on div "To navigate, press the arrow keys. chanchanchan" at bounding box center [1155, 405] width 462 height 730
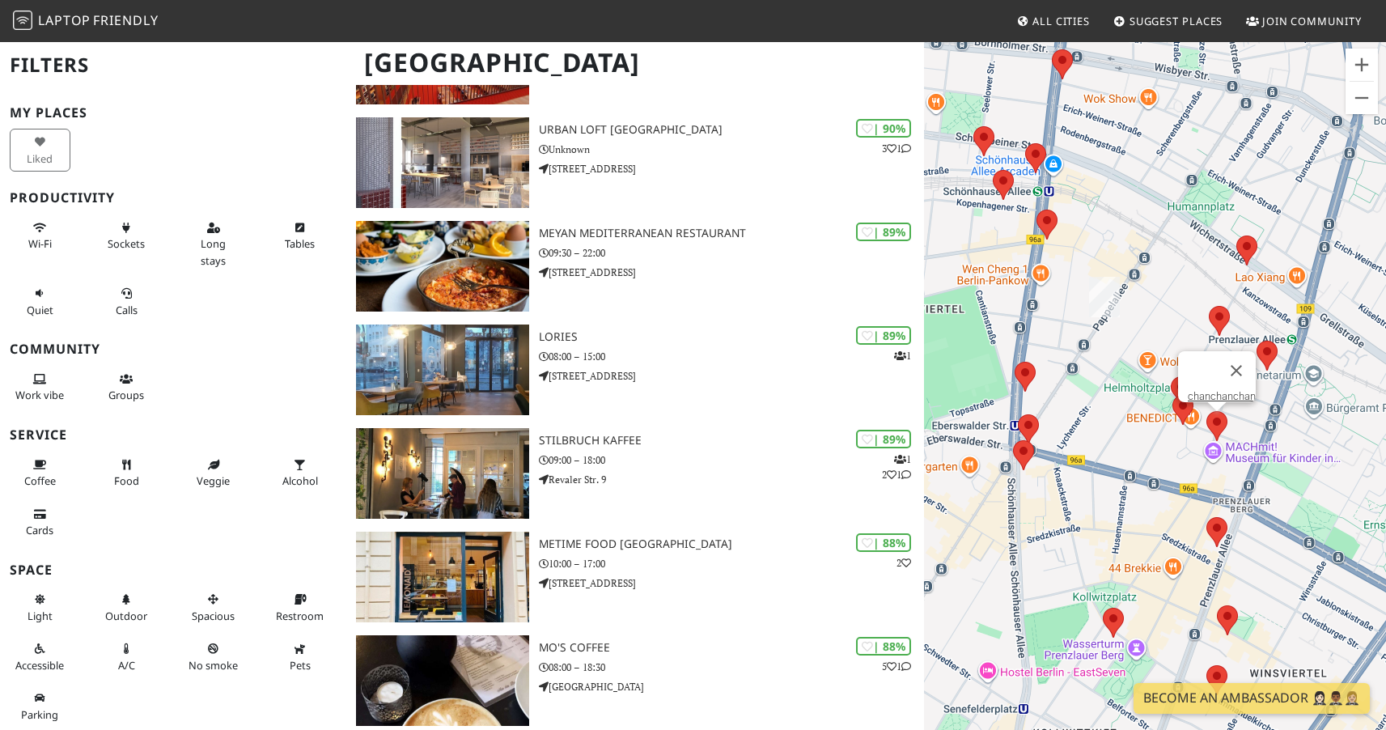
click at [1136, 317] on div "To navigate, press the arrow keys. chanchanchan" at bounding box center [1155, 405] width 462 height 730
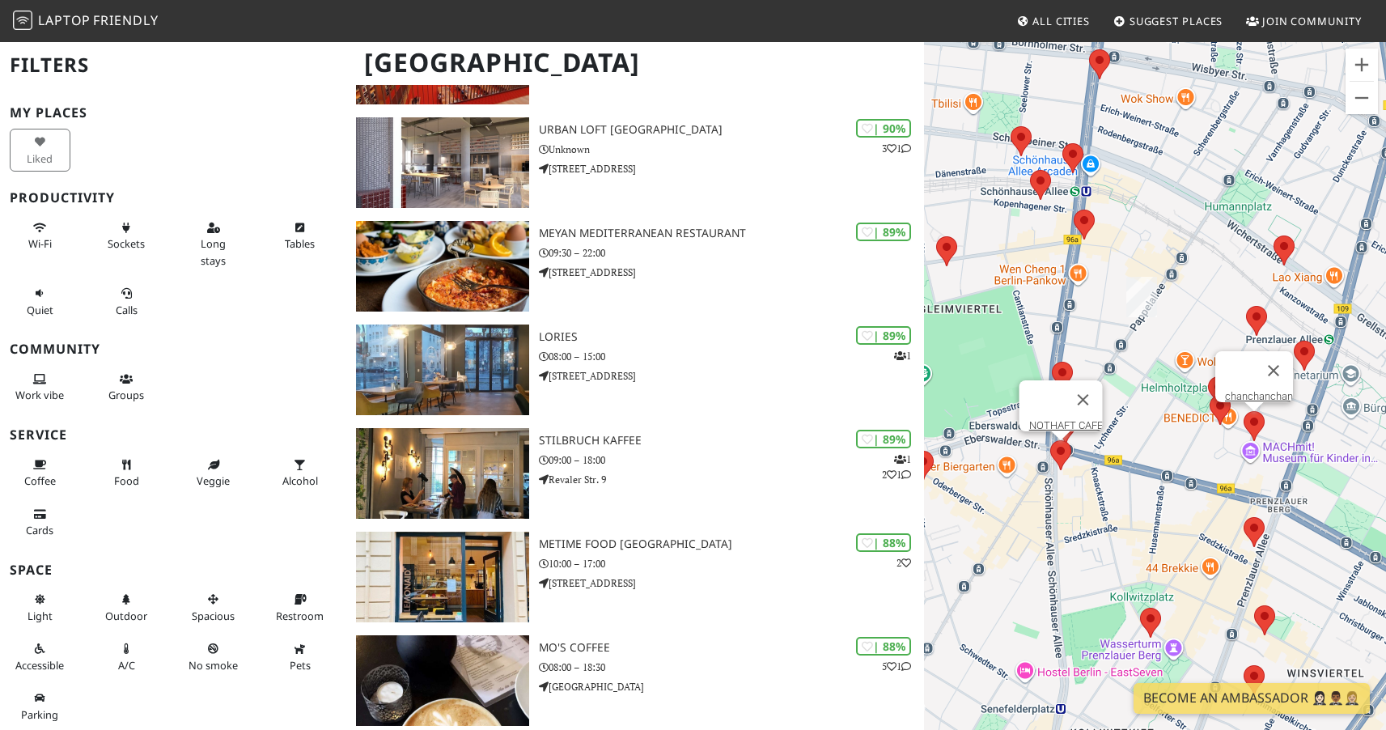
click at [1050, 440] on area at bounding box center [1050, 440] width 0 height 0
drag, startPoint x: 1145, startPoint y: 349, endPoint x: 1157, endPoint y: 416, distance: 68.2
click at [1157, 416] on div "To navigate, press the arrow keys. NOTHAFT CAFE" at bounding box center [1155, 405] width 462 height 730
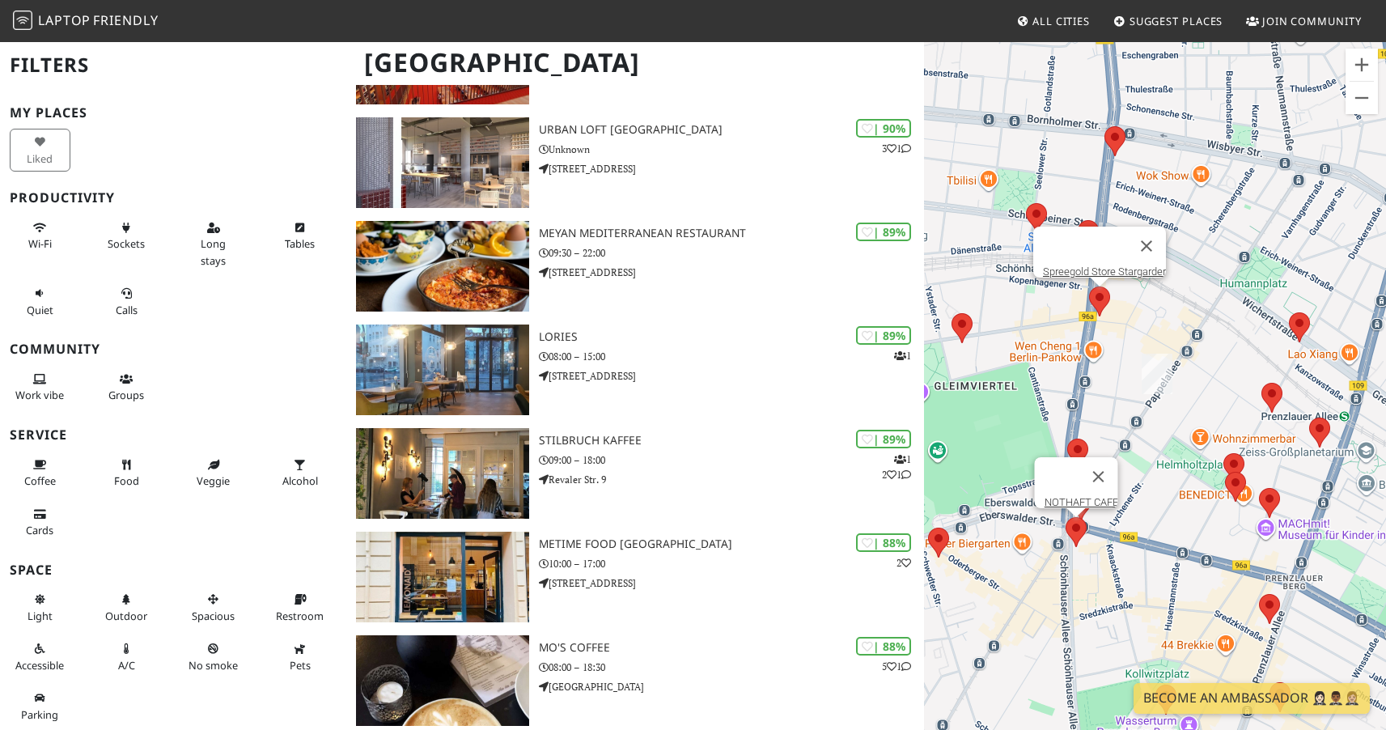
click at [1089, 286] on area at bounding box center [1089, 286] width 0 height 0
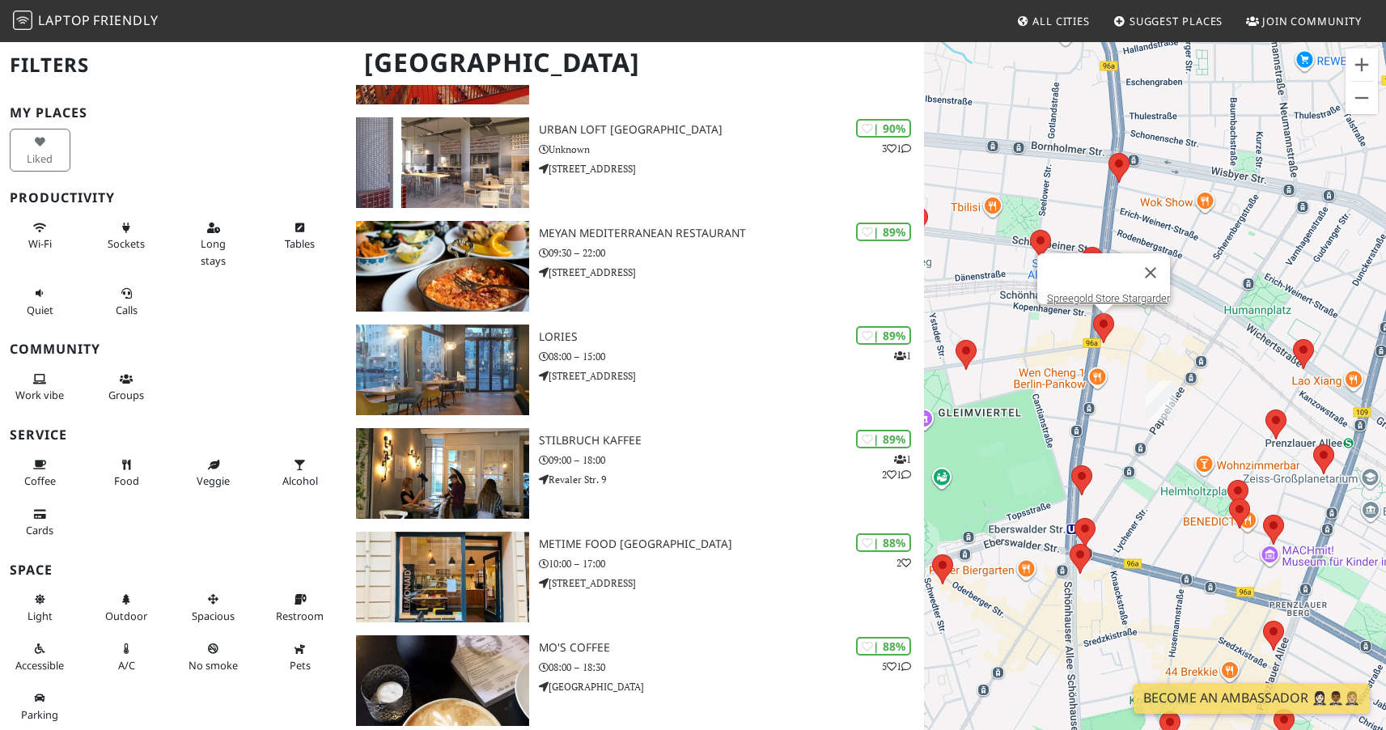
drag, startPoint x: 1185, startPoint y: 308, endPoint x: 1189, endPoint y: 335, distance: 27.0
click at [1189, 335] on div "To navigate, press the arrow keys. Spreegold Store Stargarder" at bounding box center [1155, 405] width 462 height 730
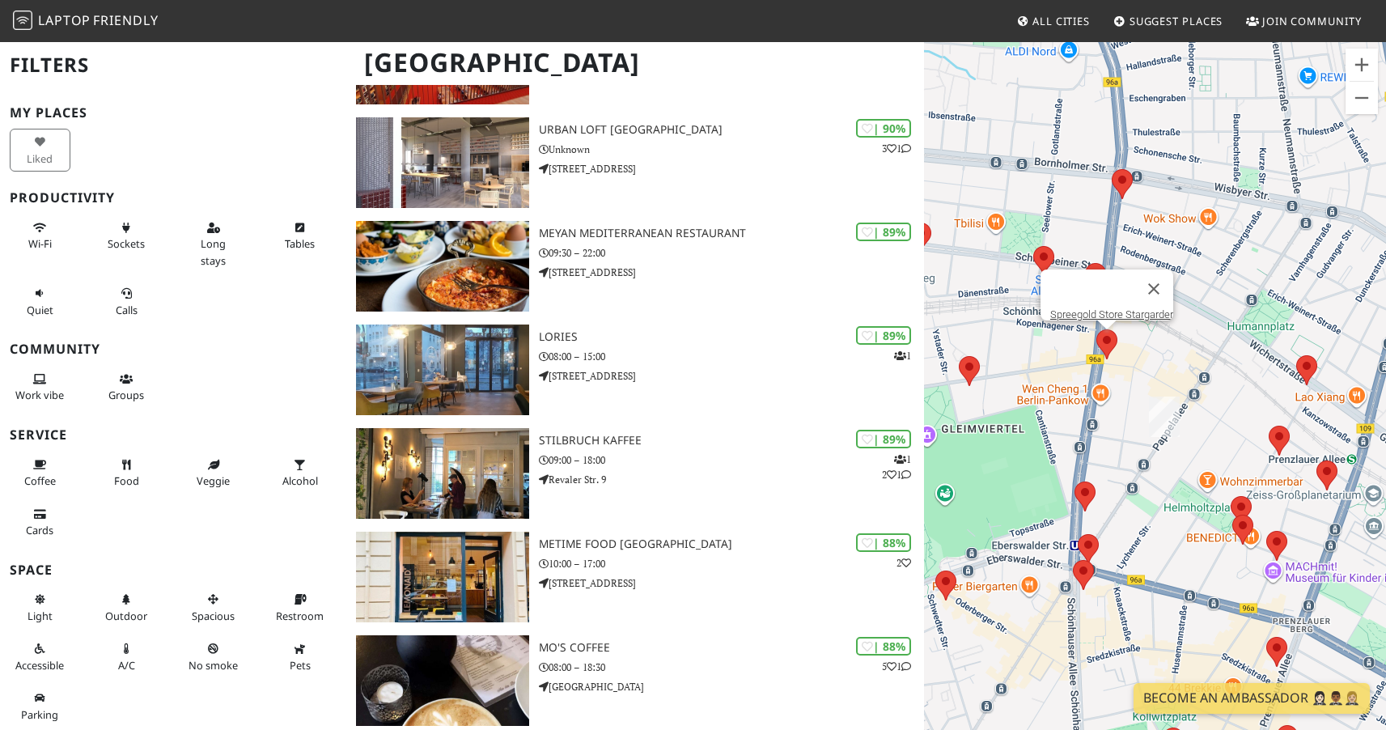
click at [1173, 336] on div "To navigate, press the arrow keys. Spreegold Store Stargarder" at bounding box center [1155, 405] width 462 height 730
click at [1159, 279] on button "Close" at bounding box center [1153, 288] width 39 height 39
click at [1052, 290] on area at bounding box center [1052, 290] width 0 height 0
click at [1096, 269] on link "Bar Salumeria Sigismondo" at bounding box center [1067, 275] width 122 height 12
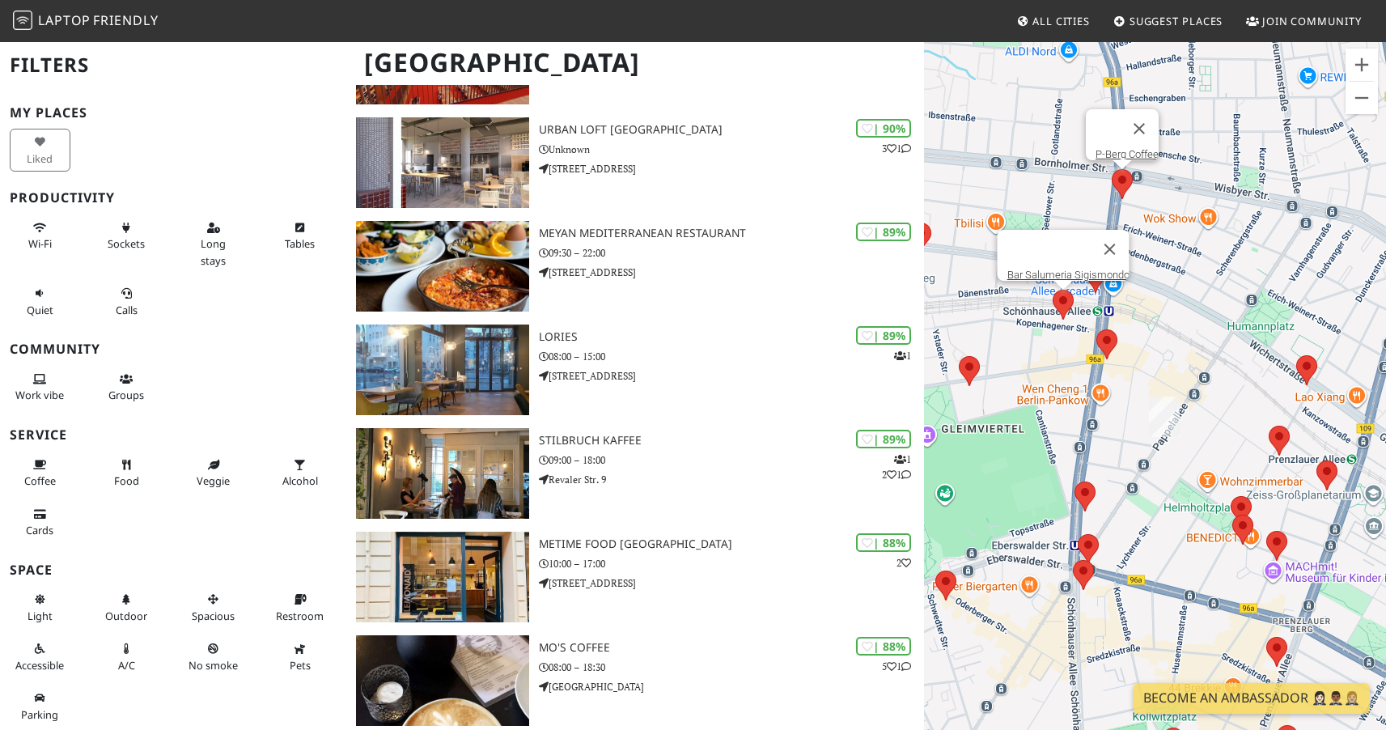
click at [1112, 169] on area at bounding box center [1112, 169] width 0 height 0
click at [1052, 290] on area at bounding box center [1052, 290] width 0 height 0
click at [1179, 328] on div "To navigate, press the arrow keys. Bar Salumeria Sigismondo" at bounding box center [1155, 405] width 462 height 730
click at [1091, 290] on img at bounding box center [1095, 278] width 21 height 30
click at [1085, 263] on area at bounding box center [1085, 263] width 0 height 0
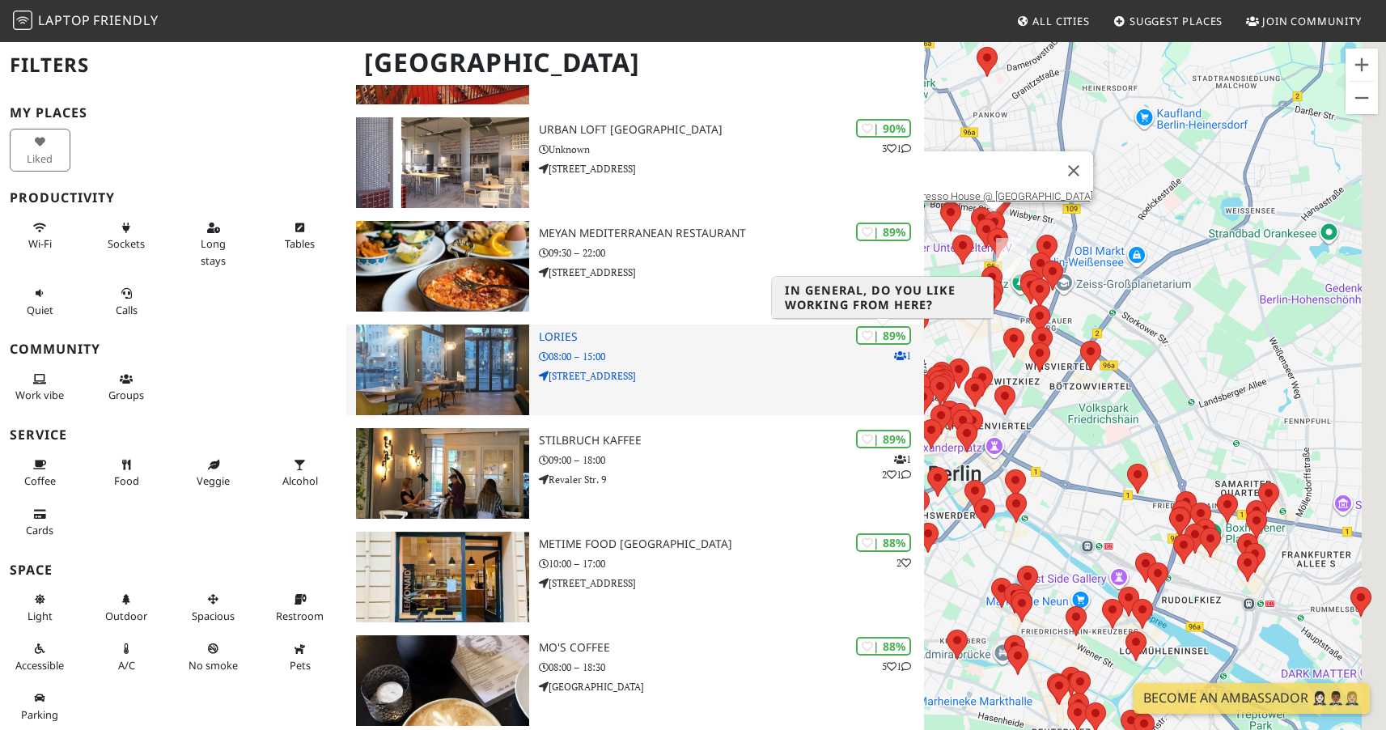
drag, startPoint x: 1158, startPoint y: 248, endPoint x: 860, endPoint y: 344, distance: 312.9
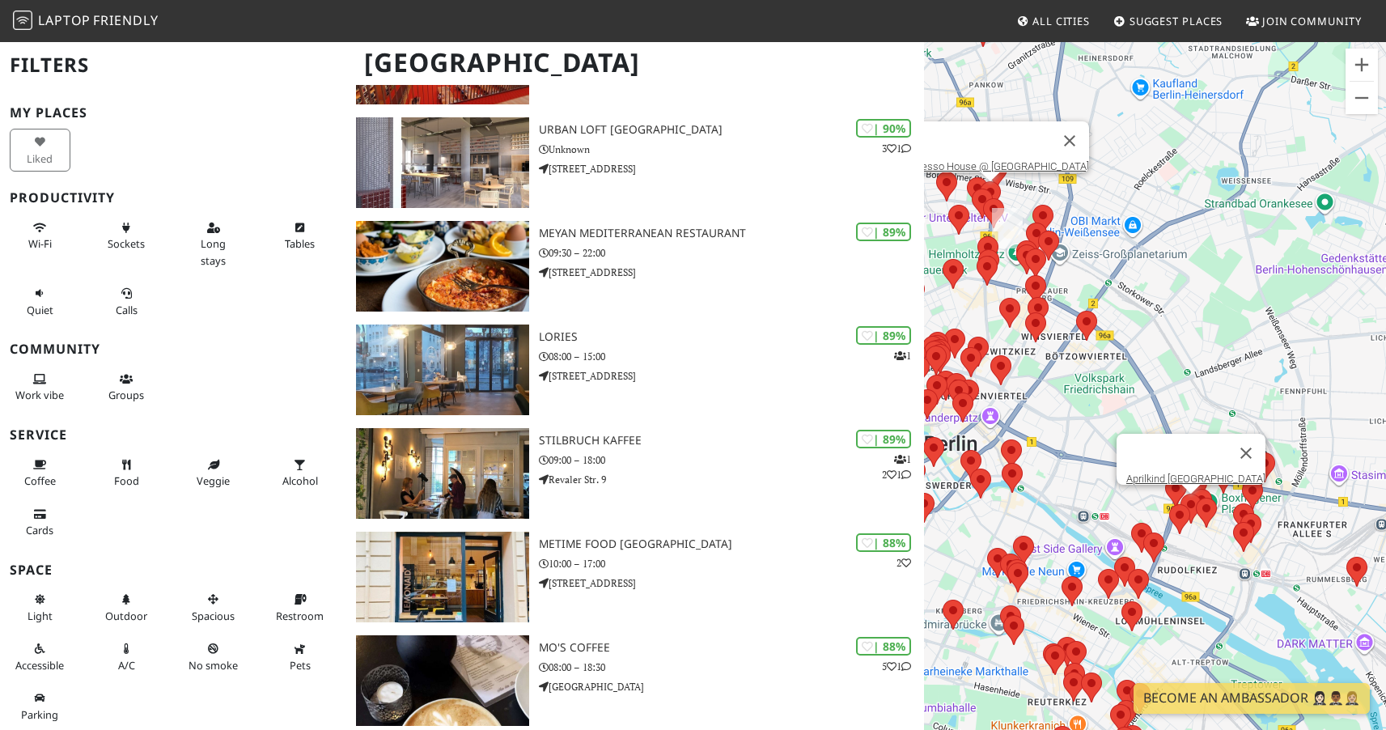
drag, startPoint x: 1005, startPoint y: 256, endPoint x: 1182, endPoint y: 497, distance: 298.5
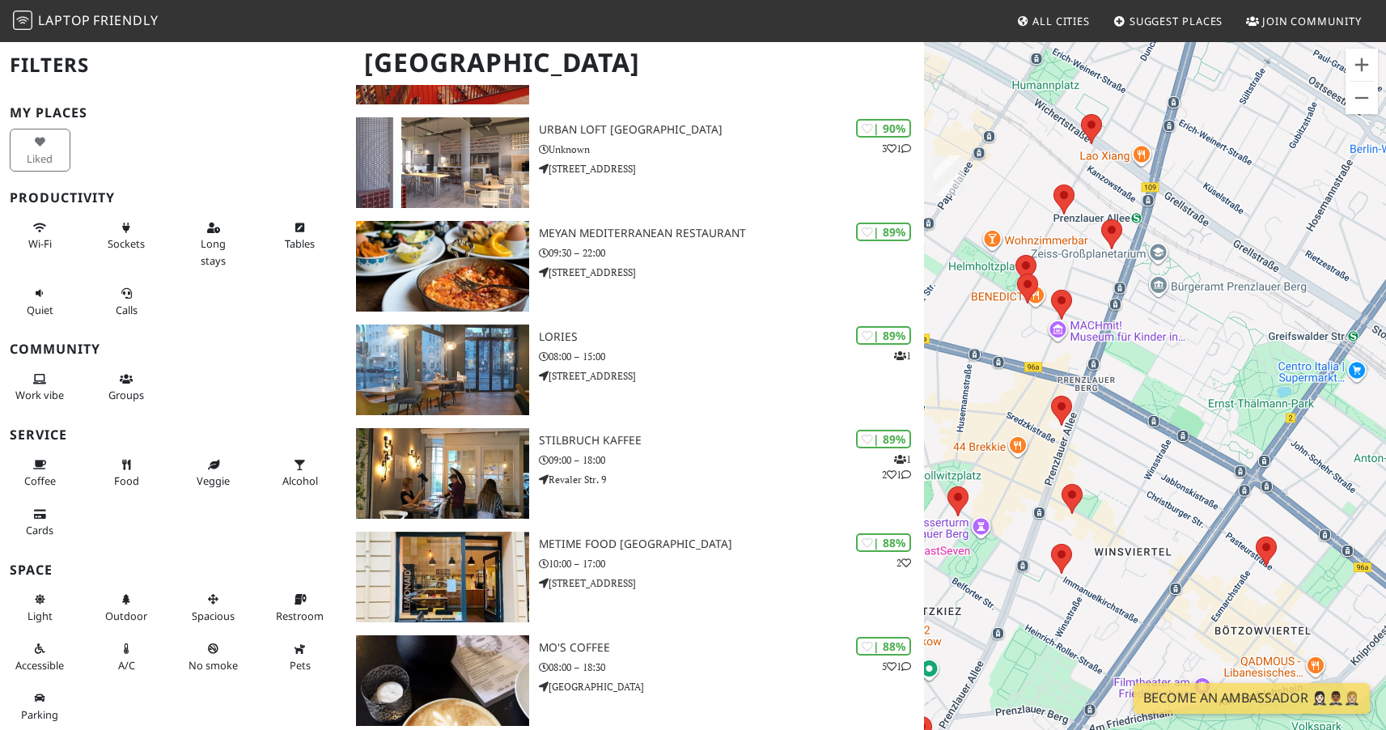
drag, startPoint x: 1093, startPoint y: 357, endPoint x: 1183, endPoint y: 375, distance: 91.7
click at [1184, 379] on div "To navigate, press the arrow keys. Espresso House @ Schönhauser Allee" at bounding box center [1155, 405] width 462 height 730
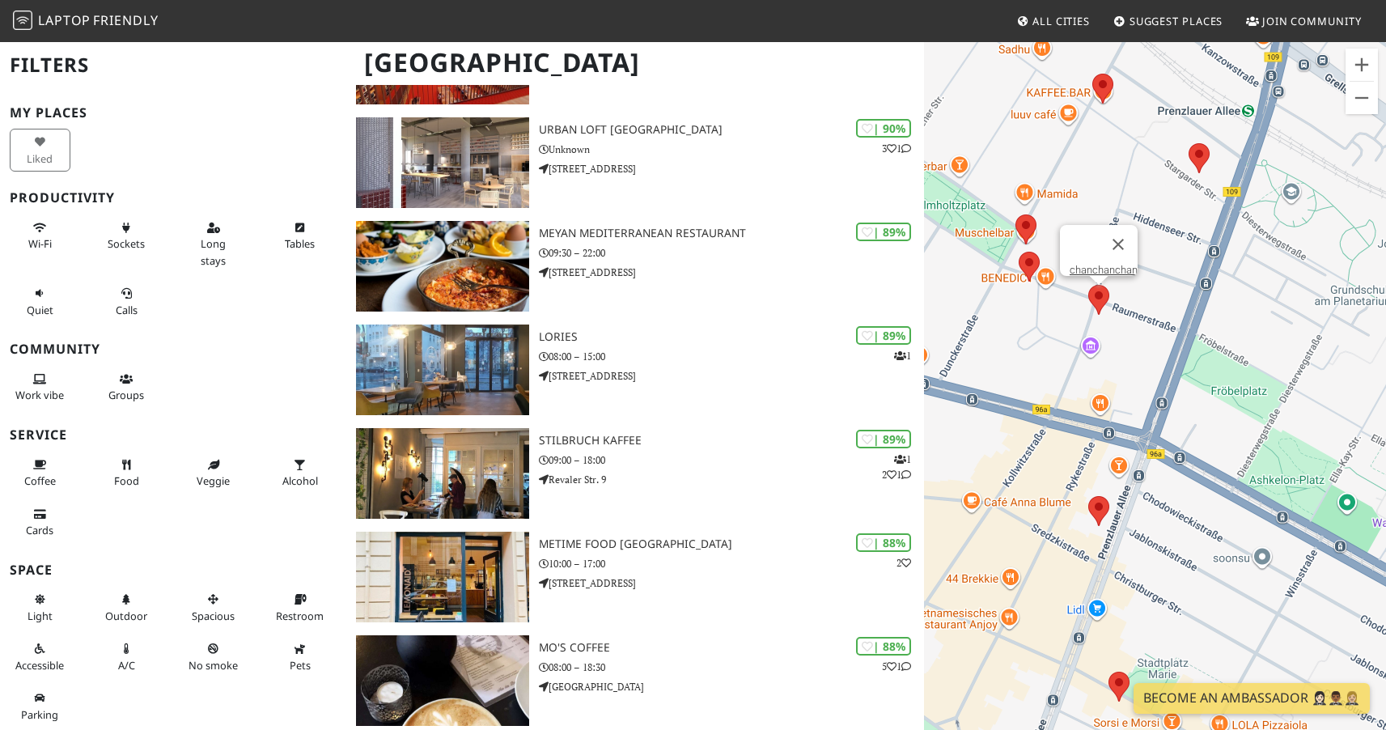
click at [1088, 285] on area at bounding box center [1088, 285] width 0 height 0
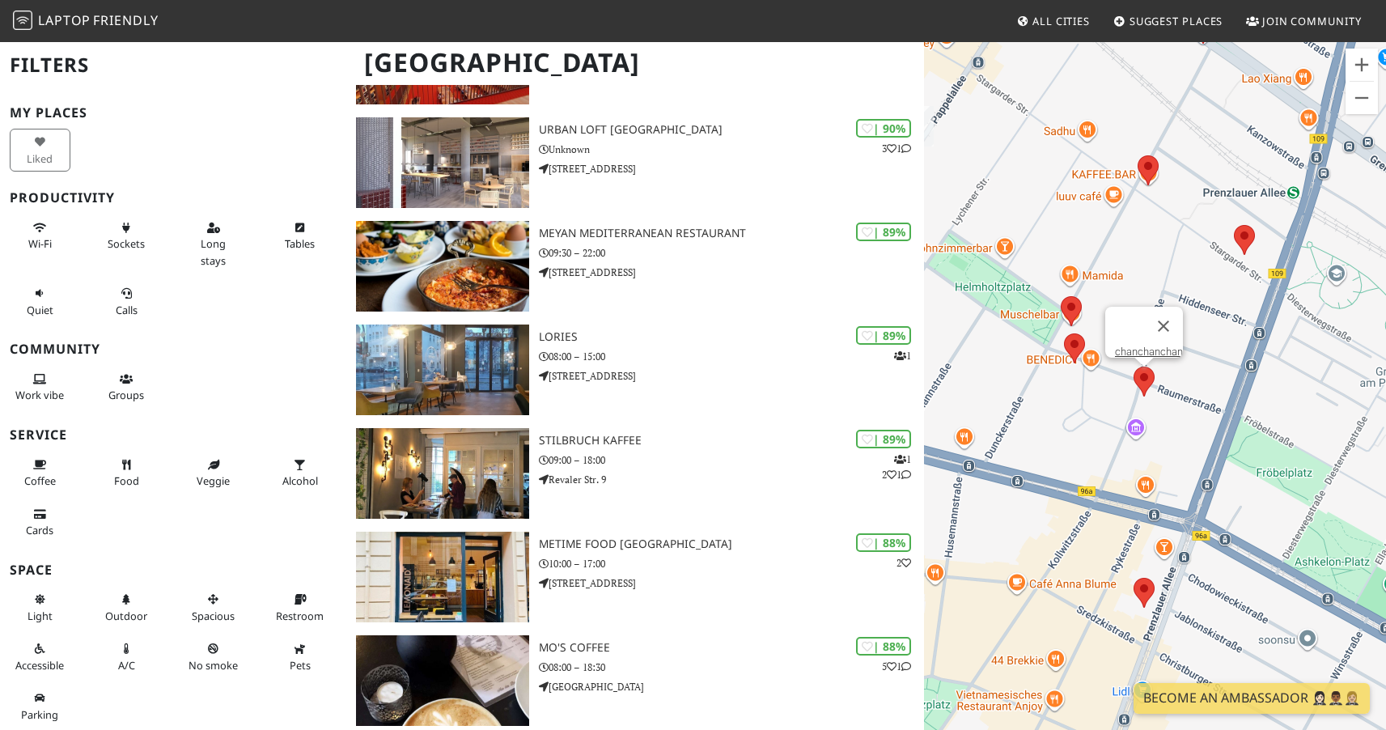
drag, startPoint x: 1073, startPoint y: 333, endPoint x: 1140, endPoint y: 433, distance: 119.6
click at [1139, 434] on div "To navigate, press the arrow keys. chanchanchan" at bounding box center [1155, 405] width 462 height 730
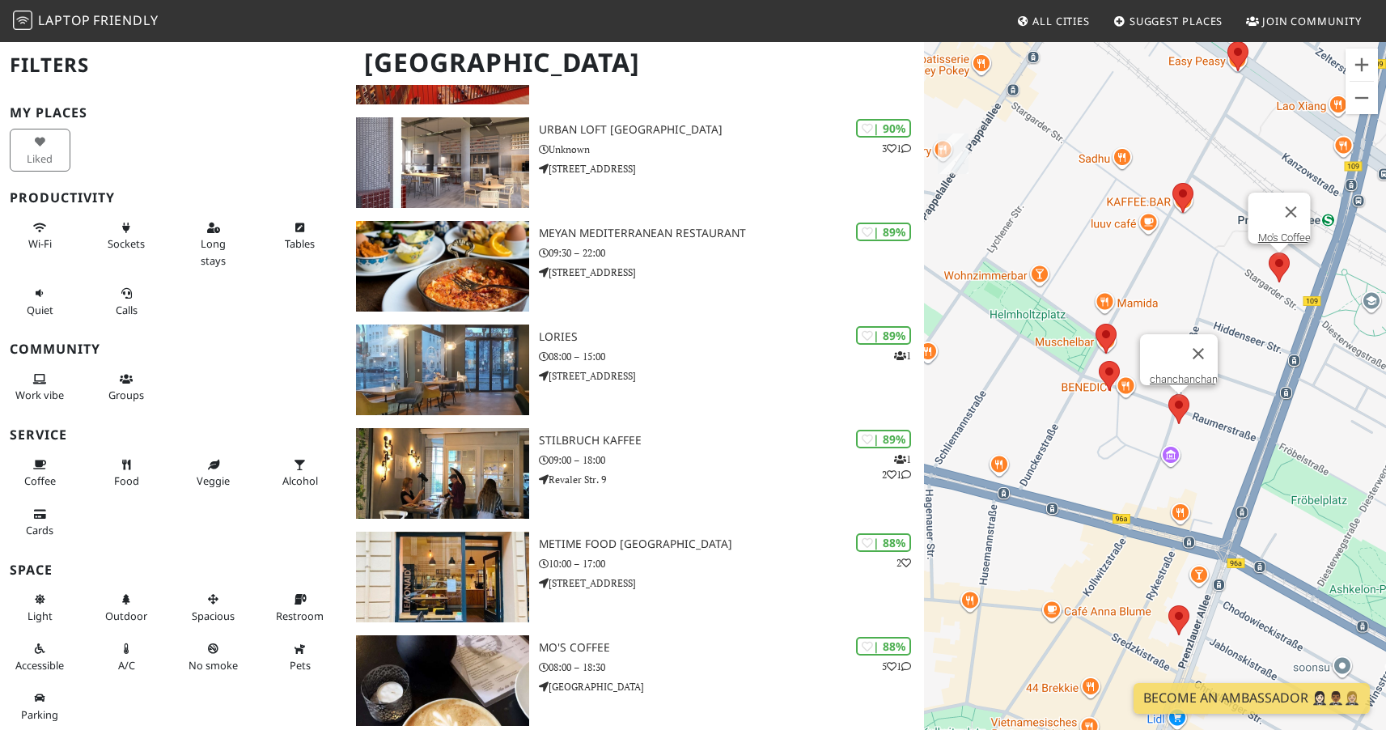
click at [1268, 252] on area at bounding box center [1268, 252] width 0 height 0
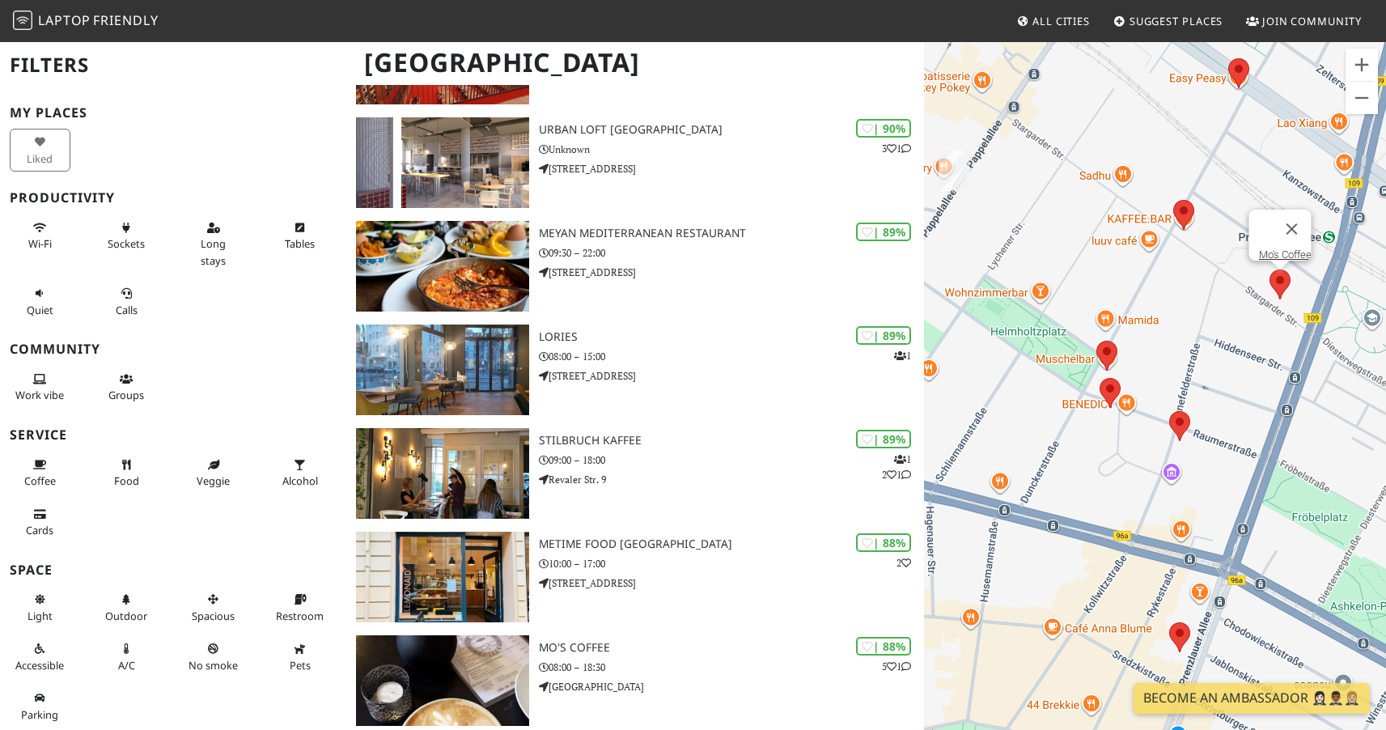
drag, startPoint x: 1214, startPoint y: 292, endPoint x: 1224, endPoint y: 320, distance: 29.2
click at [1224, 320] on div "To navigate, press the arrow keys. Mo's Coffee" at bounding box center [1155, 405] width 462 height 730
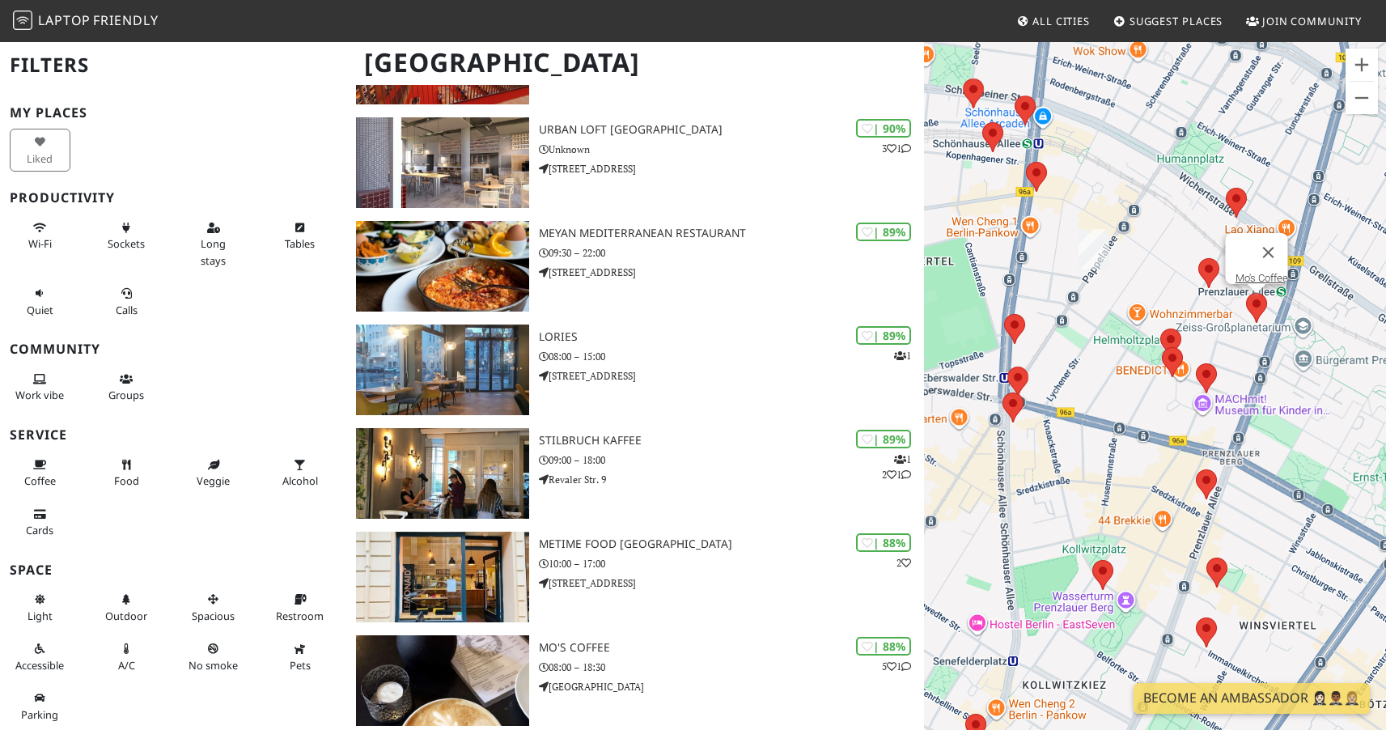
drag, startPoint x: 1212, startPoint y: 314, endPoint x: 1220, endPoint y: 334, distance: 21.8
click at [1220, 334] on div "To navigate, press the arrow keys. Mo's Coffee" at bounding box center [1155, 405] width 462 height 730
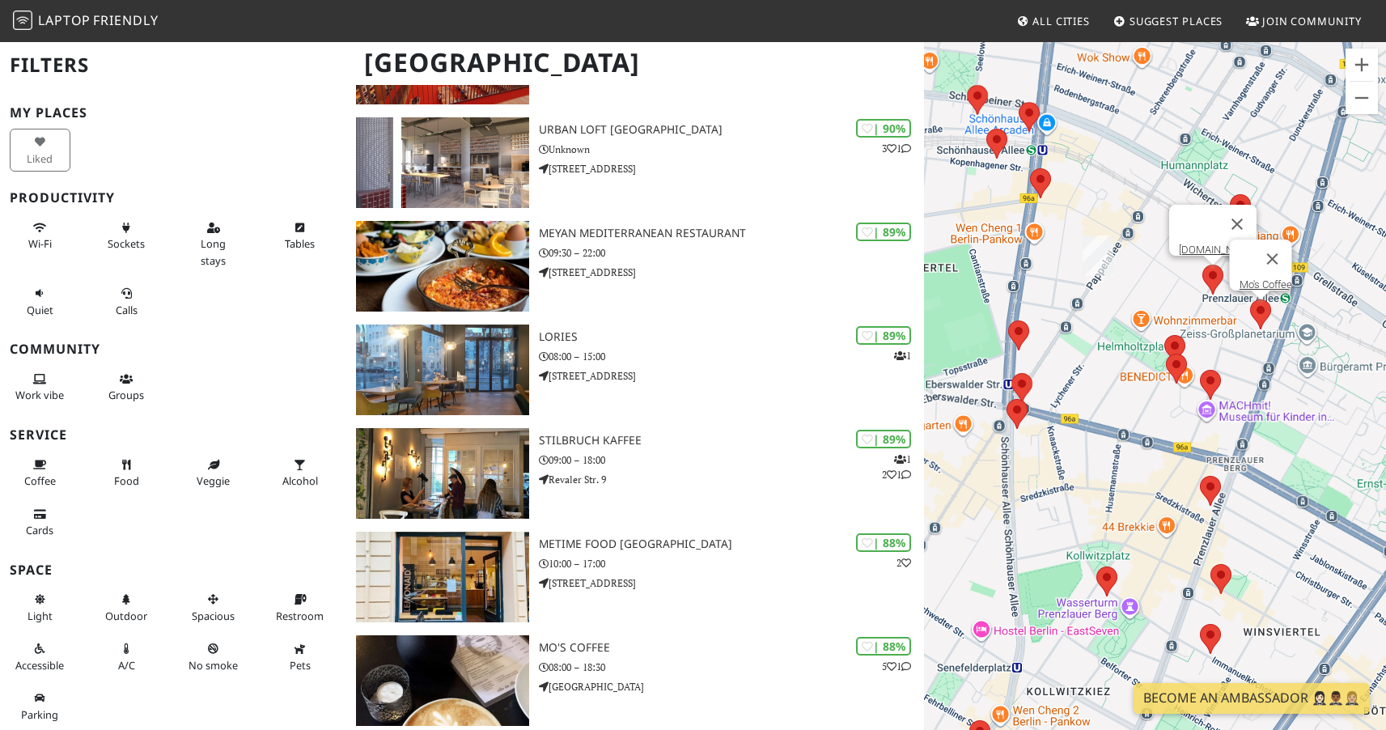
click at [1202, 273] on img at bounding box center [1212, 280] width 21 height 30
click at [1202, 265] on area at bounding box center [1202, 265] width 0 height 0
click at [1164, 335] on area at bounding box center [1164, 335] width 0 height 0
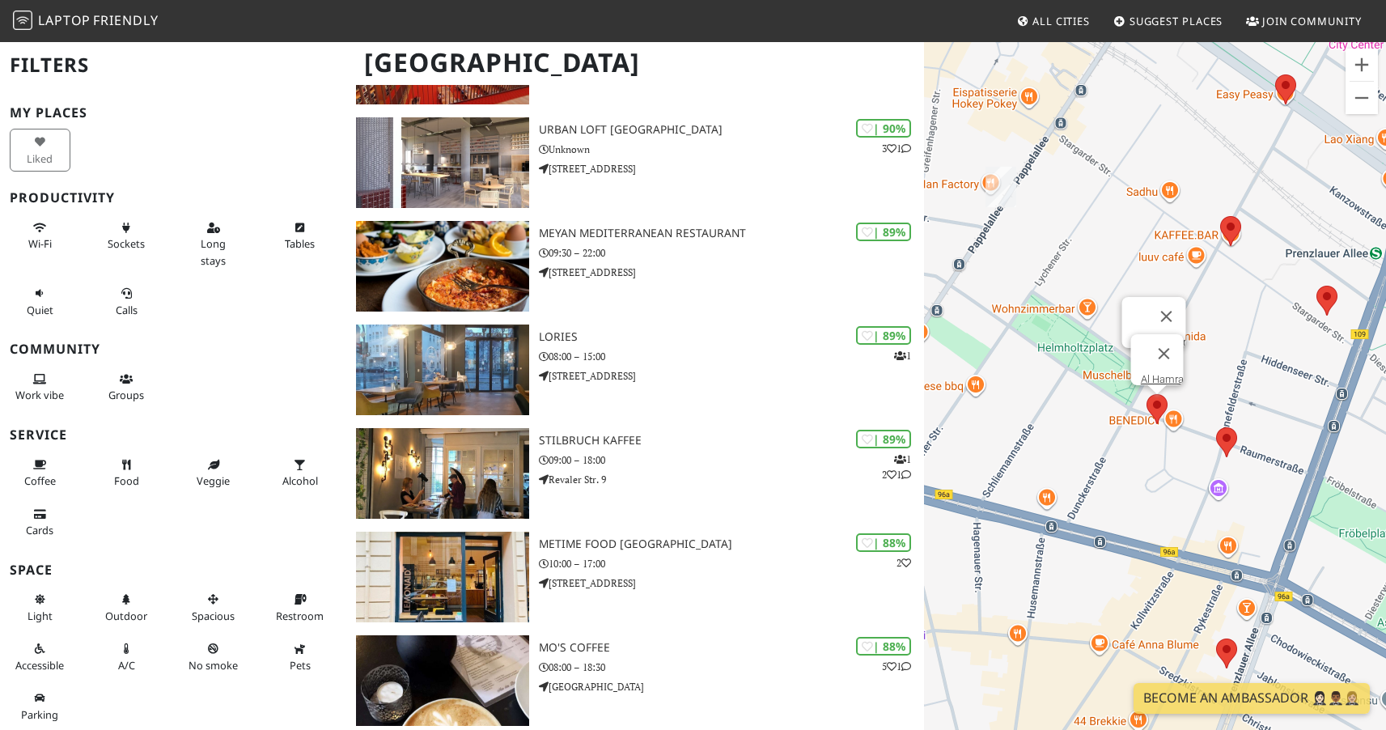
click at [1146, 394] on area at bounding box center [1146, 394] width 0 height 0
drag, startPoint x: 1099, startPoint y: 414, endPoint x: 1139, endPoint y: 400, distance: 42.7
click at [1139, 400] on div "To navigate, press the arrow keys. Al Hamra" at bounding box center [1155, 405] width 462 height 730
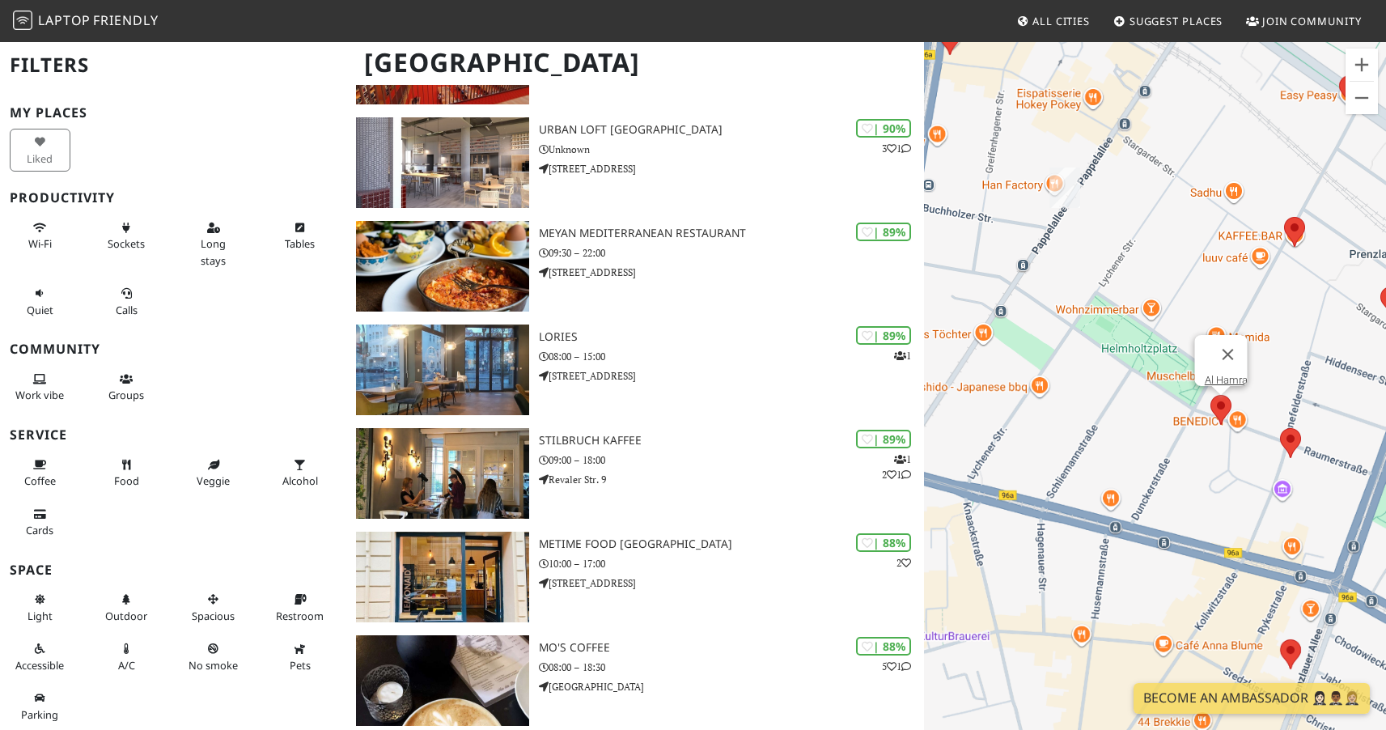
drag, startPoint x: 1112, startPoint y: 393, endPoint x: 1224, endPoint y: 432, distance: 119.0
click at [1224, 432] on div "To navigate, press the arrow keys. Al Hamra" at bounding box center [1155, 405] width 462 height 730
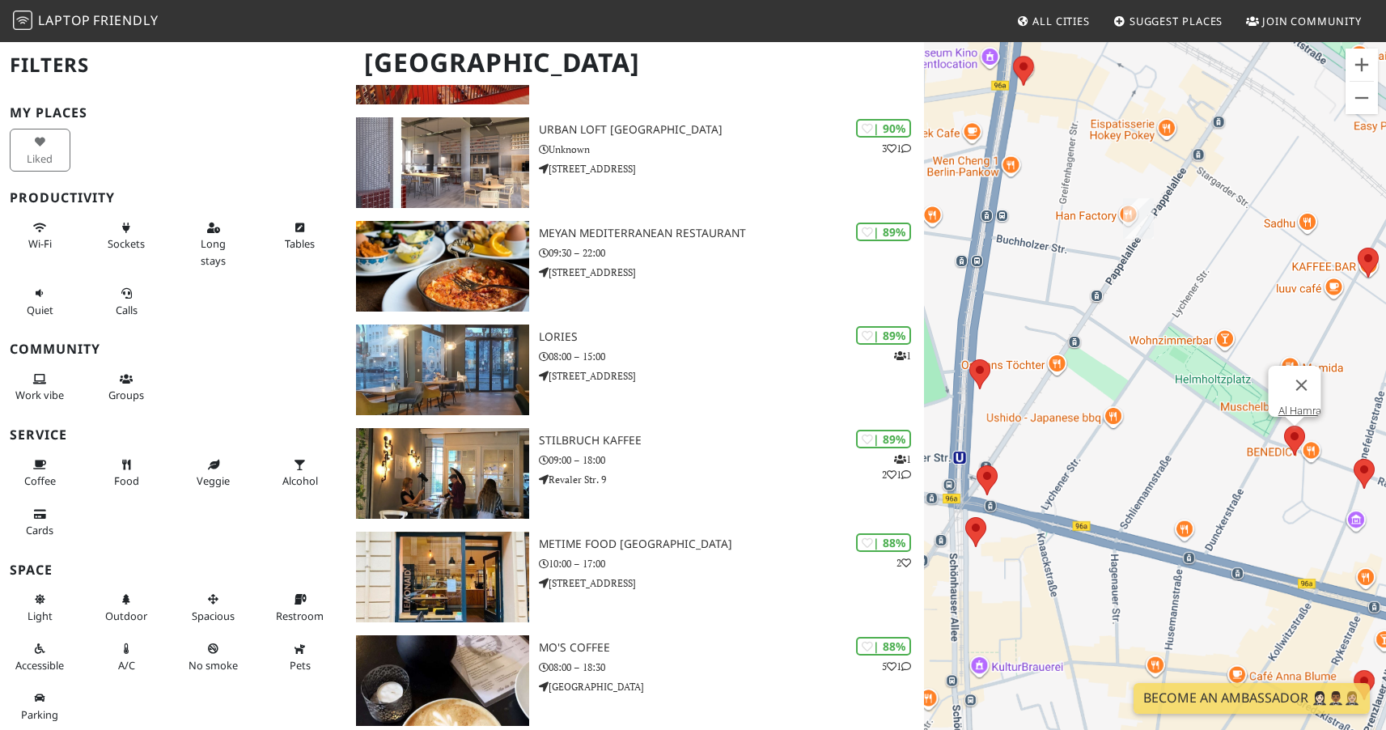
click at [1162, 309] on div "To navigate, press the arrow keys. Al Hamra" at bounding box center [1155, 405] width 462 height 730
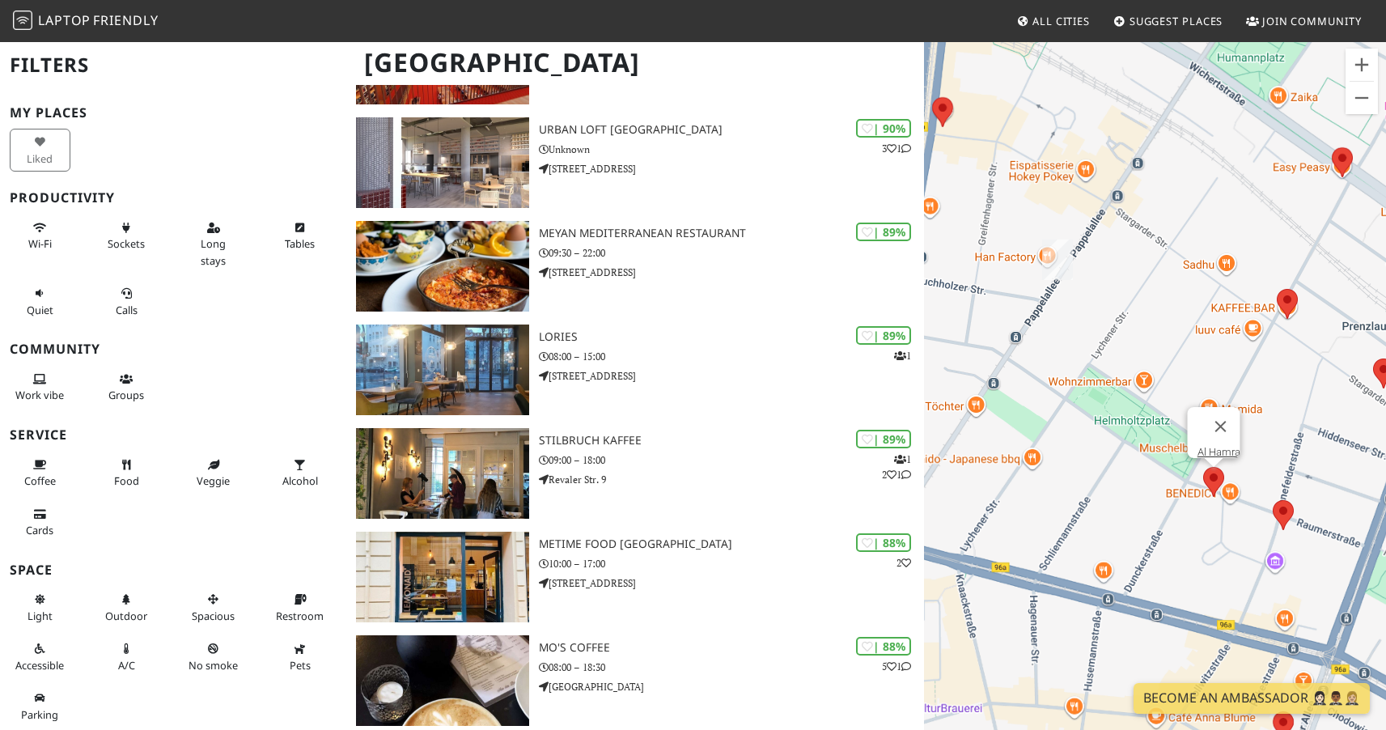
drag, startPoint x: 1217, startPoint y: 265, endPoint x: 1138, endPoint y: 303, distance: 88.3
click at [1138, 303] on div "To navigate, press the arrow keys. Al Hamra" at bounding box center [1155, 405] width 462 height 730
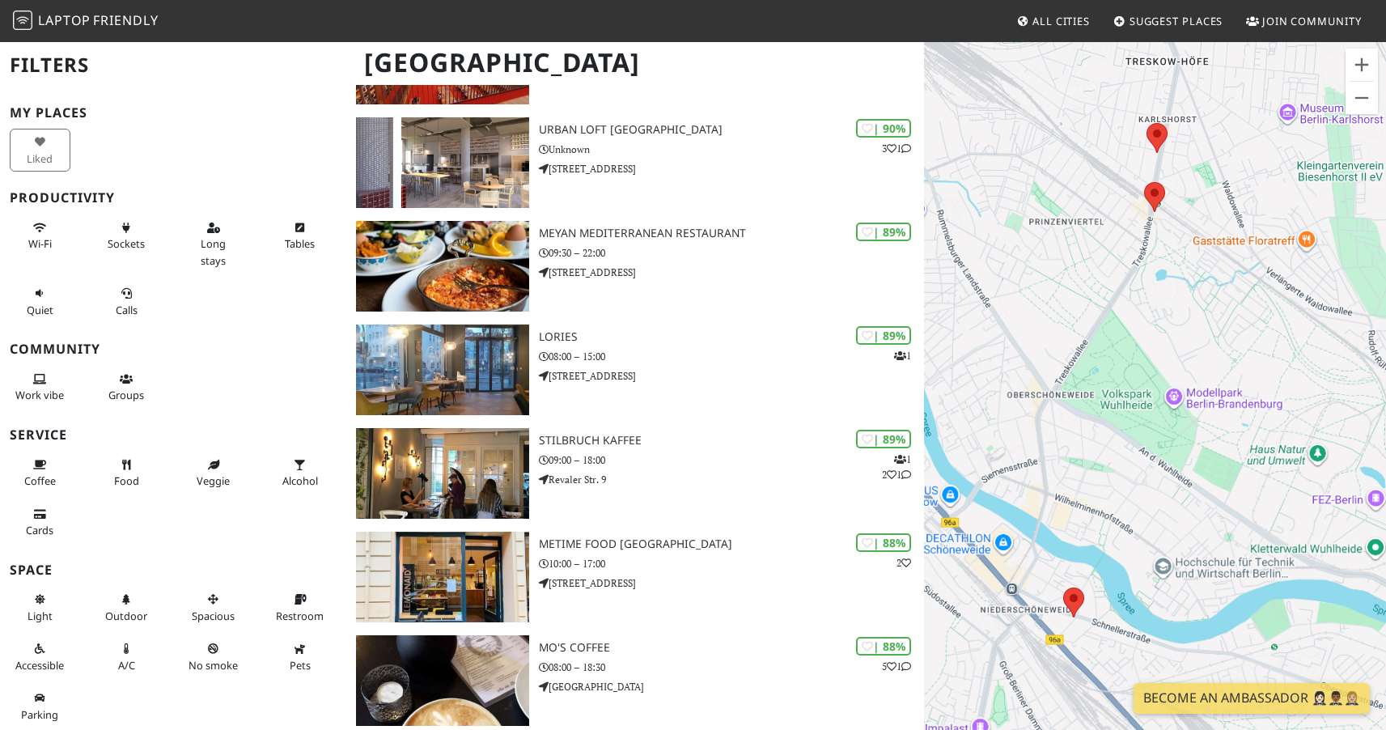
drag, startPoint x: 1201, startPoint y: 269, endPoint x: 1147, endPoint y: 455, distance: 193.0
click at [1147, 455] on div "To navigate, press the arrow keys. Al Hamra" at bounding box center [1155, 405] width 462 height 730
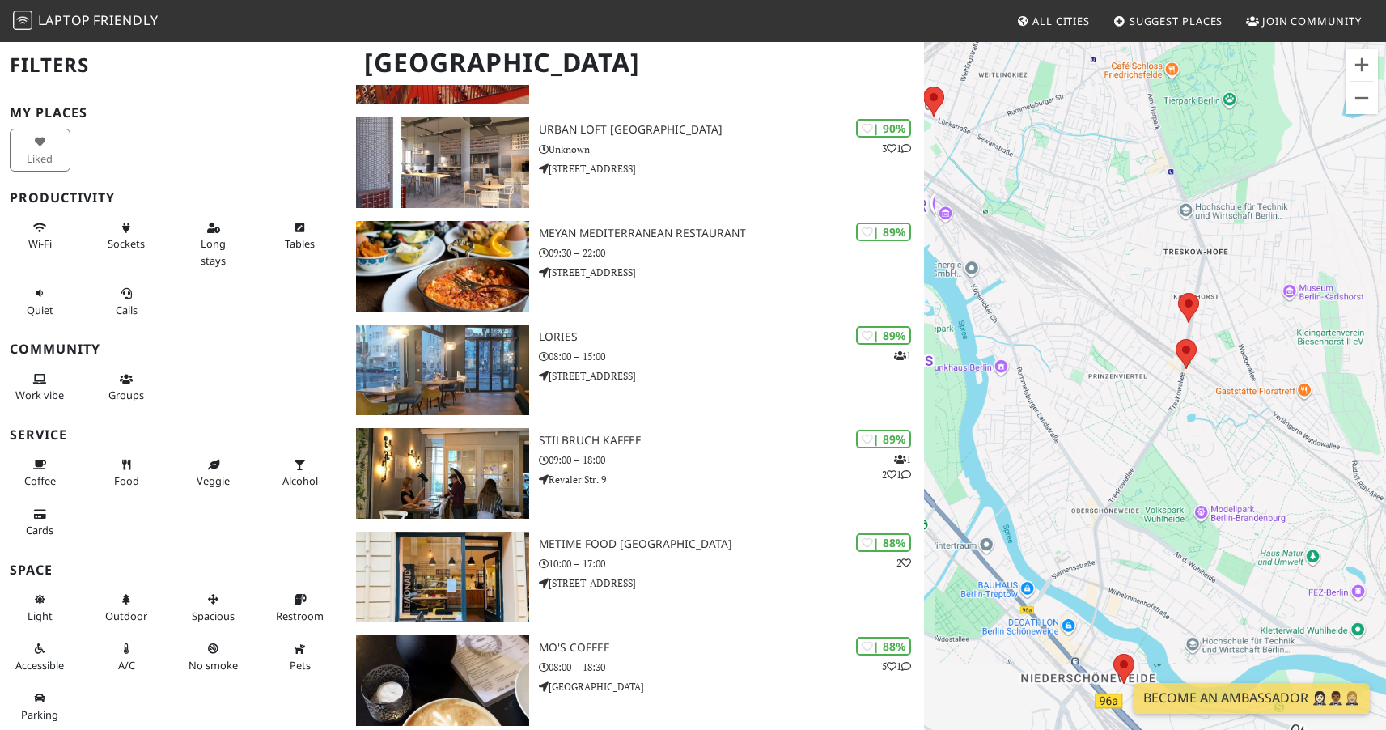
click at [1081, 270] on div "To navigate, press the arrow keys. Al Hamra" at bounding box center [1155, 405] width 462 height 730
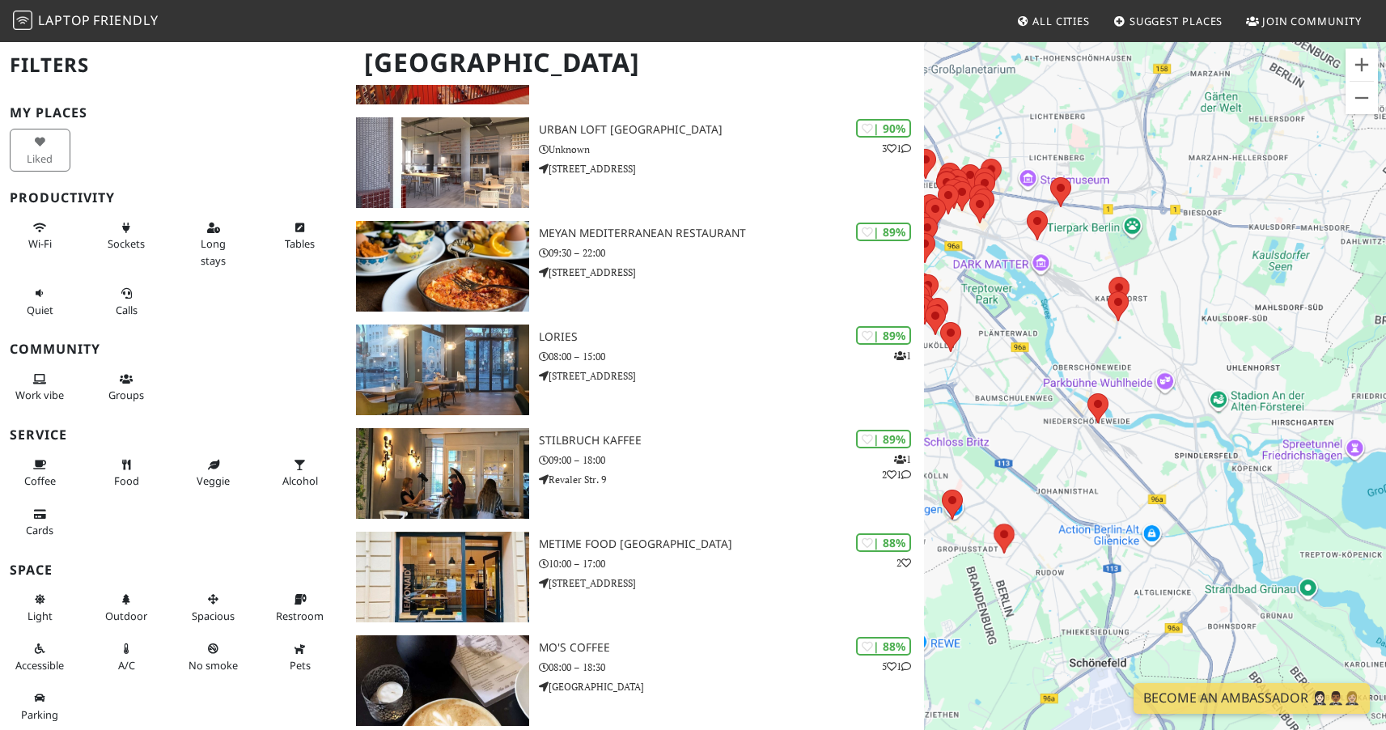
drag, startPoint x: 1075, startPoint y: 289, endPoint x: 1127, endPoint y: 459, distance: 177.6
click at [1126, 458] on div "To navigate, press the arrow keys. Al Hamra" at bounding box center [1155, 405] width 462 height 730
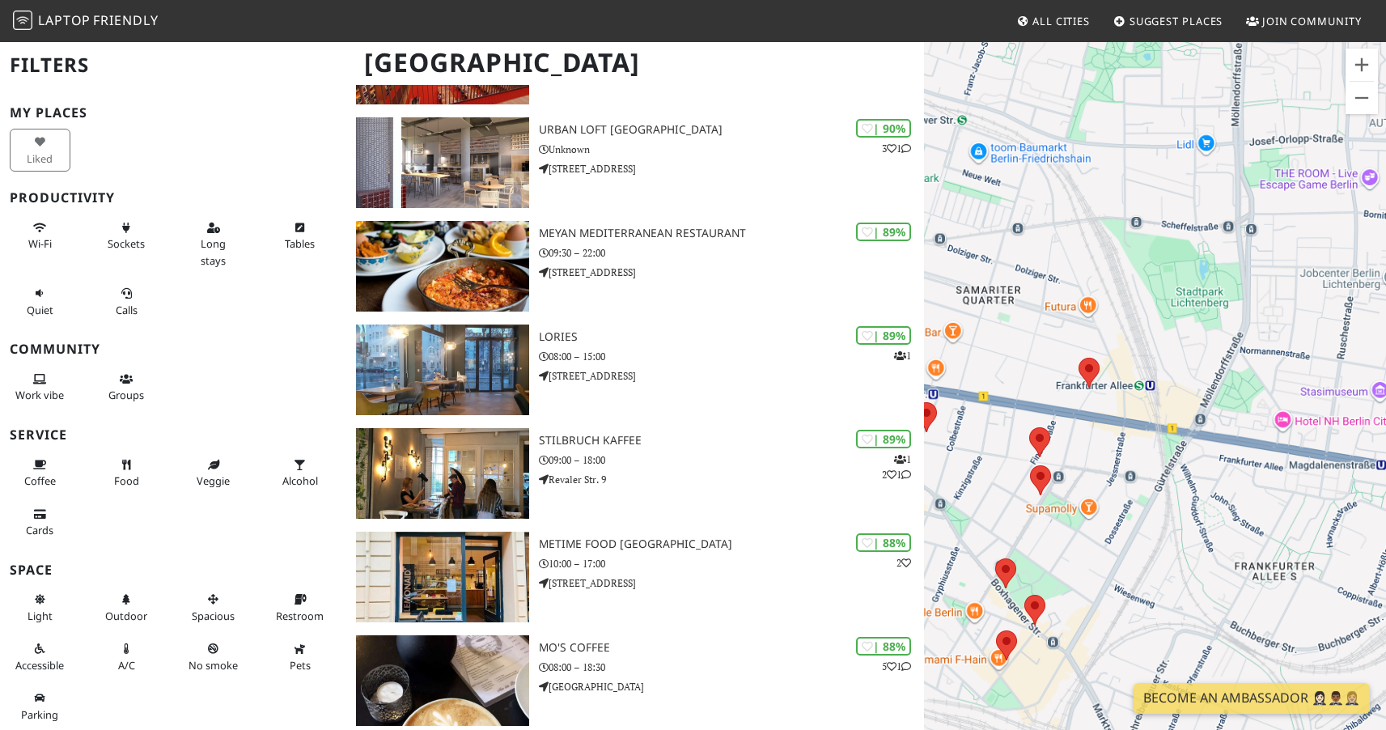
drag, startPoint x: 1104, startPoint y: 435, endPoint x: 1232, endPoint y: 375, distance: 141.1
click at [1233, 383] on div "To navigate, press the arrow keys. Al Hamra" at bounding box center [1155, 405] width 462 height 730
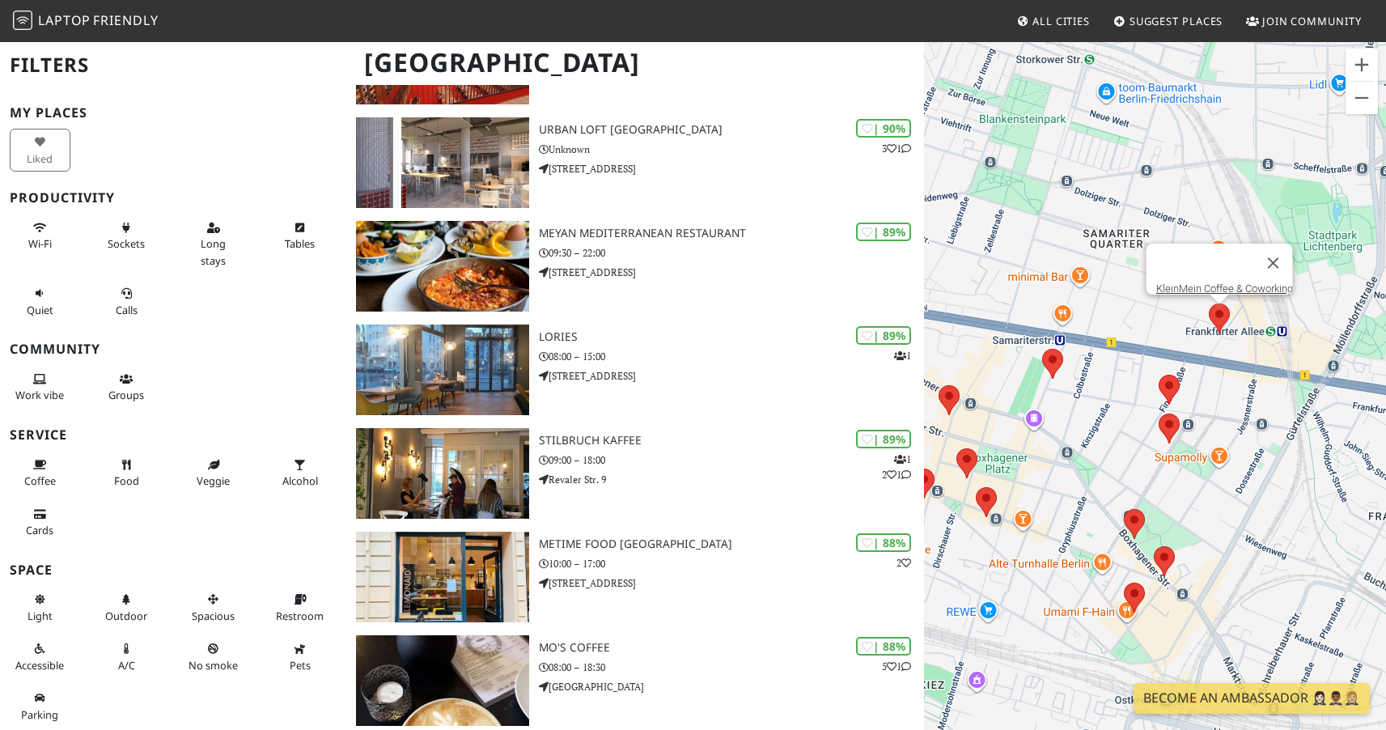
click at [1209, 303] on area at bounding box center [1209, 303] width 0 height 0
click at [1195, 282] on link "KleinMein Coffee & Coworking" at bounding box center [1223, 288] width 137 height 12
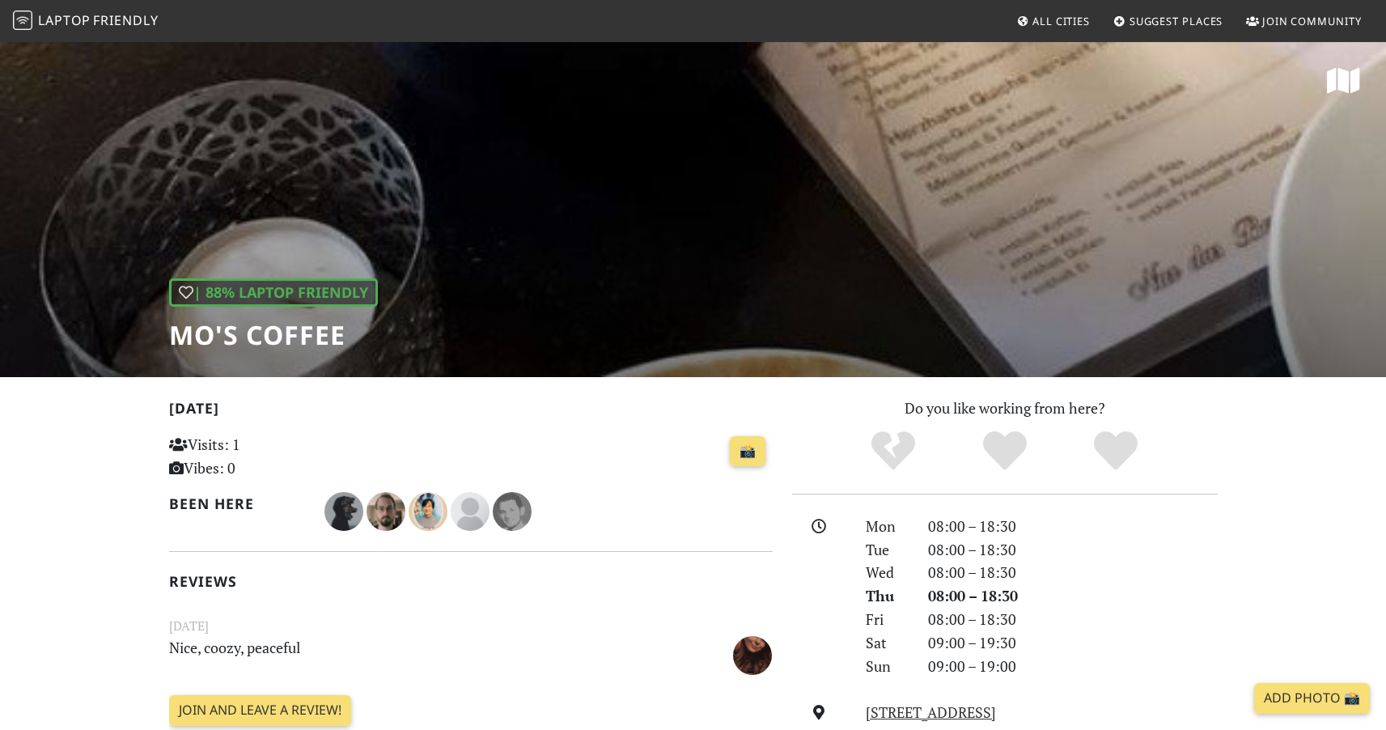
click at [228, 327] on h1 "Mo's Coffee" at bounding box center [273, 335] width 209 height 31
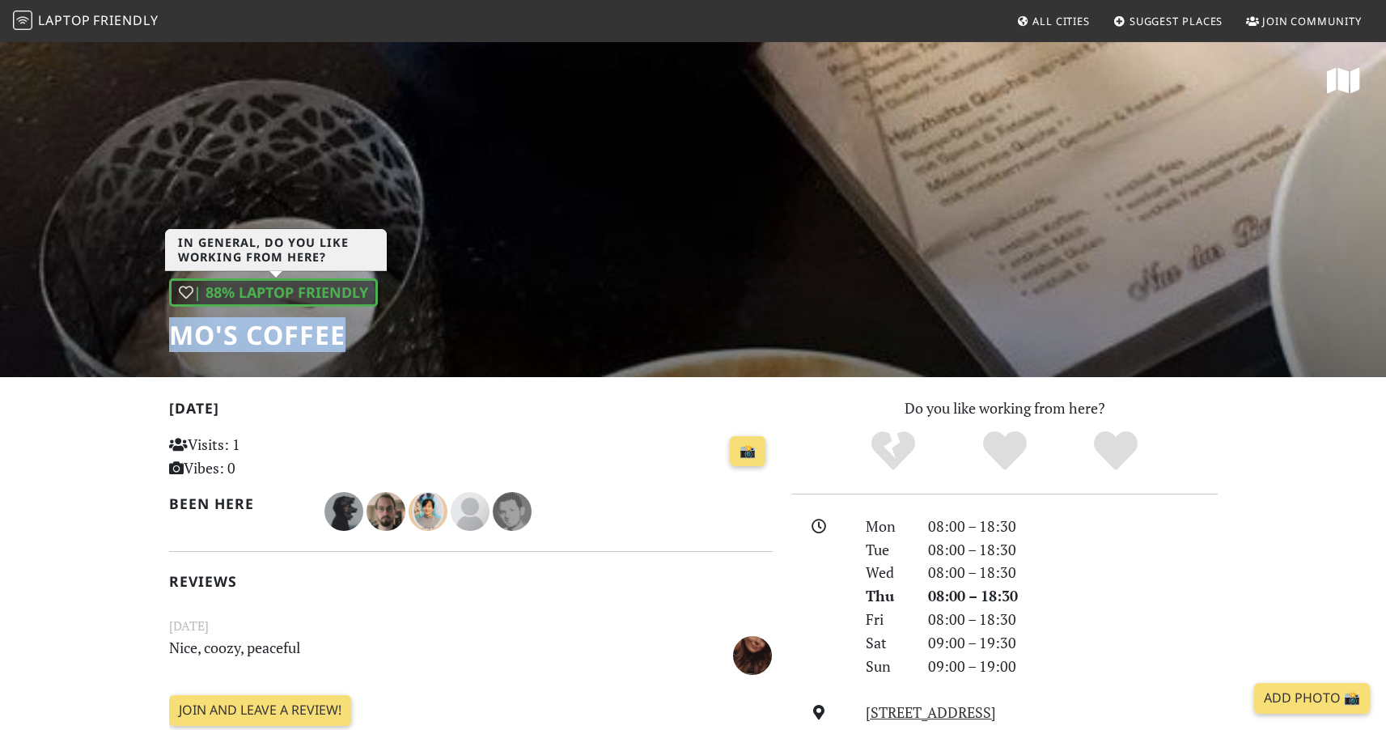
copy div "Mo's Coffee"
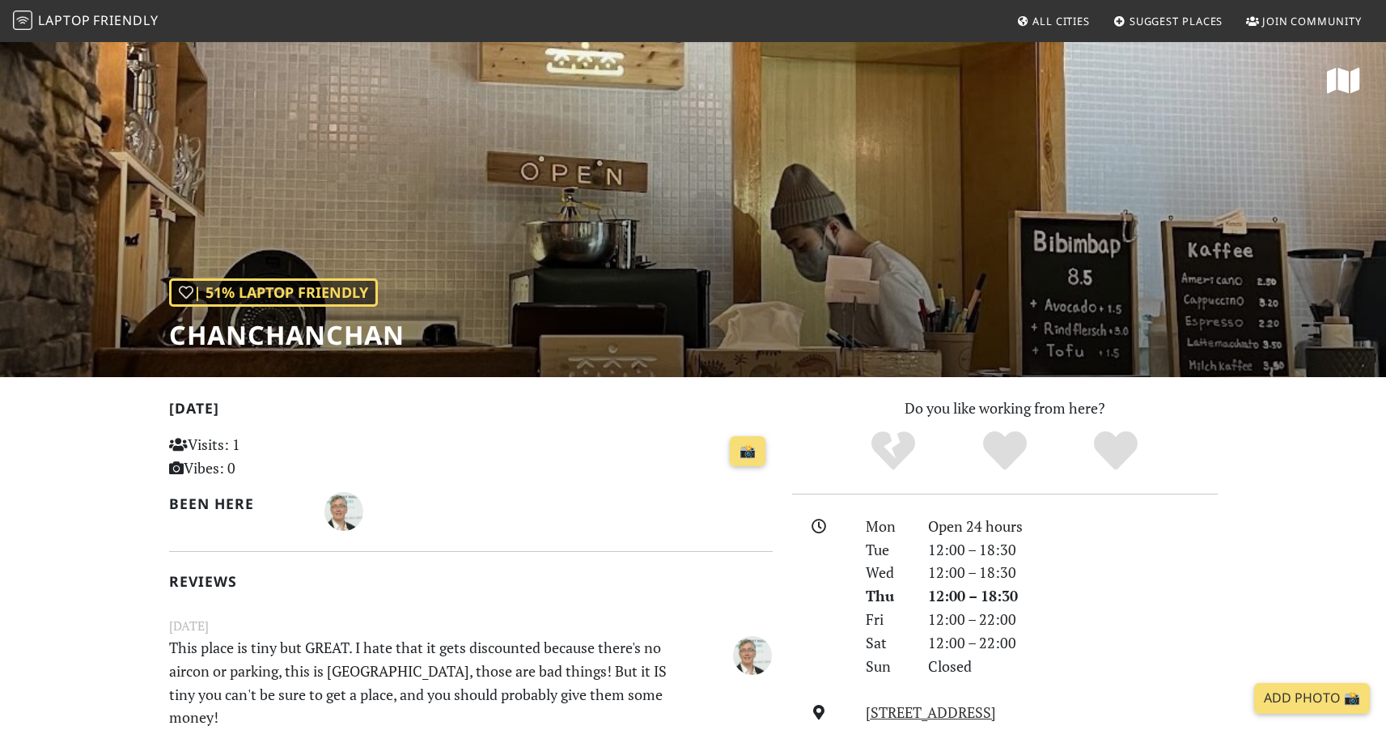
click at [286, 327] on h1 "chanchanchan" at bounding box center [286, 335] width 235 height 31
copy h1 "chanchanchan"
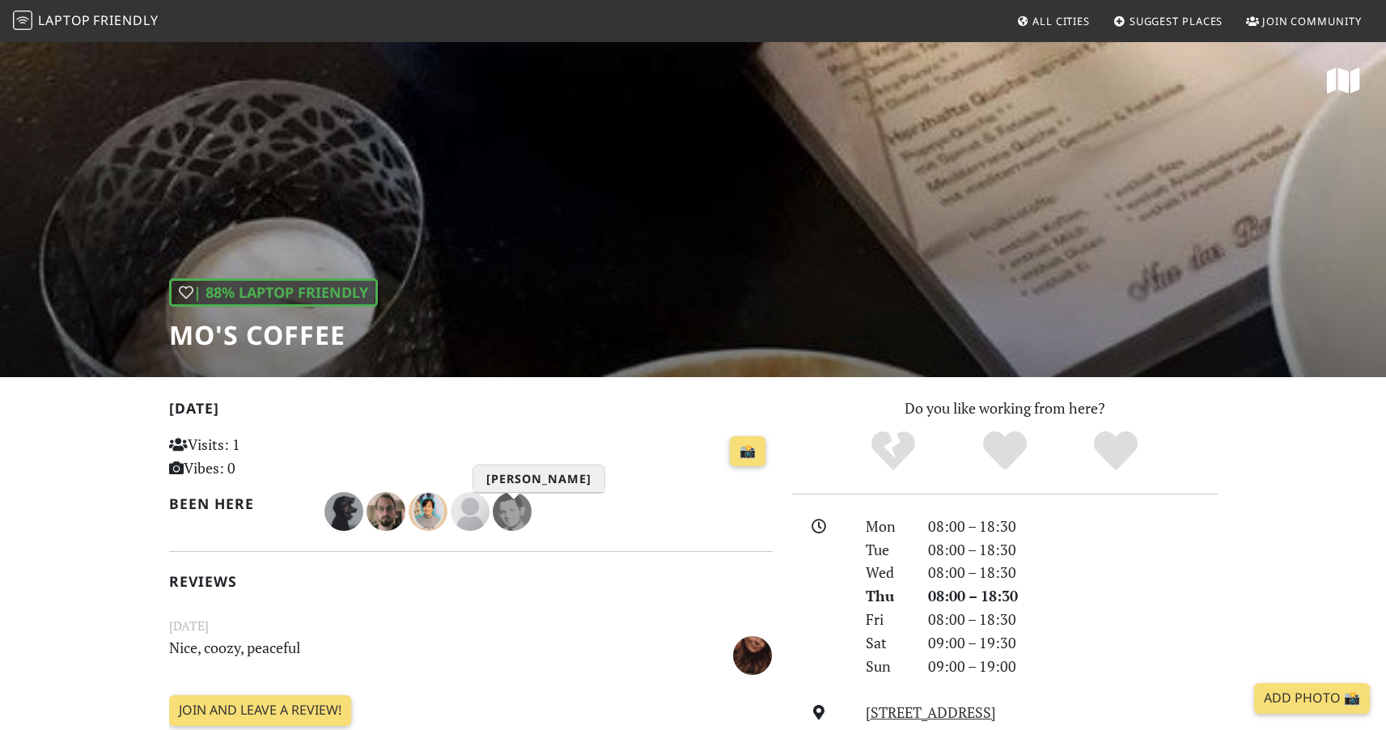
scroll to position [365, 0]
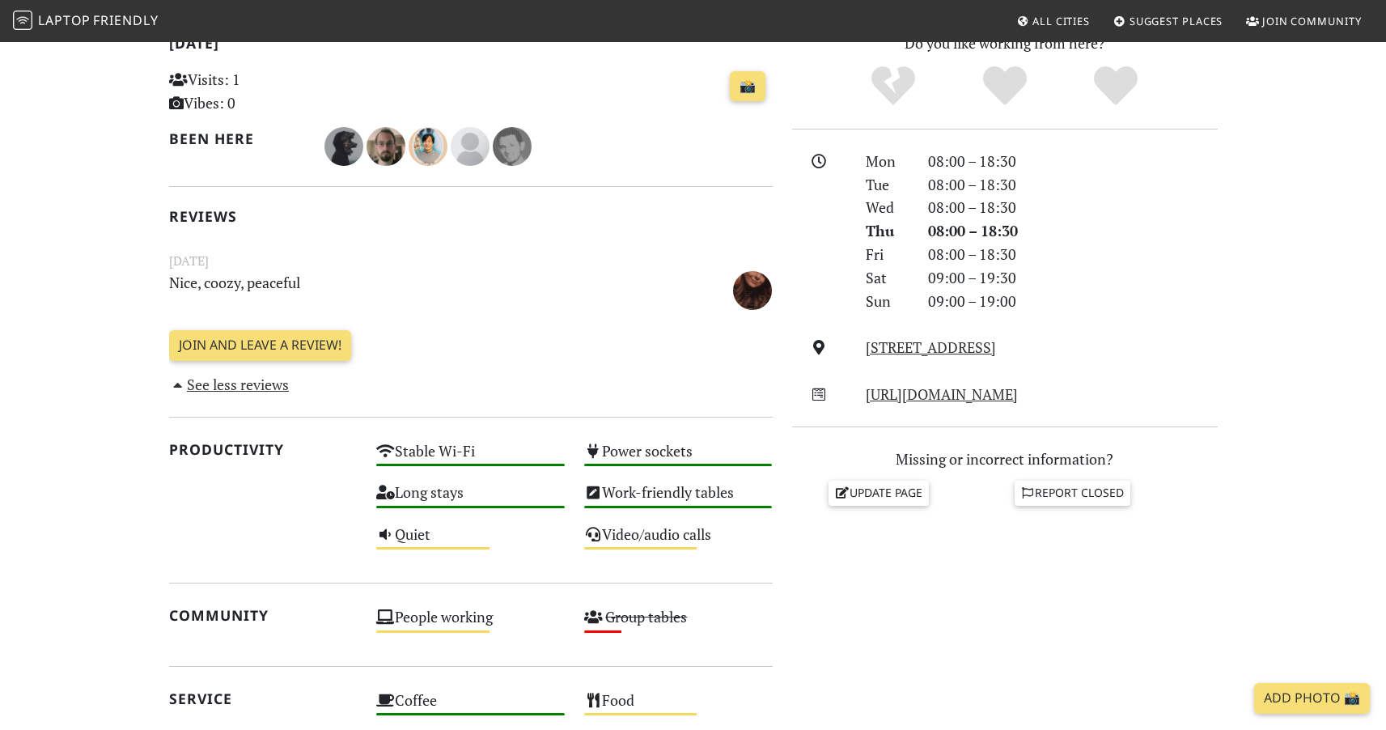
click at [952, 221] on div "08:00 – 18:30" at bounding box center [1072, 230] width 309 height 23
click at [952, 222] on div "08:00 – 18:30" at bounding box center [1072, 230] width 309 height 23
click at [955, 225] on div "08:00 – 18:30" at bounding box center [1072, 230] width 309 height 23
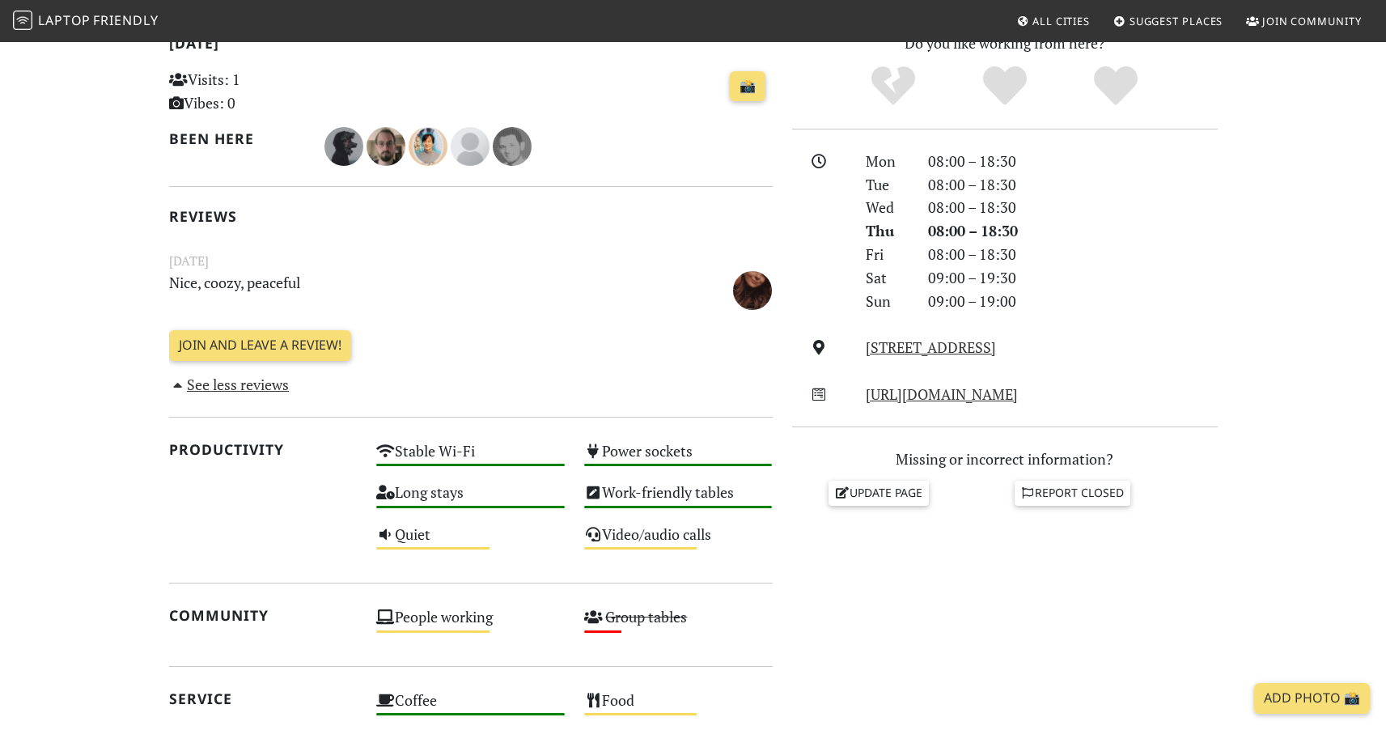
scroll to position [0, 0]
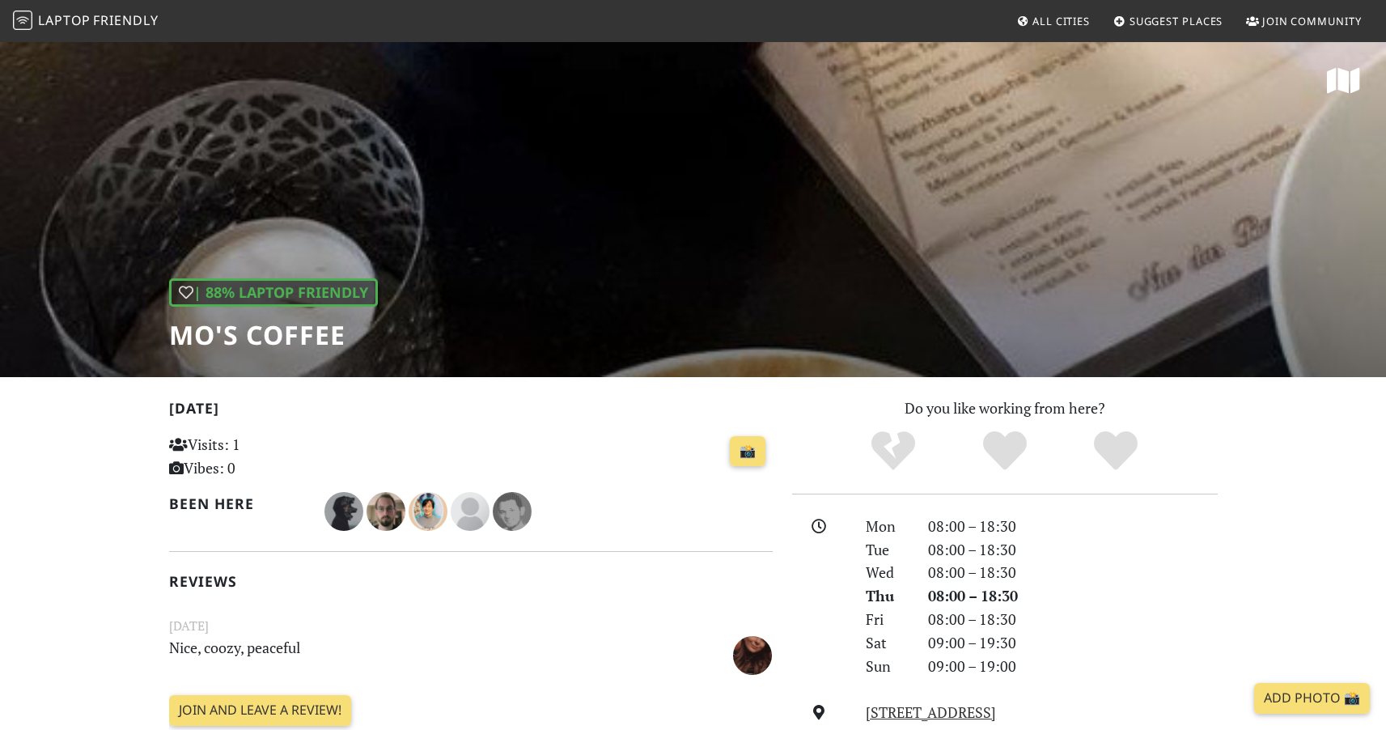
click at [315, 326] on h1 "Mo's Coffee" at bounding box center [273, 335] width 209 height 31
copy div "Mo's Coffee"
click at [536, 286] on div "| 88% Laptop Friendly Mo's Coffee" at bounding box center [693, 208] width 1386 height 337
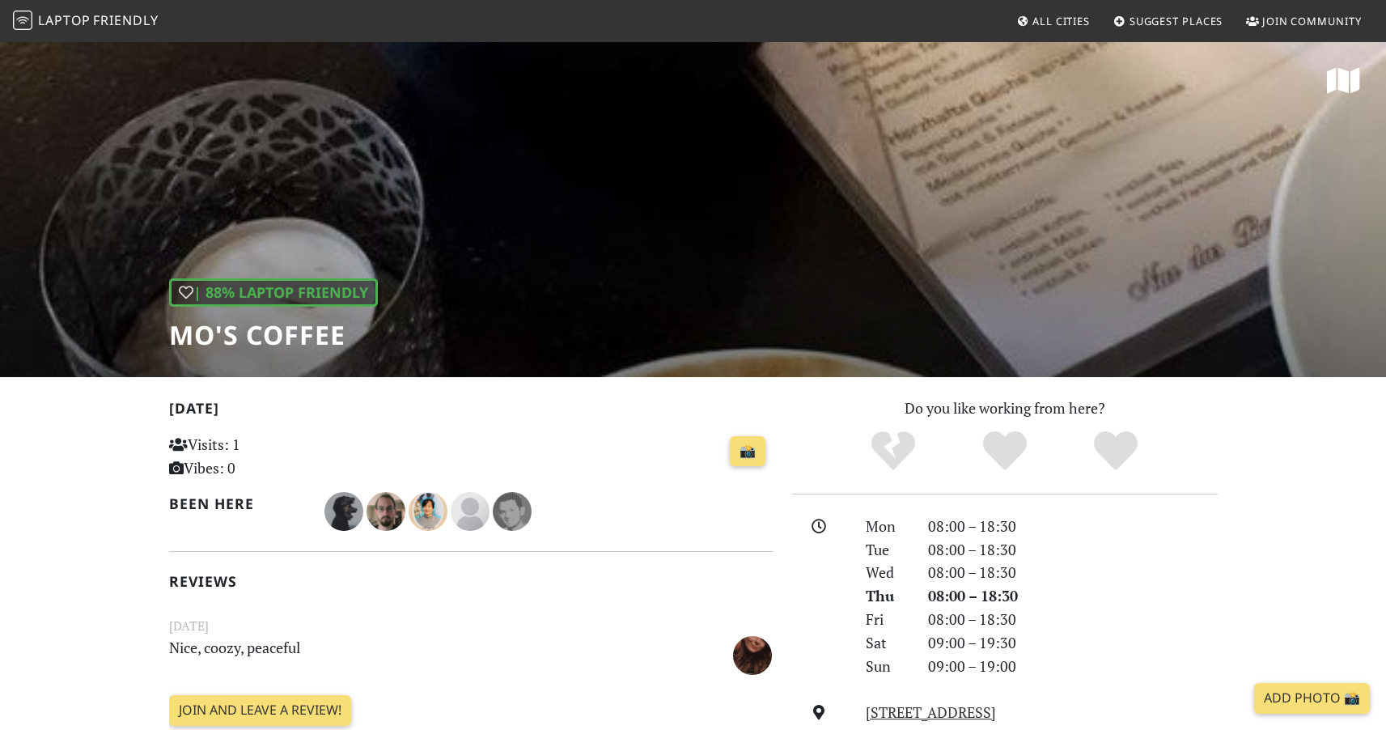
scroll to position [642, 0]
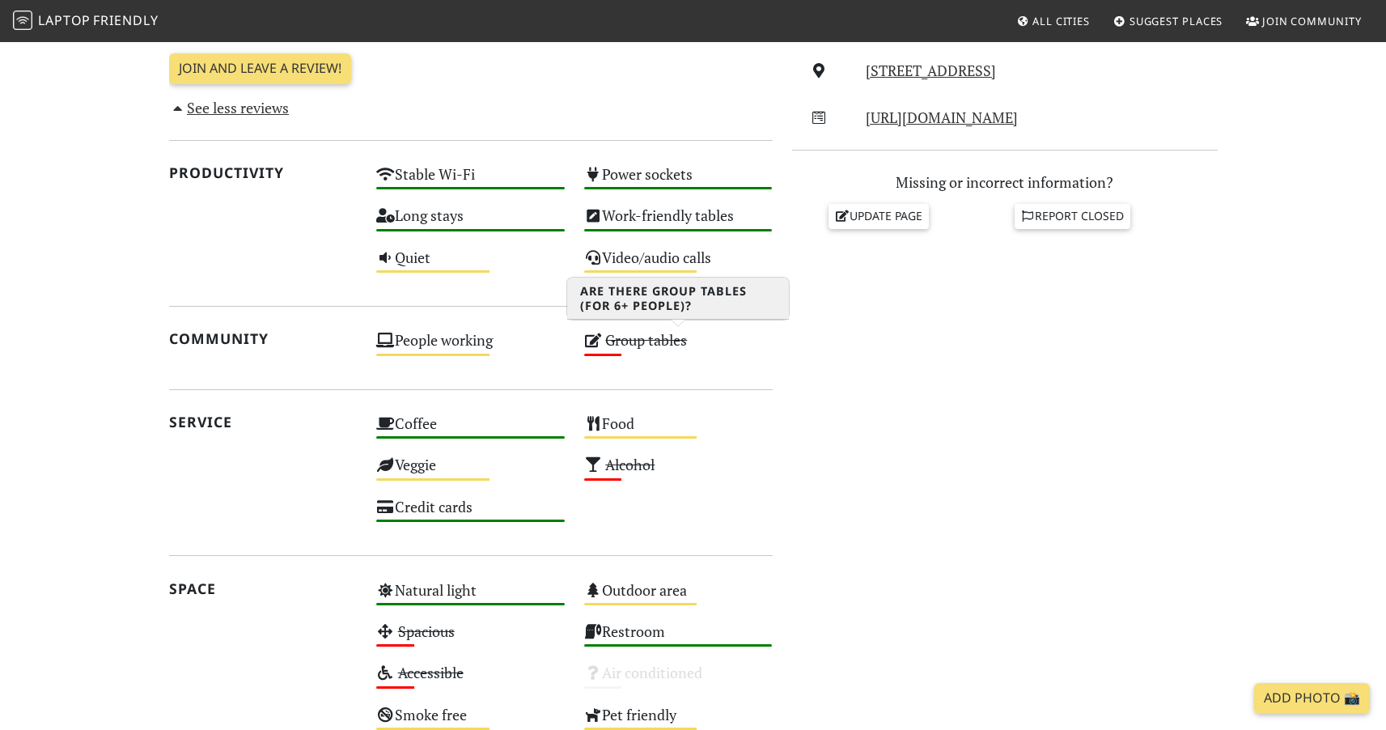
click at [617, 337] on s "Group tables" at bounding box center [646, 339] width 82 height 19
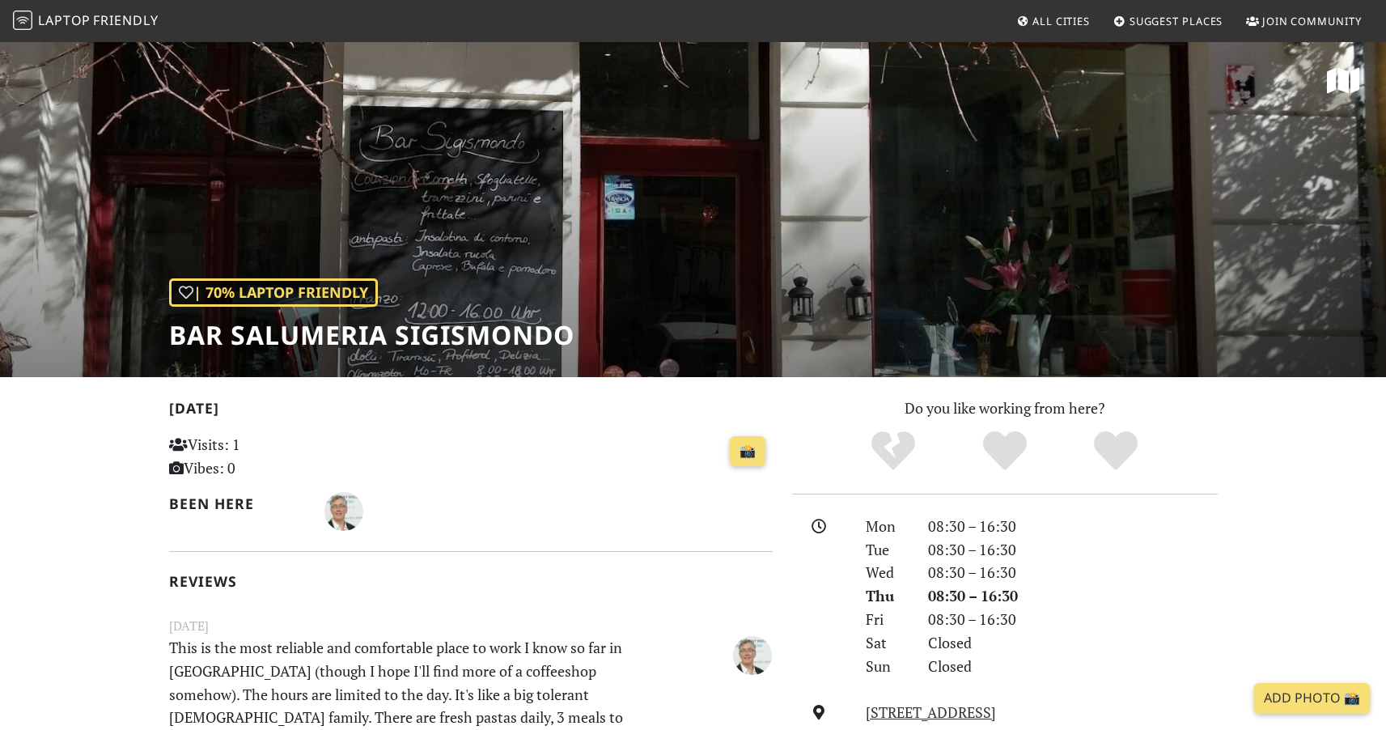
click at [350, 329] on h1 "Bar Salumeria Sigismondo" at bounding box center [371, 335] width 405 height 31
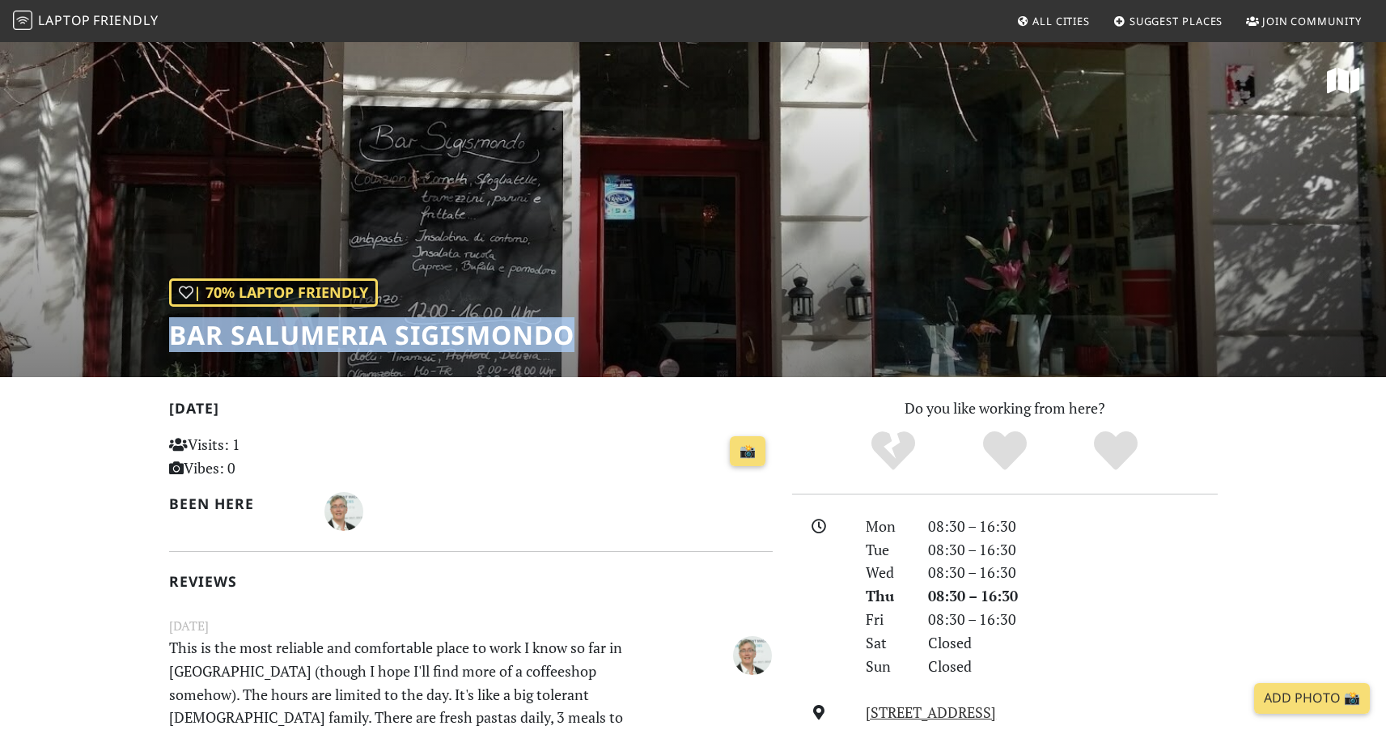
click at [350, 329] on h1 "Bar Salumeria Sigismondo" at bounding box center [371, 335] width 405 height 31
copy div "Bar Salumeria Sigismondo"
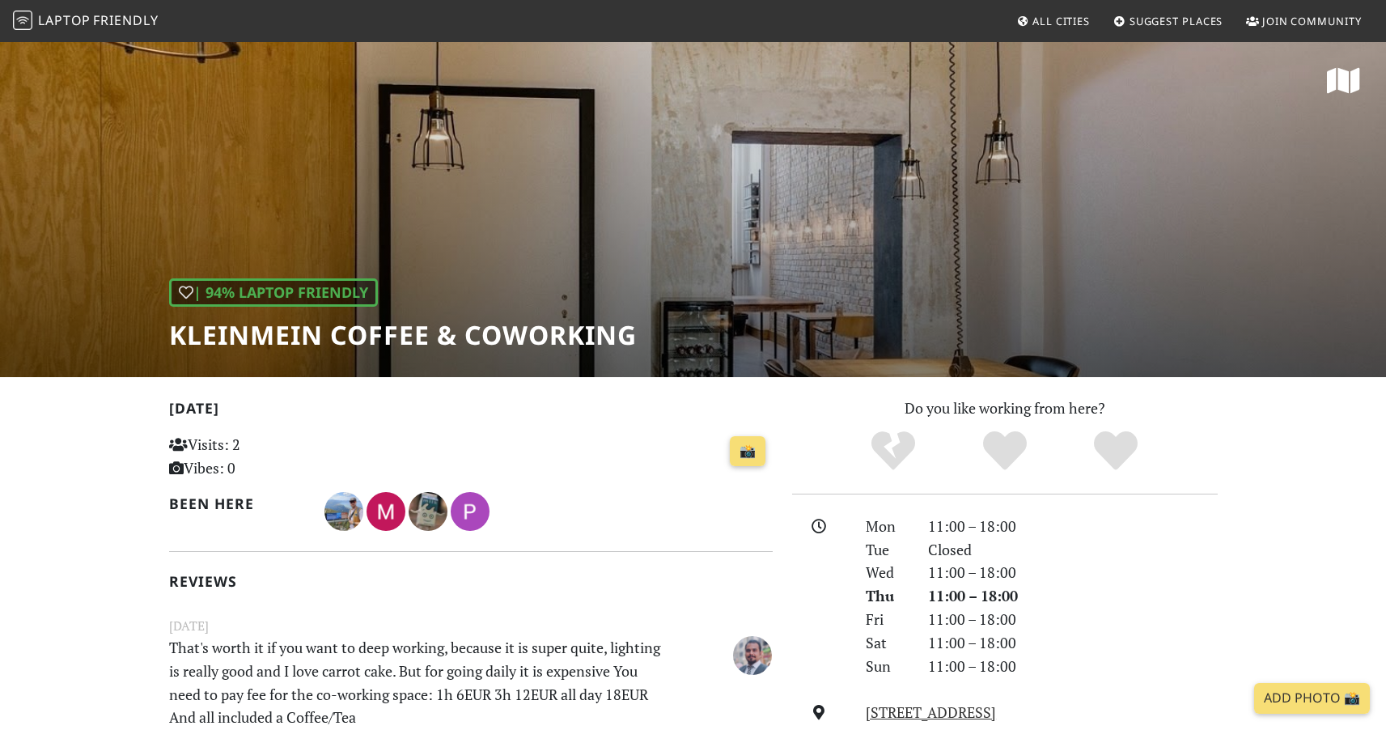
click at [441, 341] on h1 "KleinMein Coffee & Coworking" at bounding box center [403, 335] width 468 height 31
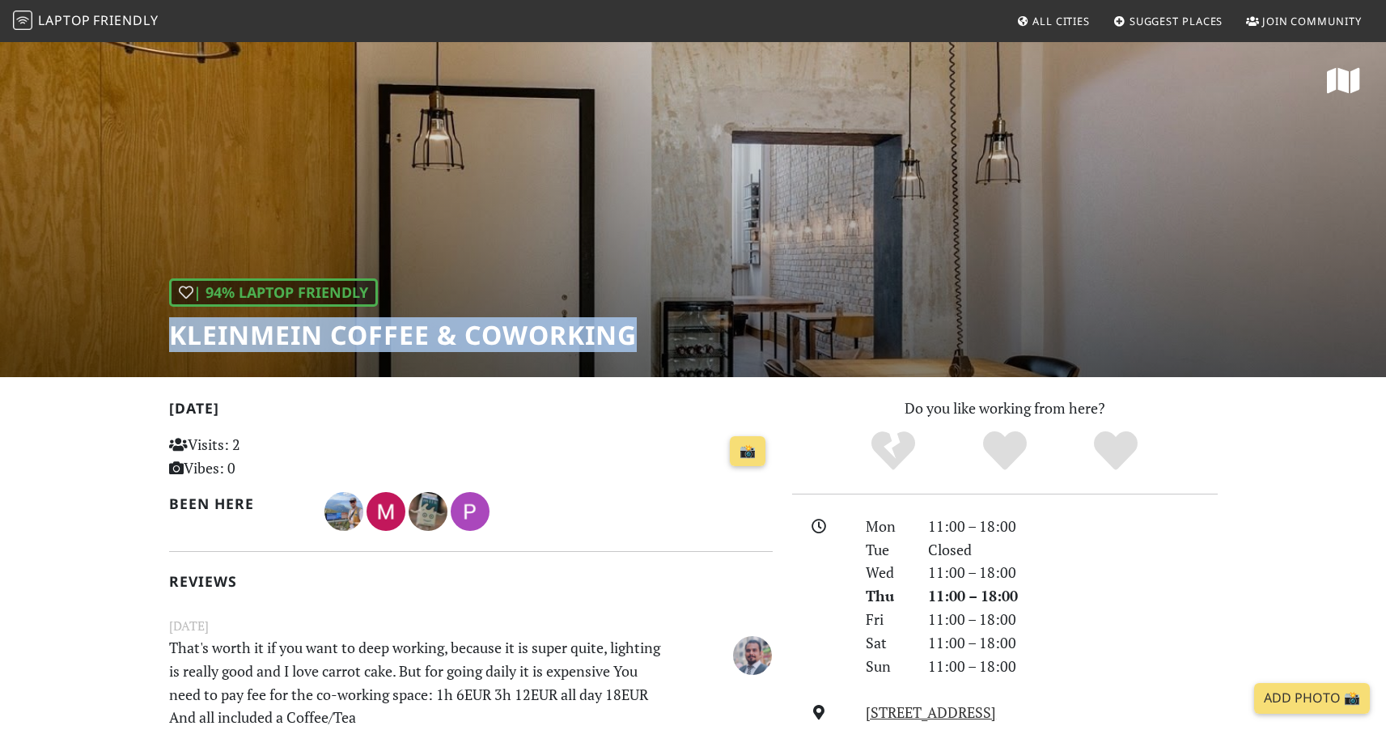
click at [441, 341] on h1 "KleinMein Coffee & Coworking" at bounding box center [403, 335] width 468 height 31
copy div "KleinMein Coffee & Coworking"
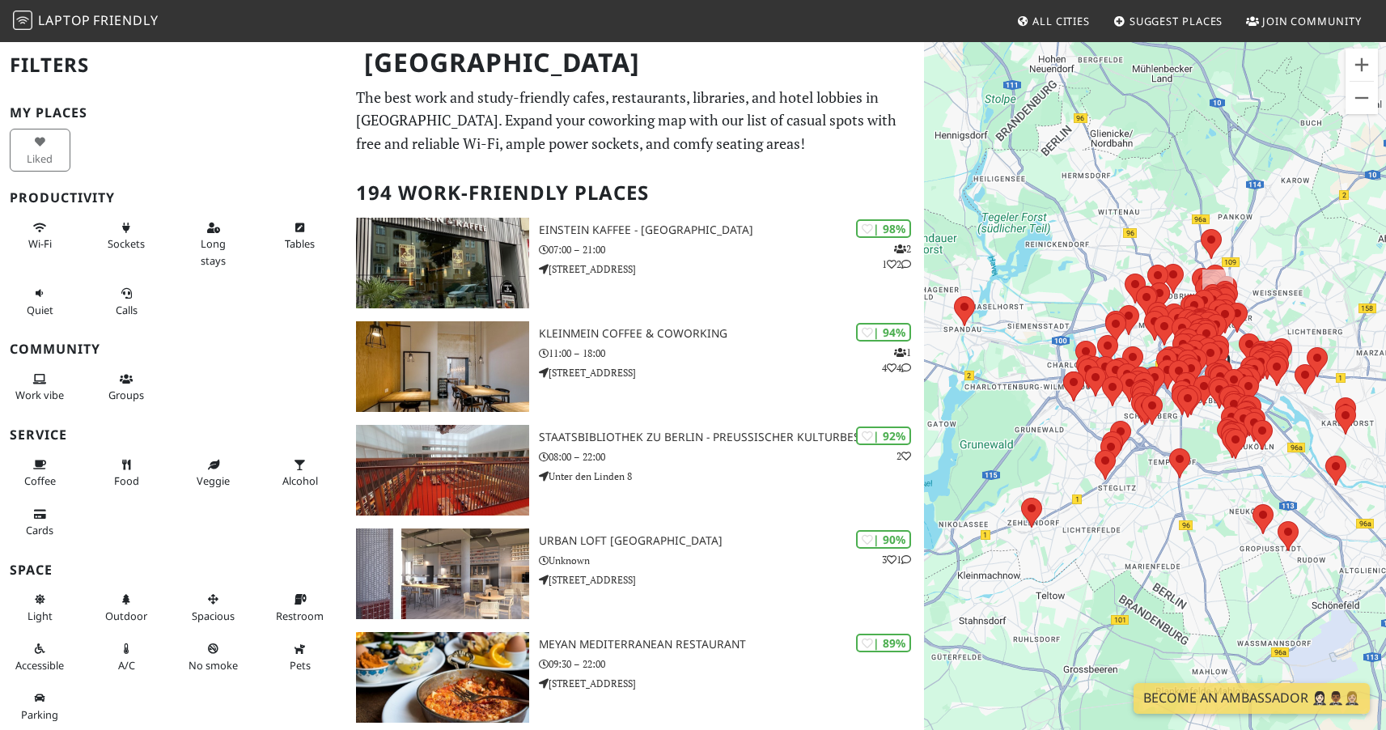
click at [1260, 262] on div "To navigate, press the arrow keys." at bounding box center [1155, 405] width 462 height 730
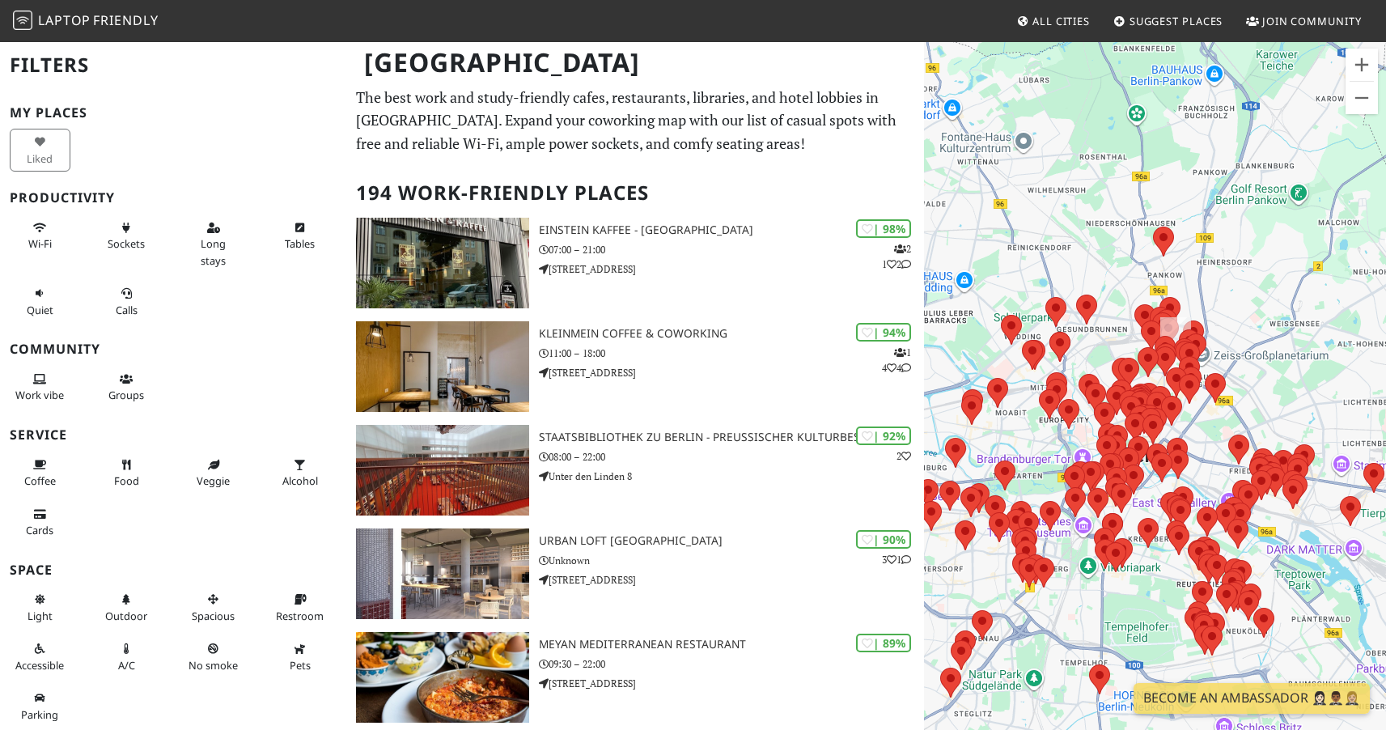
click at [1222, 317] on div "To navigate, press the arrow keys." at bounding box center [1155, 405] width 462 height 730
click at [1222, 319] on div "To navigate, press the arrow keys." at bounding box center [1155, 405] width 462 height 730
click at [1219, 324] on div "To navigate, press the arrow keys." at bounding box center [1155, 405] width 462 height 730
click at [1220, 332] on div "To navigate, press the arrow keys." at bounding box center [1155, 405] width 462 height 730
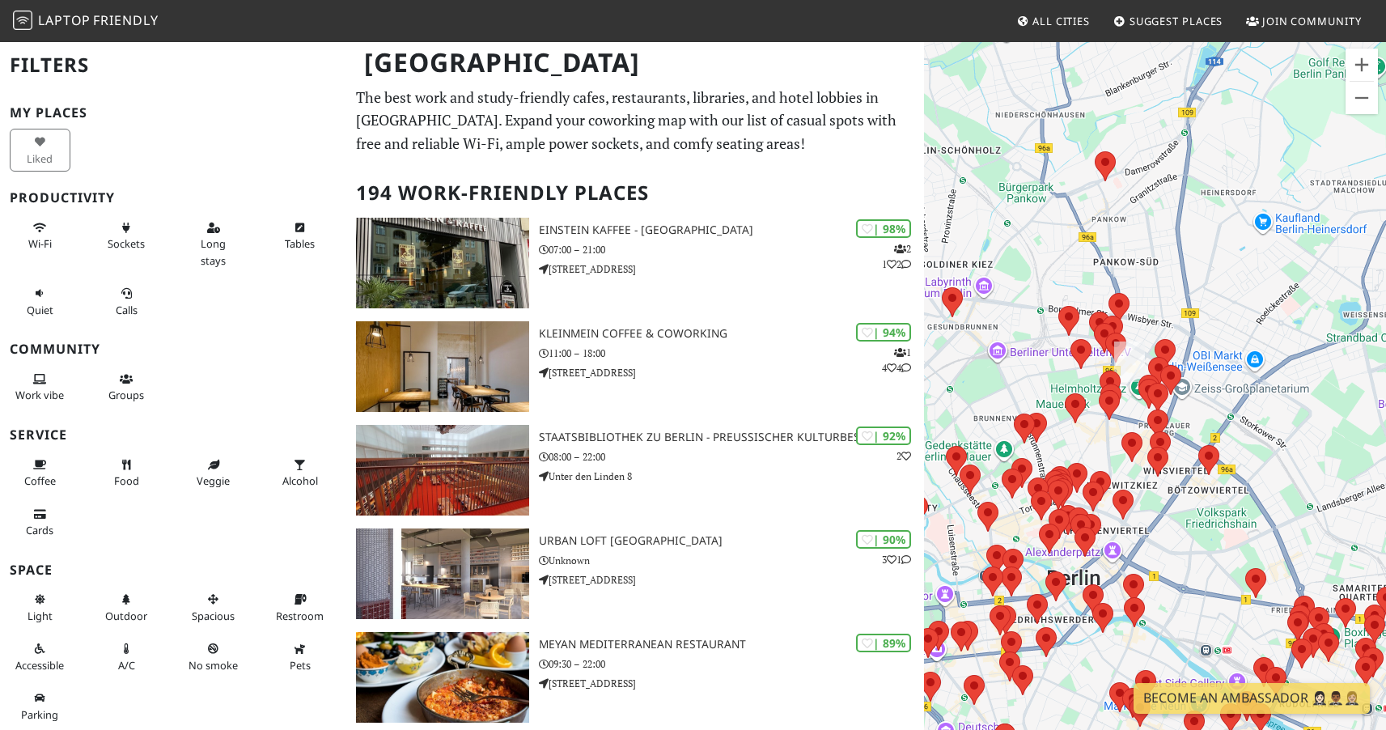
click at [1217, 349] on div "To navigate, press the arrow keys." at bounding box center [1155, 405] width 462 height 730
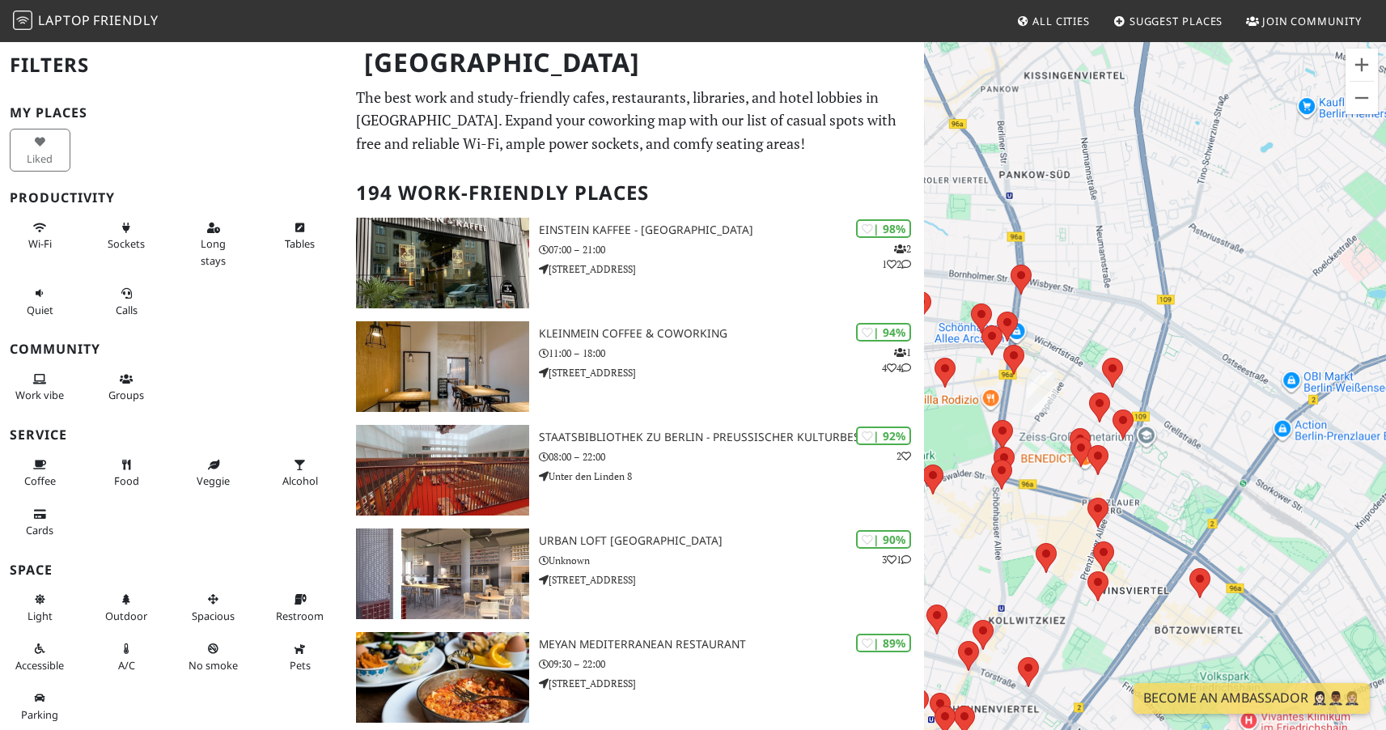
click at [1173, 430] on div "To navigate, press the arrow keys." at bounding box center [1155, 405] width 462 height 730
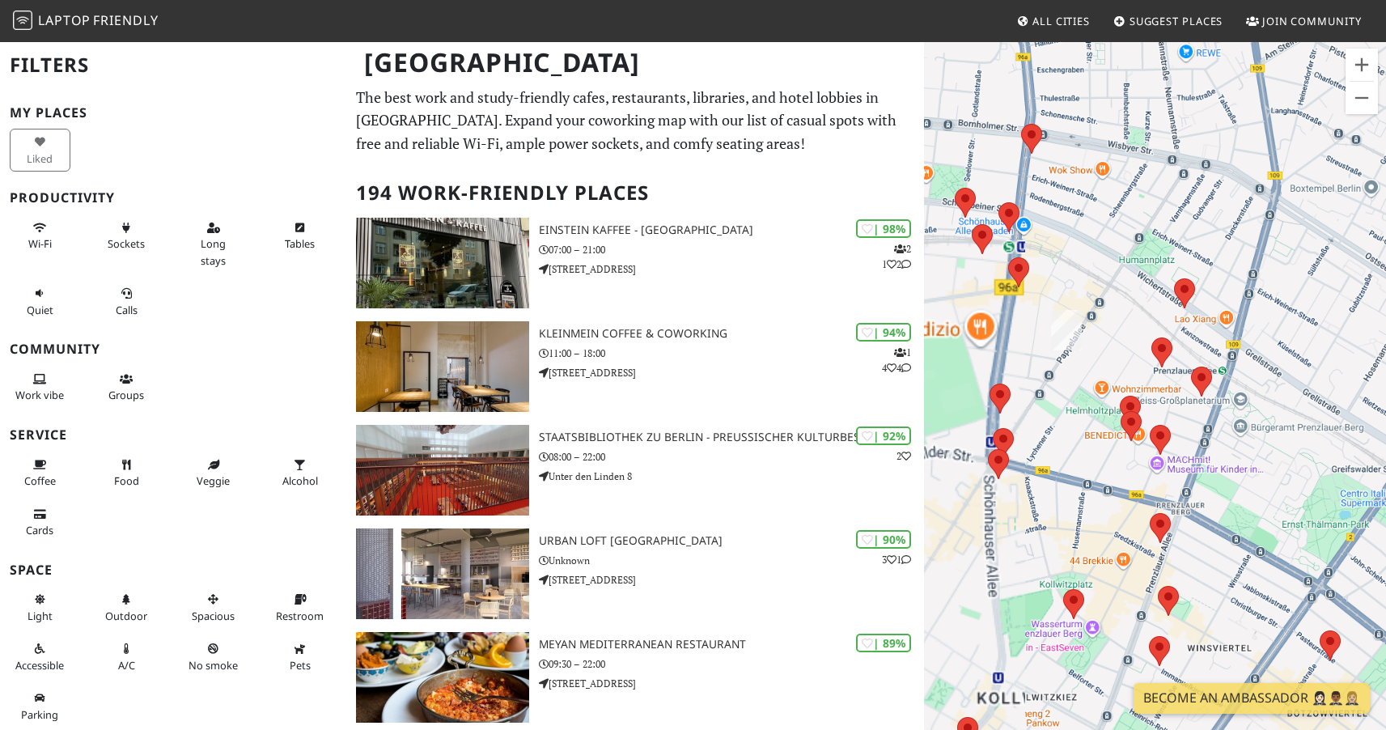
drag, startPoint x: 1284, startPoint y: 396, endPoint x: 1319, endPoint y: 387, distance: 36.7
click at [1319, 387] on div "To navigate, press the arrow keys." at bounding box center [1155, 405] width 462 height 730
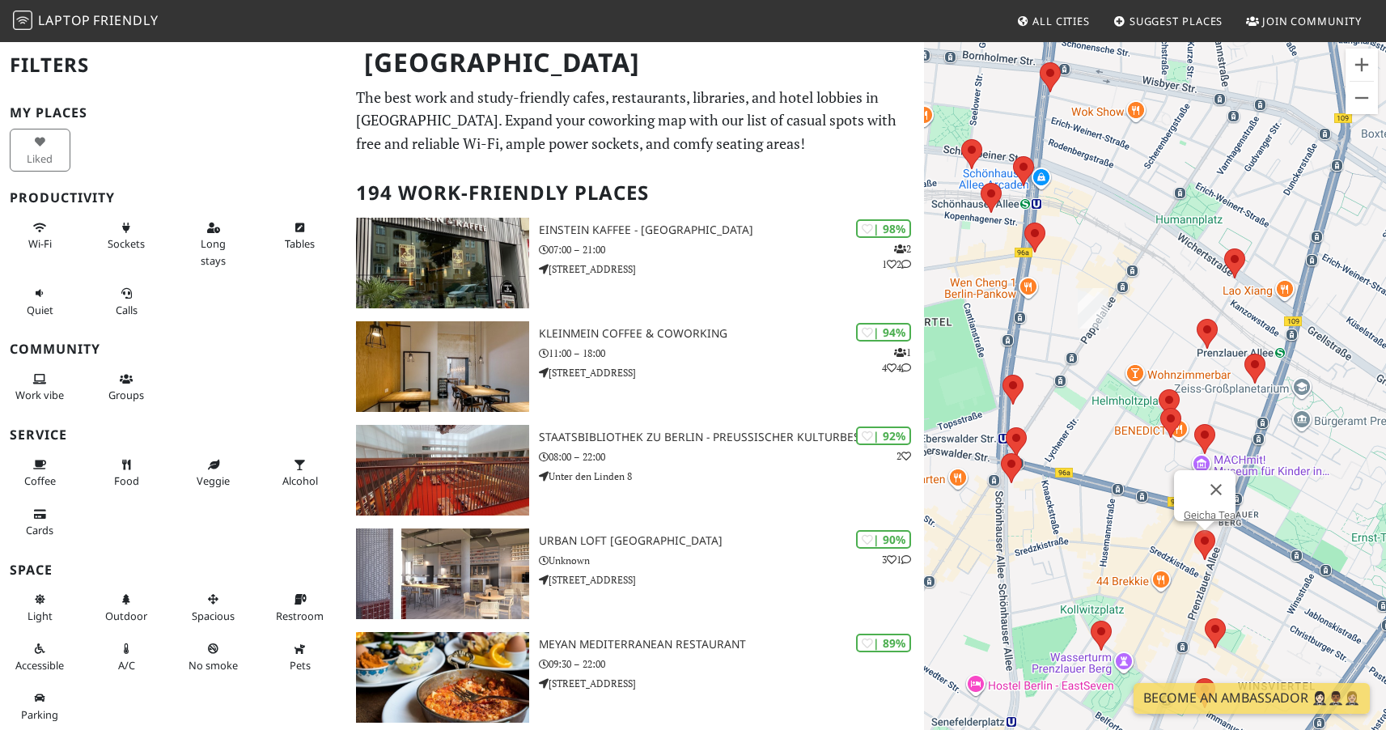
click at [1194, 530] on area at bounding box center [1194, 530] width 0 height 0
click at [1202, 509] on link "Geicha Tea" at bounding box center [1210, 515] width 52 height 12
click at [1205, 623] on img at bounding box center [1215, 633] width 21 height 30
click at [1205, 618] on area at bounding box center [1205, 618] width 0 height 0
click at [1203, 597] on link "Town Mouse Coffee" at bounding box center [1219, 603] width 91 height 12
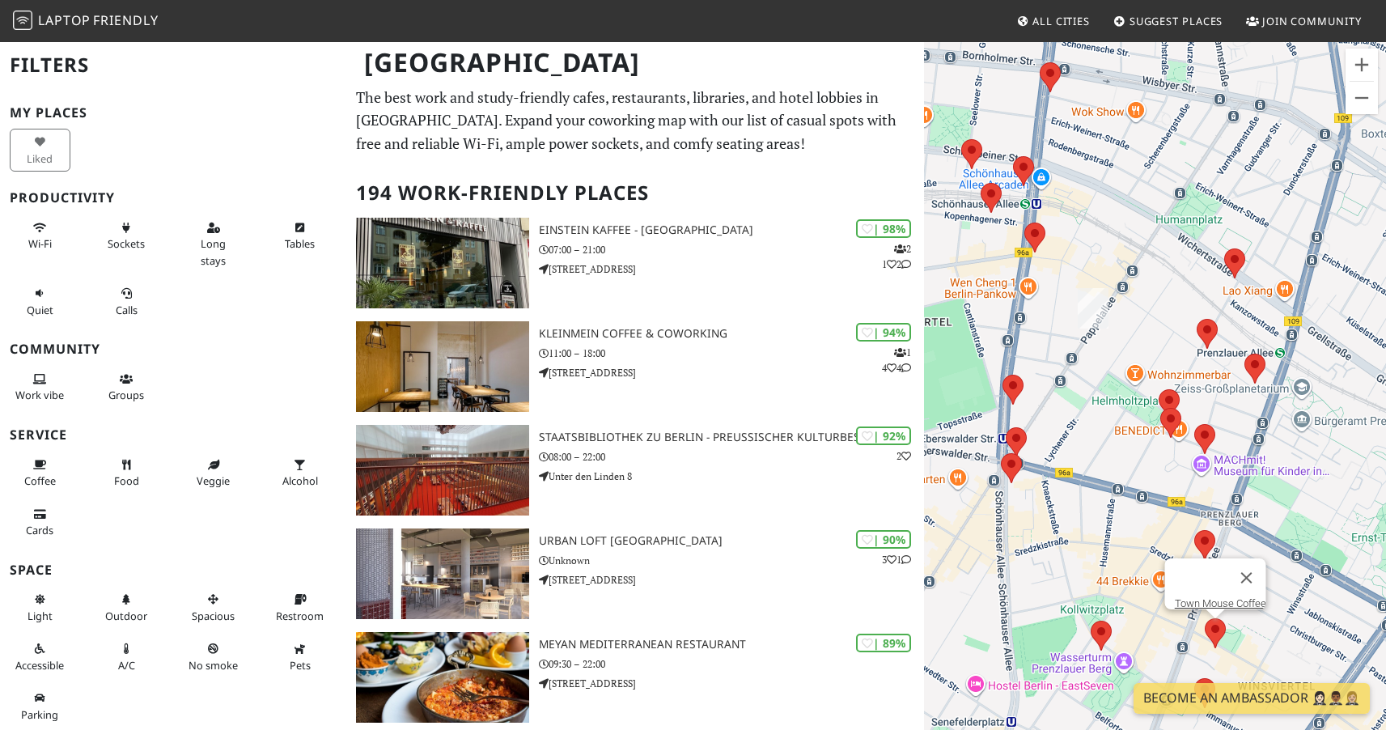
click at [1090, 620] on area at bounding box center [1090, 620] width 0 height 0
click at [1100, 599] on link "GUTH "BÁNH MÌ & CÀ PHÊ"" at bounding box center [1106, 605] width 125 height 12
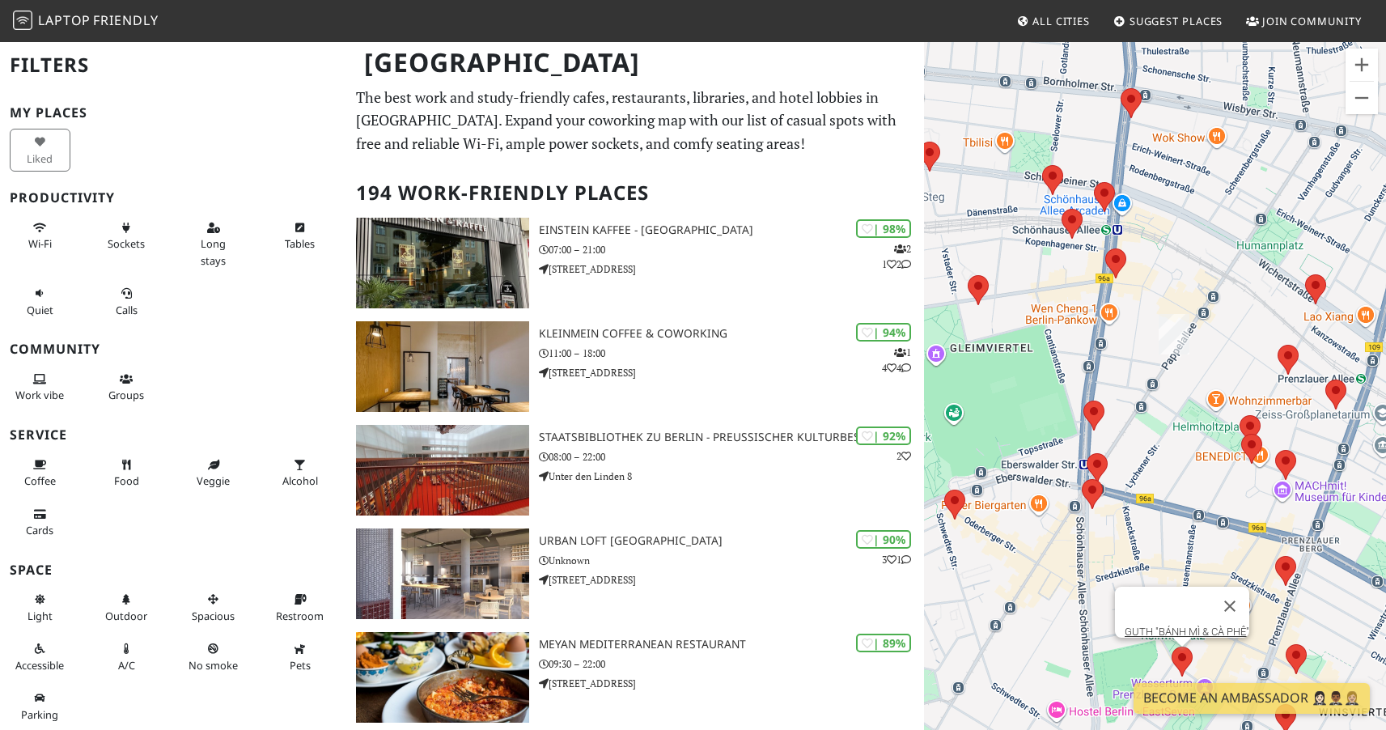
drag, startPoint x: 997, startPoint y: 507, endPoint x: 1144, endPoint y: 565, distance: 157.6
click at [1144, 566] on div "To navigate, press the arrow keys. GUTH "BÁNH MÌ & CÀ PHÊ"" at bounding box center [1155, 405] width 462 height 730
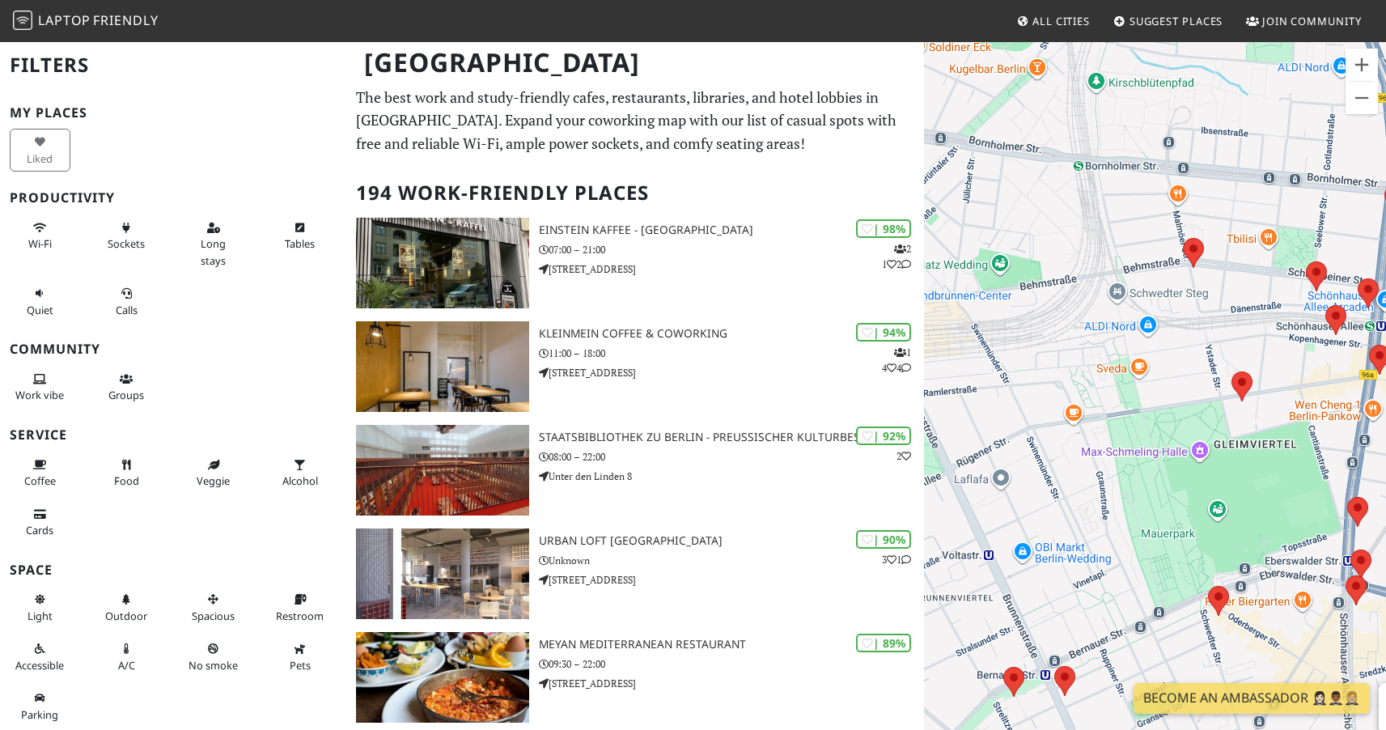
drag, startPoint x: 1052, startPoint y: 411, endPoint x: 1227, endPoint y: 472, distance: 185.7
click at [1227, 472] on div "To navigate, press the arrow keys. GUTH "BÁNH MÌ & CÀ PHÊ"" at bounding box center [1155, 405] width 462 height 730
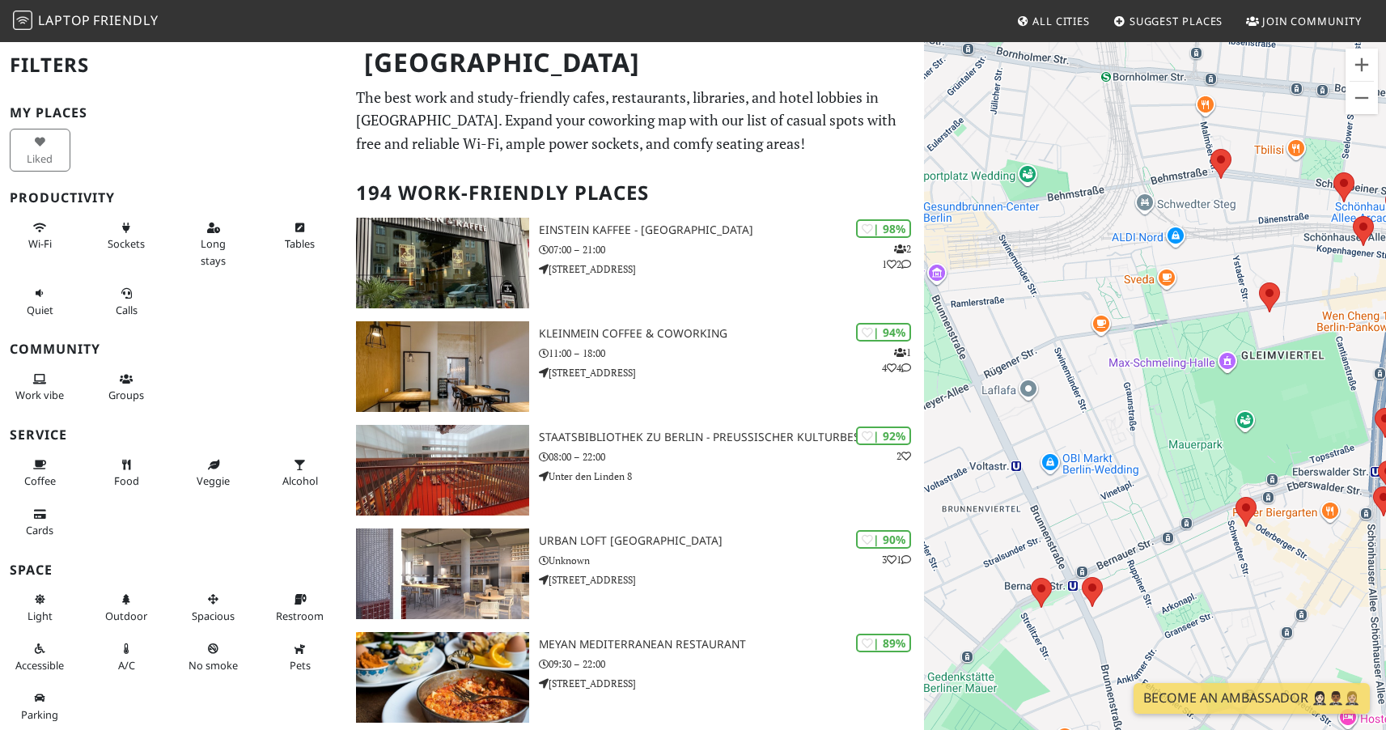
drag, startPoint x: 1191, startPoint y: 455, endPoint x: 1218, endPoint y: 360, distance: 99.3
click at [1218, 360] on div "To navigate, press the arrow keys. GUTH "BÁNH MÌ & CÀ PHÊ"" at bounding box center [1155, 405] width 462 height 730
click at [1082, 577] on area at bounding box center [1082, 577] width 0 height 0
click at [1094, 556] on link "Cafe Hermann Eicke" at bounding box center [1096, 562] width 101 height 12
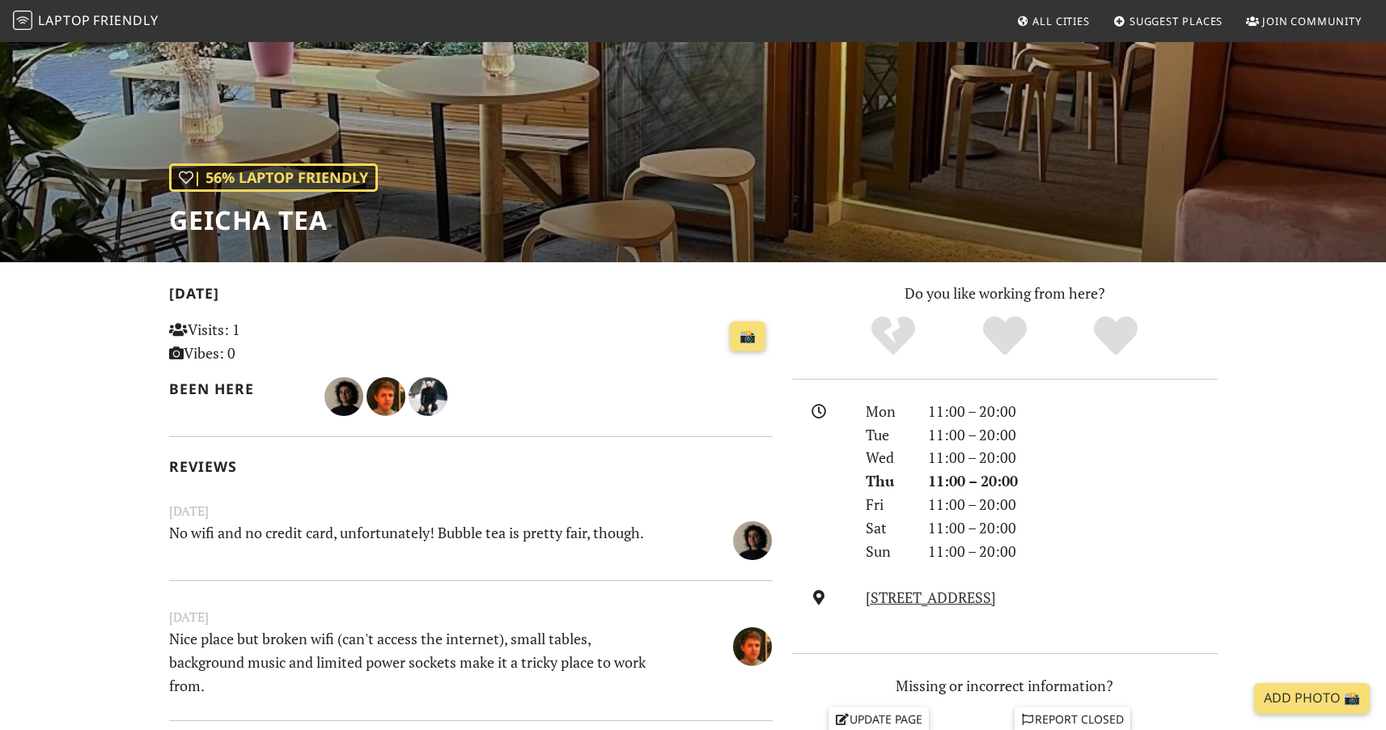
scroll to position [447, 0]
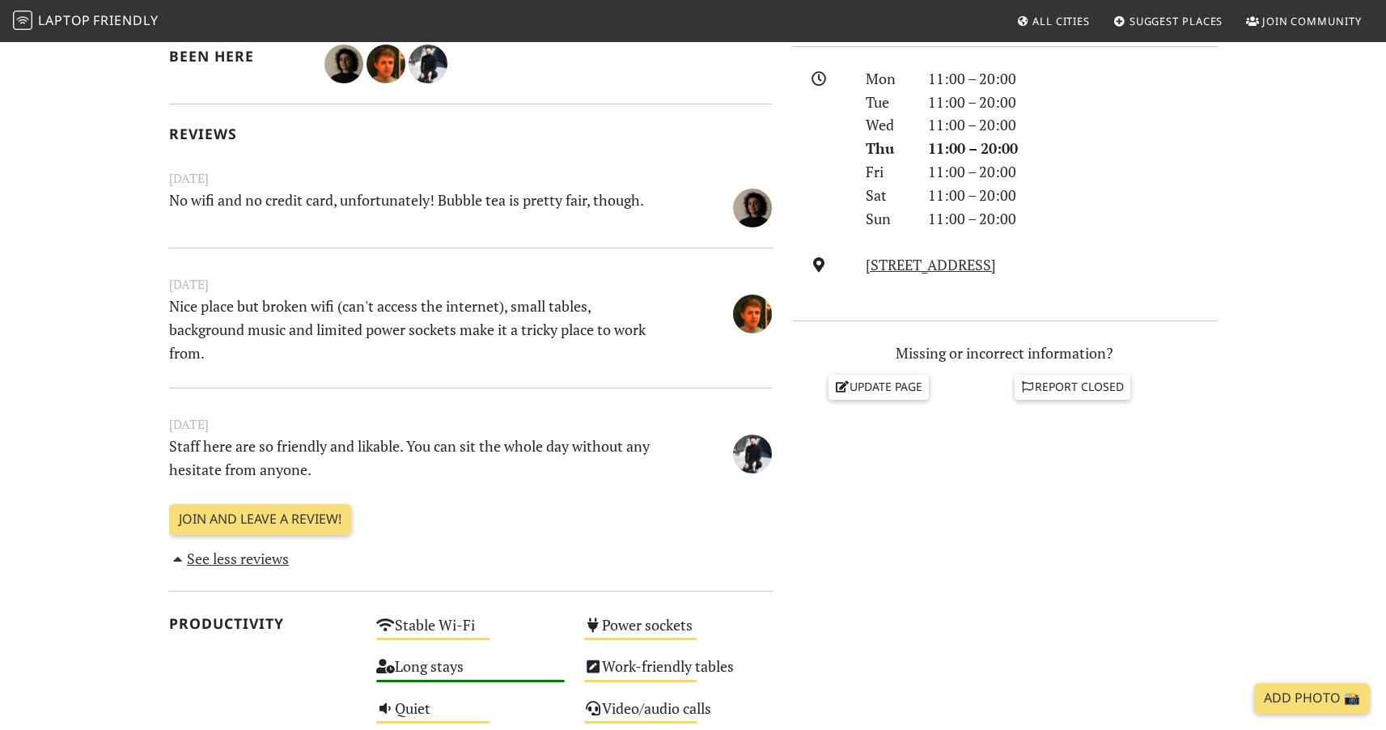
click at [548, 206] on p "No wifi and no credit card, unfortunately! Bubble tea is pretty fair, though." at bounding box center [418, 206] width 519 height 36
click at [500, 200] on p "No wifi and no credit card, unfortunately! Bubble tea is pretty fair, though." at bounding box center [418, 206] width 519 height 36
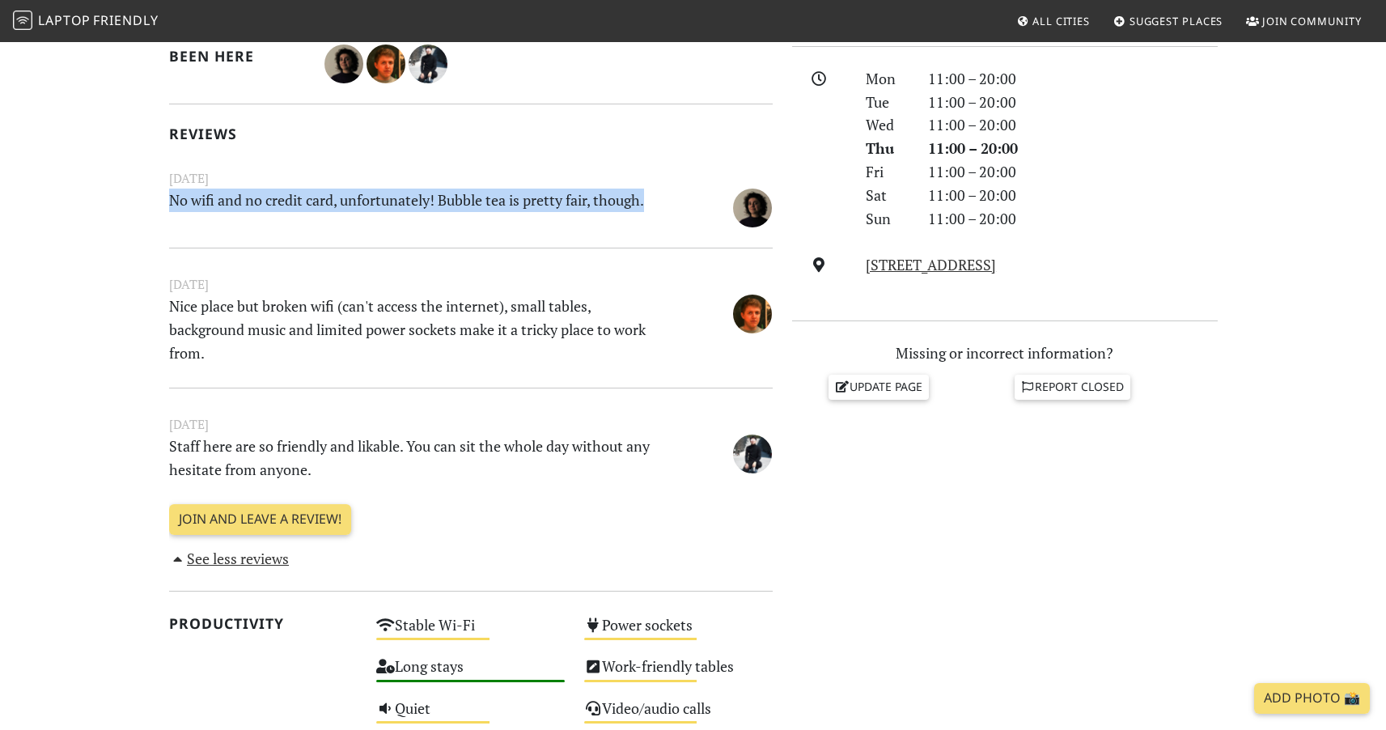
click at [500, 200] on p "No wifi and no credit card, unfortunately! Bubble tea is pretty fair, though." at bounding box center [418, 206] width 519 height 36
click at [529, 197] on p "No wifi and no credit card, unfortunately! Bubble tea is pretty fair, though." at bounding box center [418, 206] width 519 height 36
click at [568, 197] on p "No wifi and no credit card, unfortunately! Bubble tea is pretty fair, though." at bounding box center [418, 206] width 519 height 36
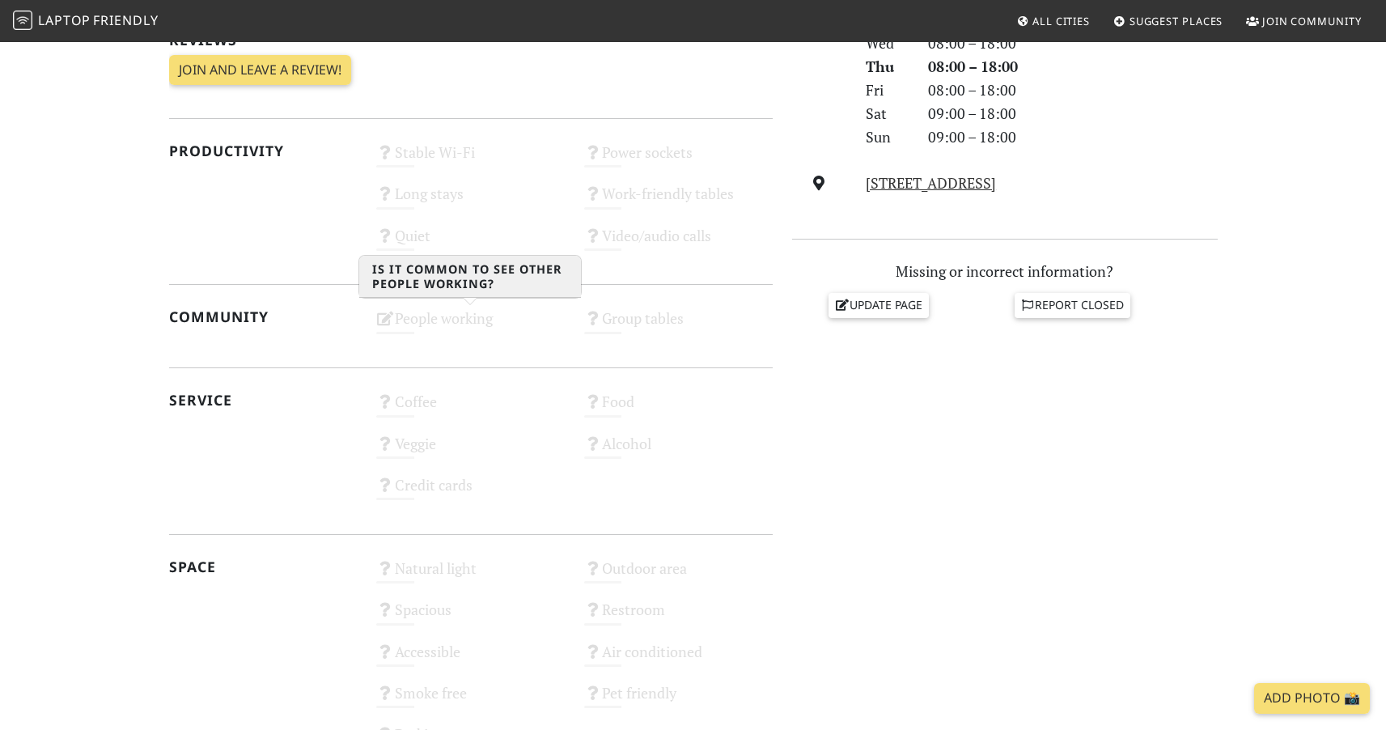
scroll to position [104, 0]
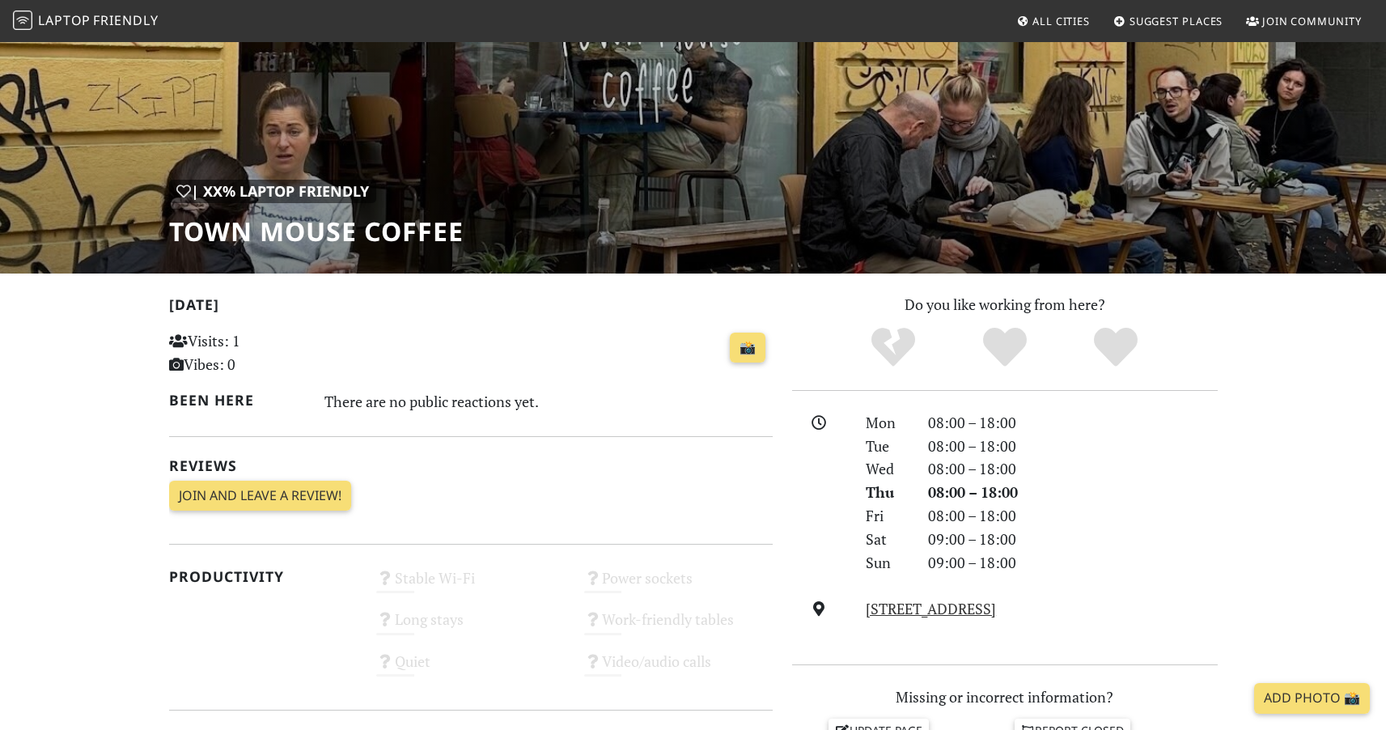
click at [390, 236] on h1 "Town Mouse Coffee" at bounding box center [316, 231] width 294 height 31
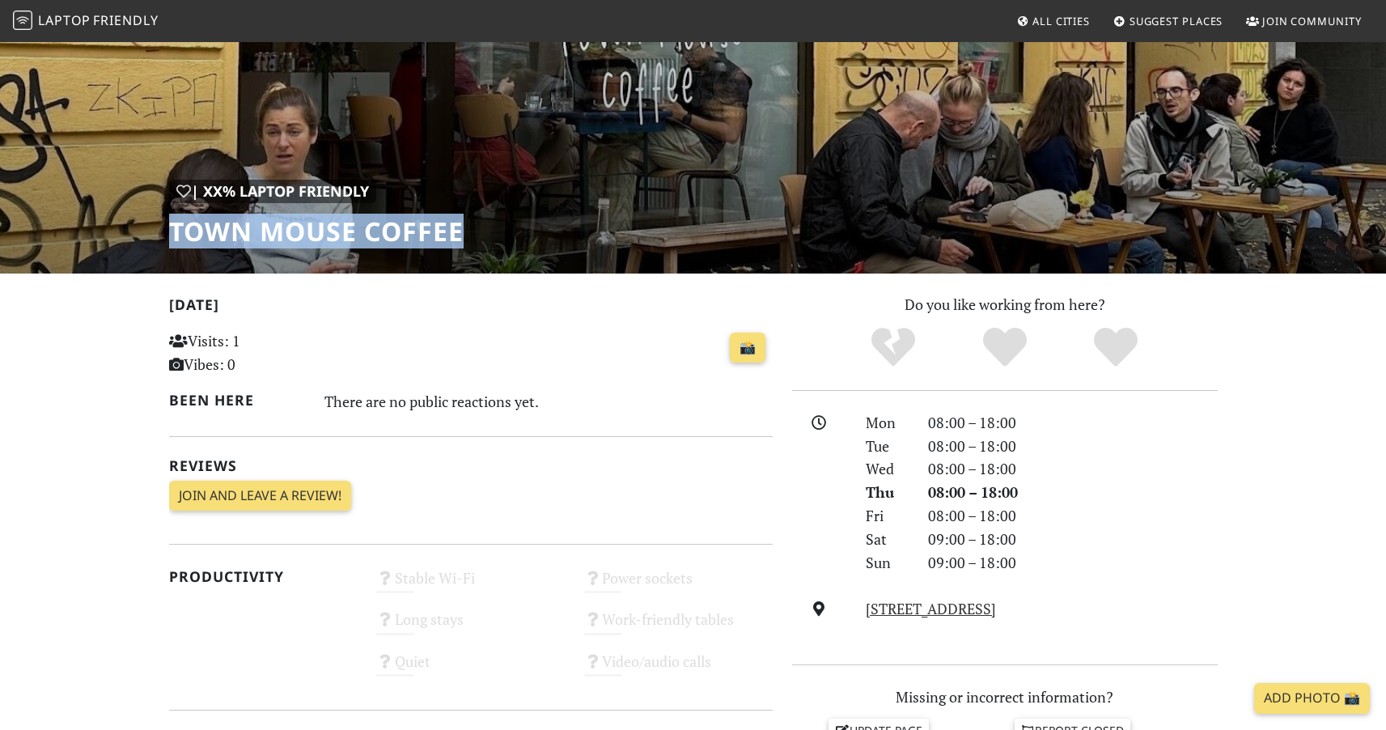
click at [390, 236] on h1 "Town Mouse Coffee" at bounding box center [316, 231] width 294 height 31
copy div "Town Mouse Coffee"
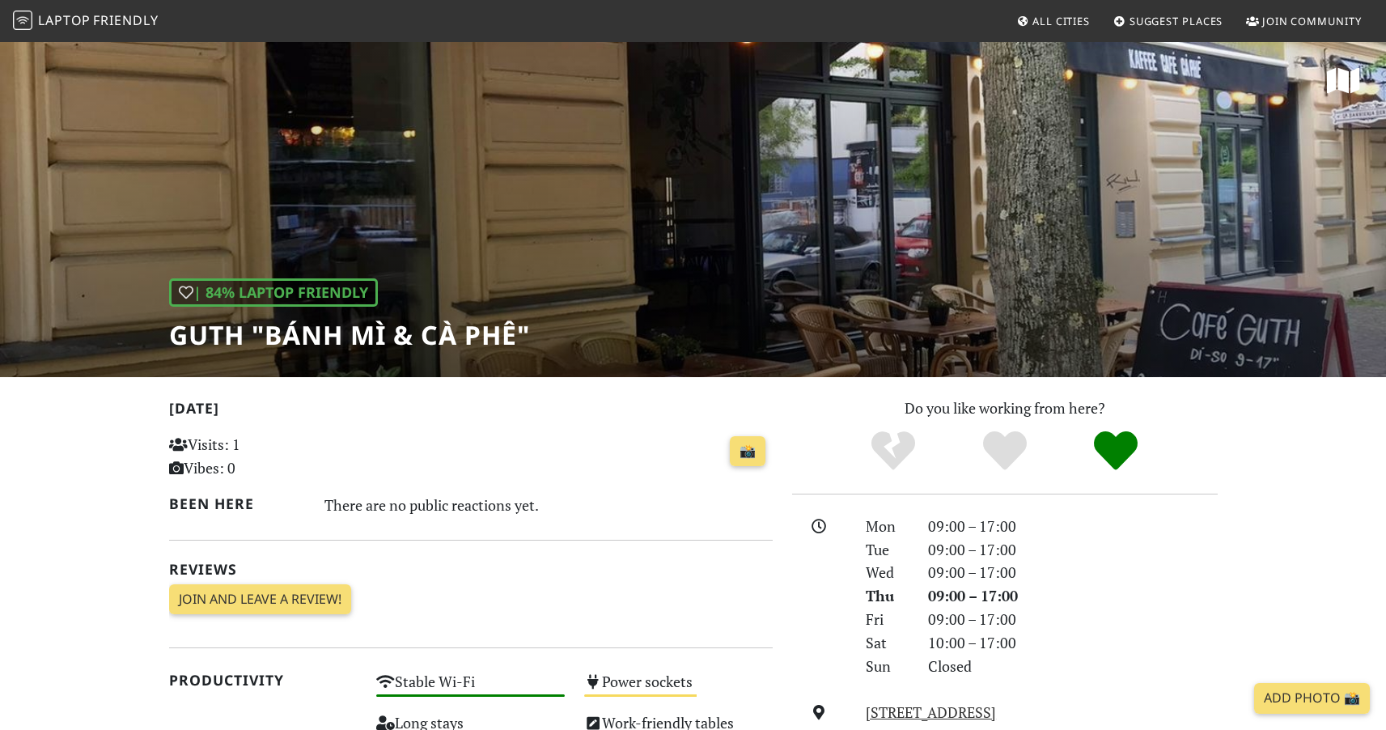
click at [345, 330] on h1 "GUTH "BÁNH MÌ & CÀ PHÊ"" at bounding box center [349, 335] width 361 height 31
click at [345, 329] on h1 "GUTH "BÁNH MÌ & CÀ PHÊ"" at bounding box center [349, 335] width 361 height 31
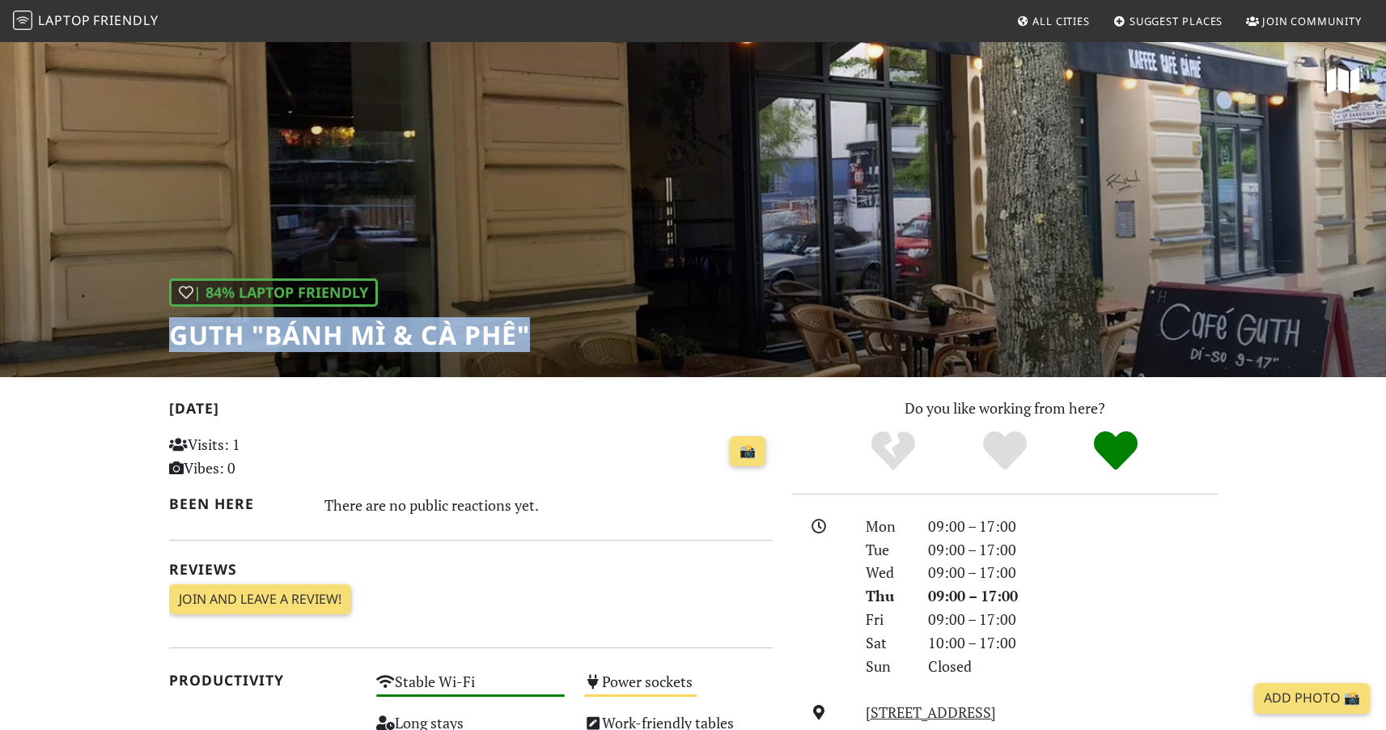
click at [345, 329] on h1 "GUTH "BÁNH MÌ & CÀ PHÊ"" at bounding box center [349, 335] width 361 height 31
copy div "GUTH "BÁNH MÌ & CÀ PHÊ""
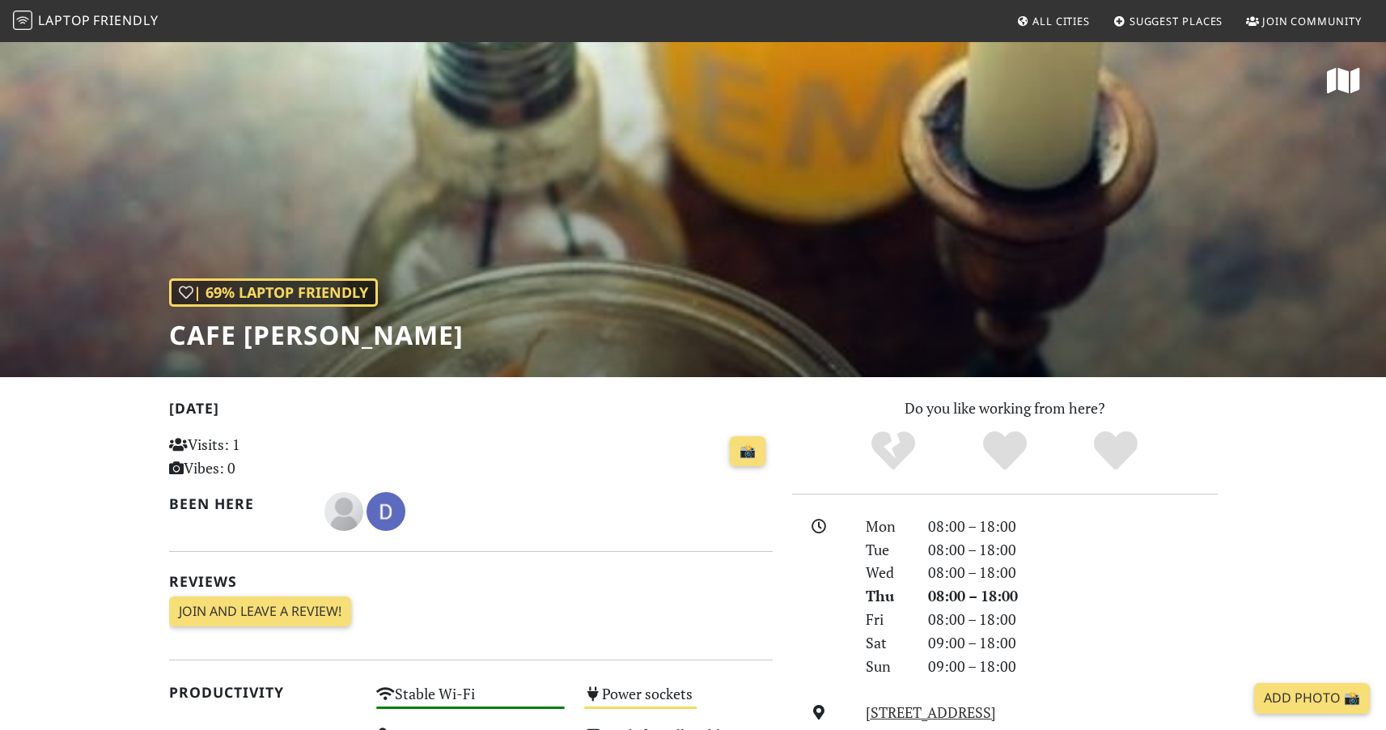
click at [396, 334] on h1 "Cafe [PERSON_NAME]" at bounding box center [316, 335] width 294 height 31
copy div "Cafe [PERSON_NAME]"
